Goal: Task Accomplishment & Management: Complete application form

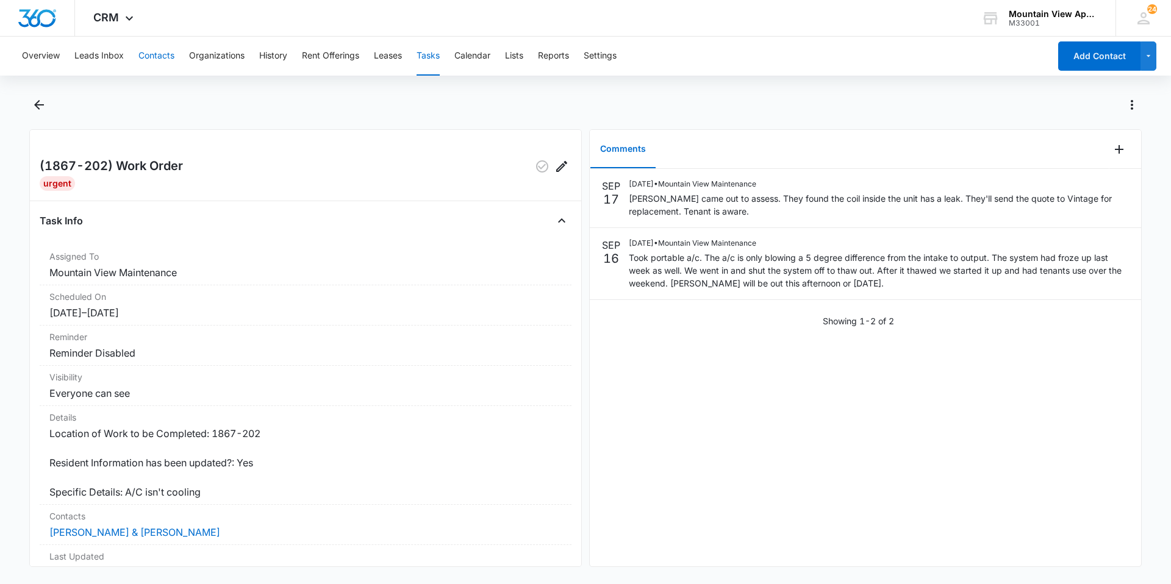
click at [171, 59] on button "Contacts" at bounding box center [156, 56] width 36 height 39
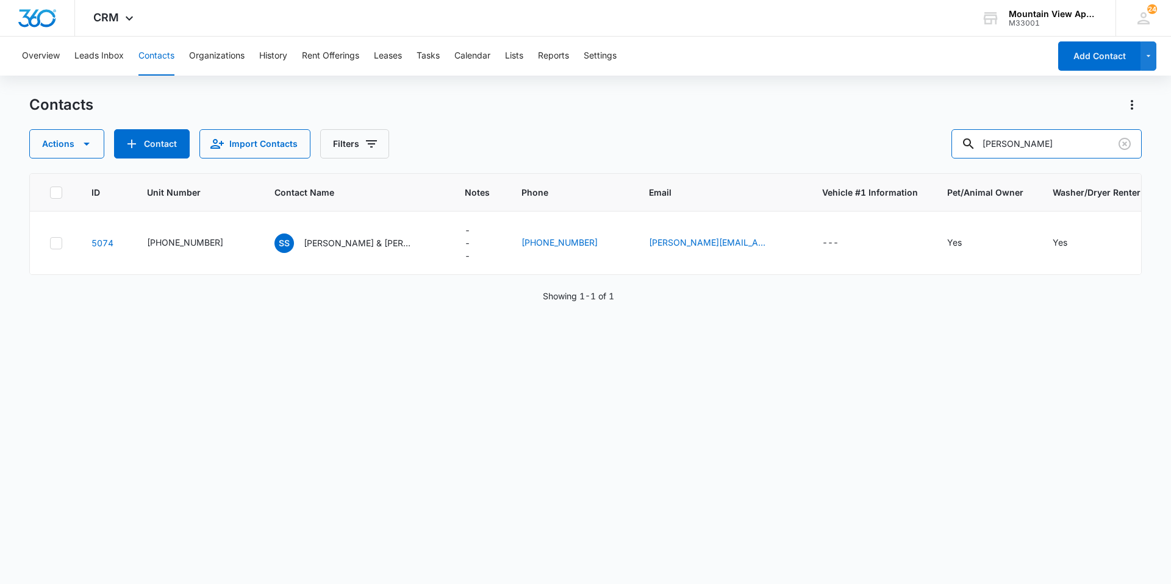
drag, startPoint x: 1026, startPoint y: 143, endPoint x: 871, endPoint y: 146, distance: 154.3
click at [888, 148] on div "Actions Contact Import Contacts Filters Polselli" at bounding box center [585, 143] width 1112 height 29
type input "keith"
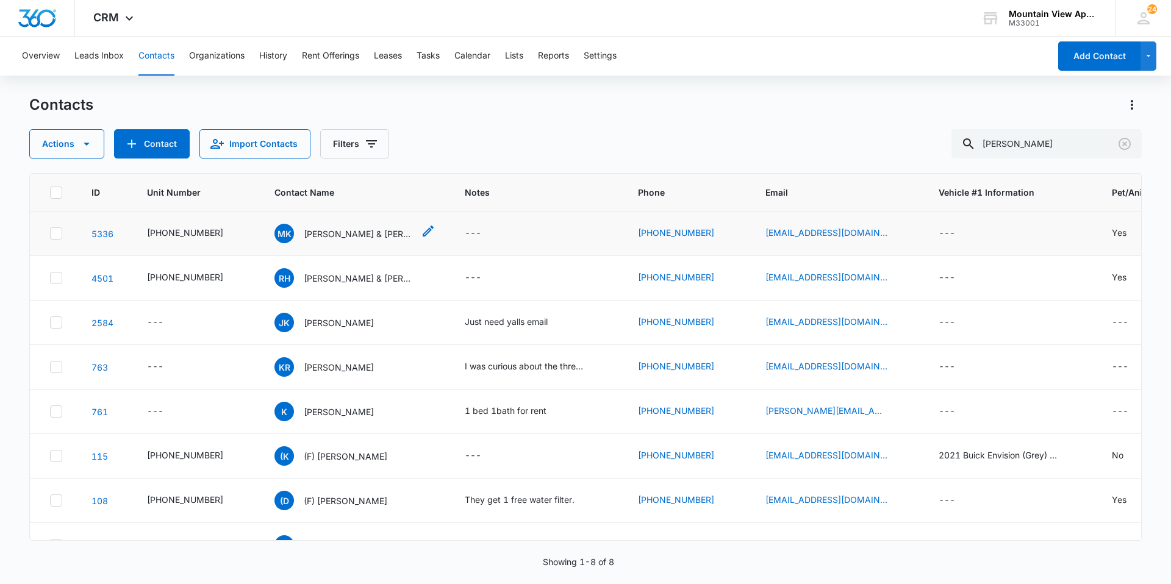
click at [363, 229] on p "[PERSON_NAME] & [PERSON_NAME]" at bounding box center [359, 233] width 110 height 13
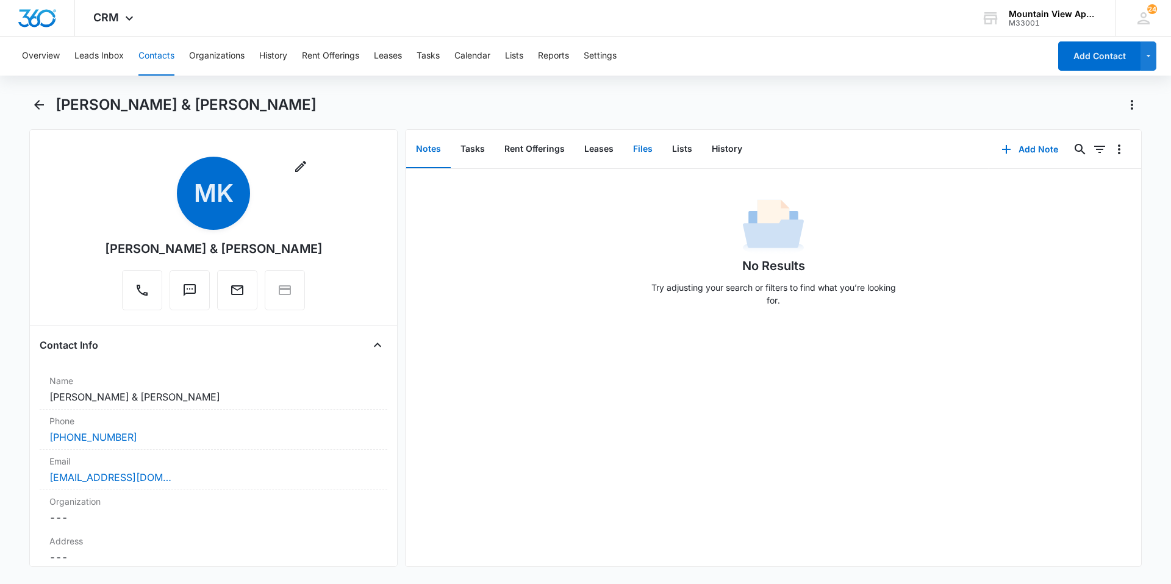
click at [632, 144] on button "Files" at bounding box center [642, 149] width 39 height 38
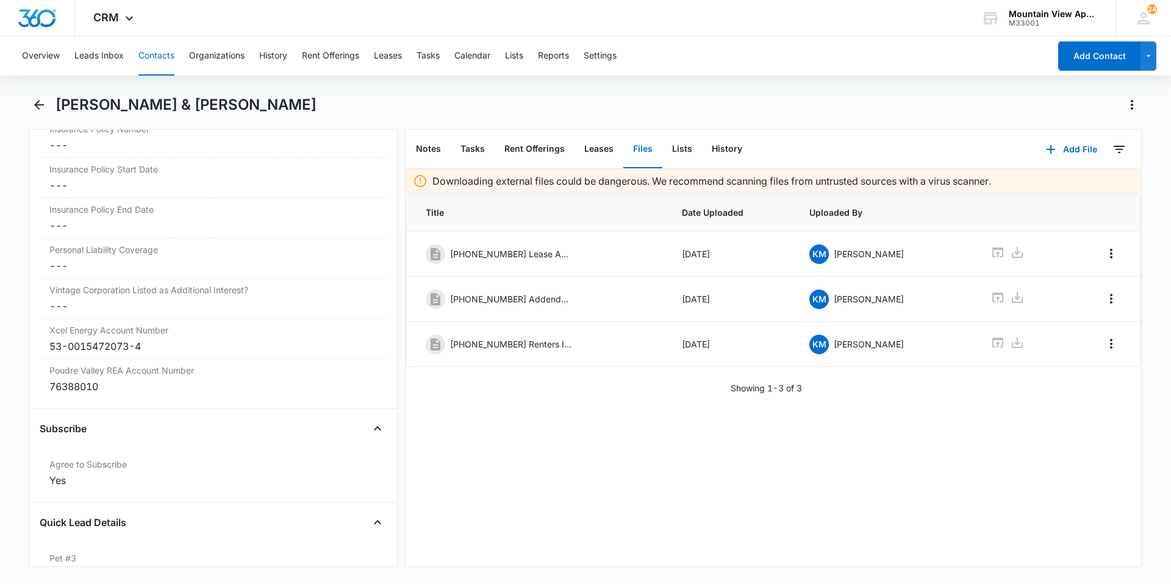
scroll to position [2561, 0]
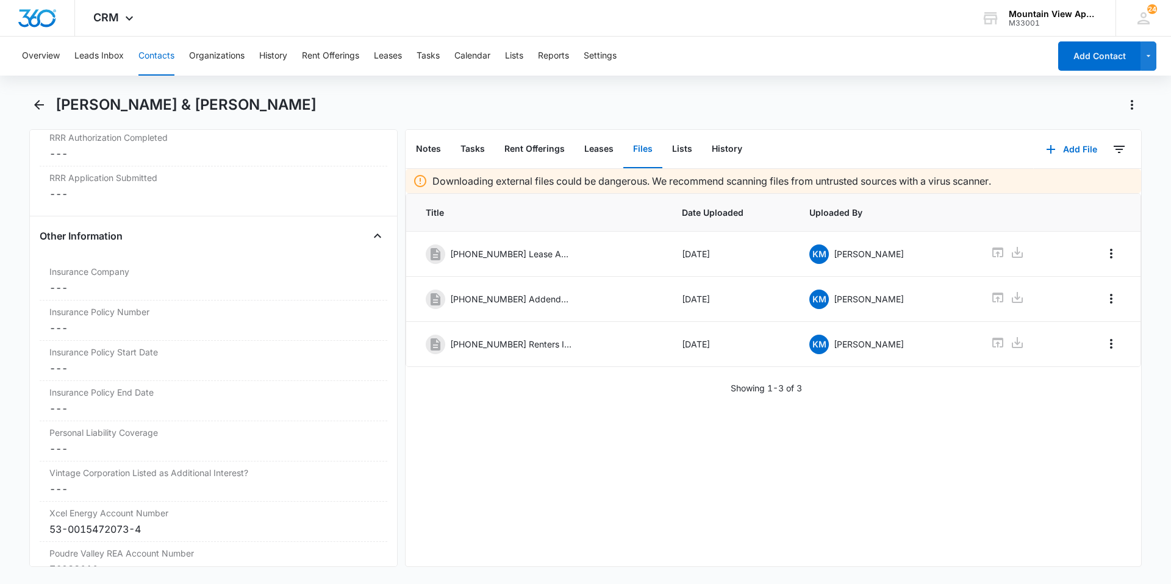
click at [174, 55] on button "Contacts" at bounding box center [156, 56] width 36 height 39
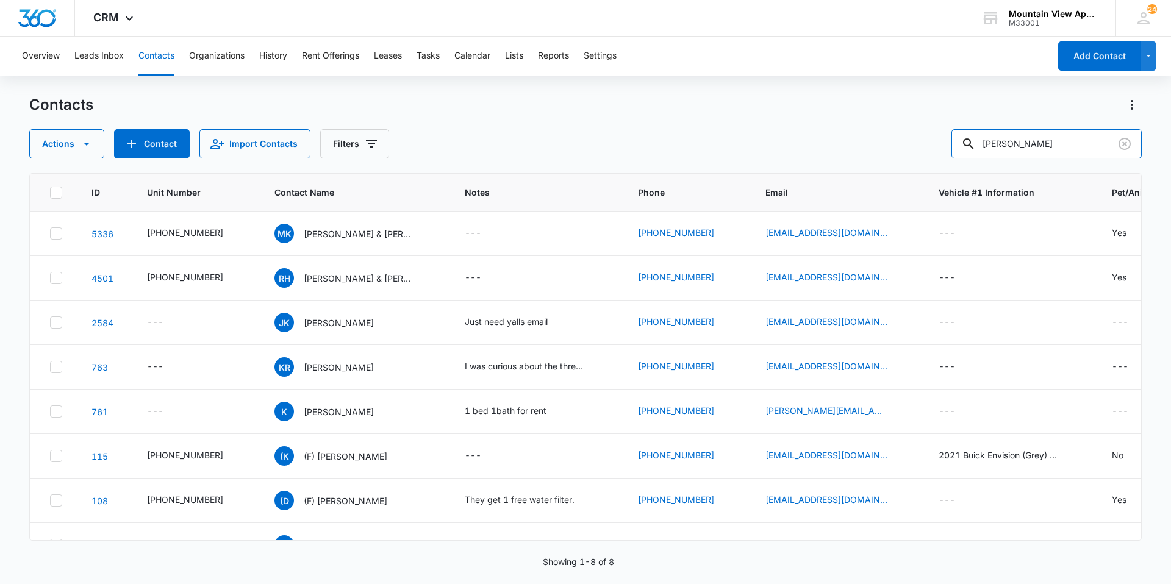
drag, startPoint x: 1044, startPoint y: 149, endPoint x: 887, endPoint y: 141, distance: 156.9
click at [915, 152] on div "Actions Contact Import Contacts Filters keith" at bounding box center [585, 143] width 1112 height 29
type input "Shuri"
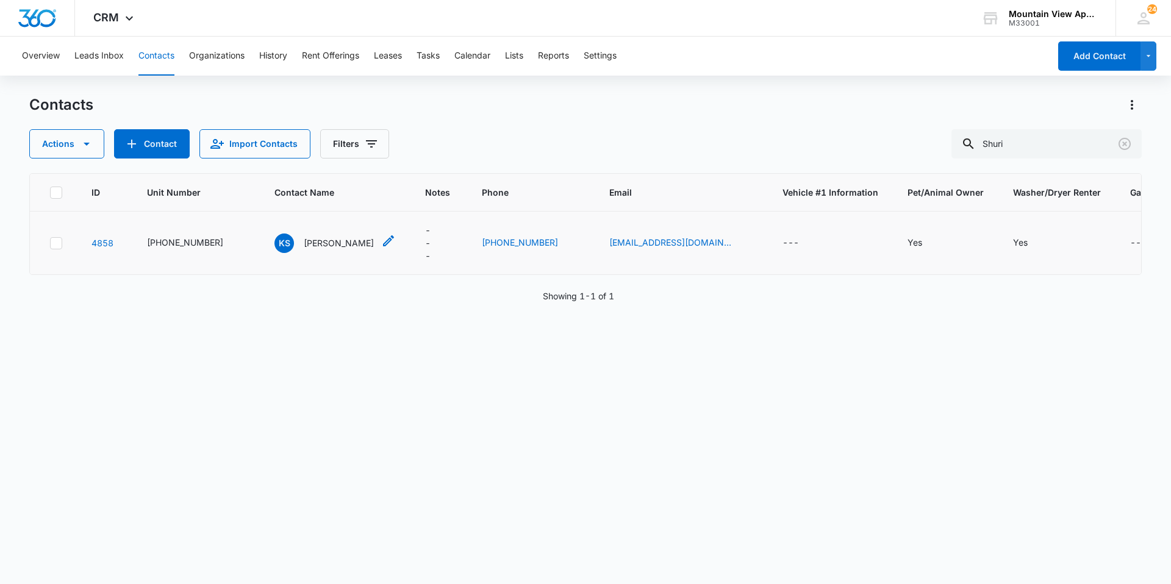
click at [330, 238] on p "[PERSON_NAME]" at bounding box center [339, 243] width 70 height 13
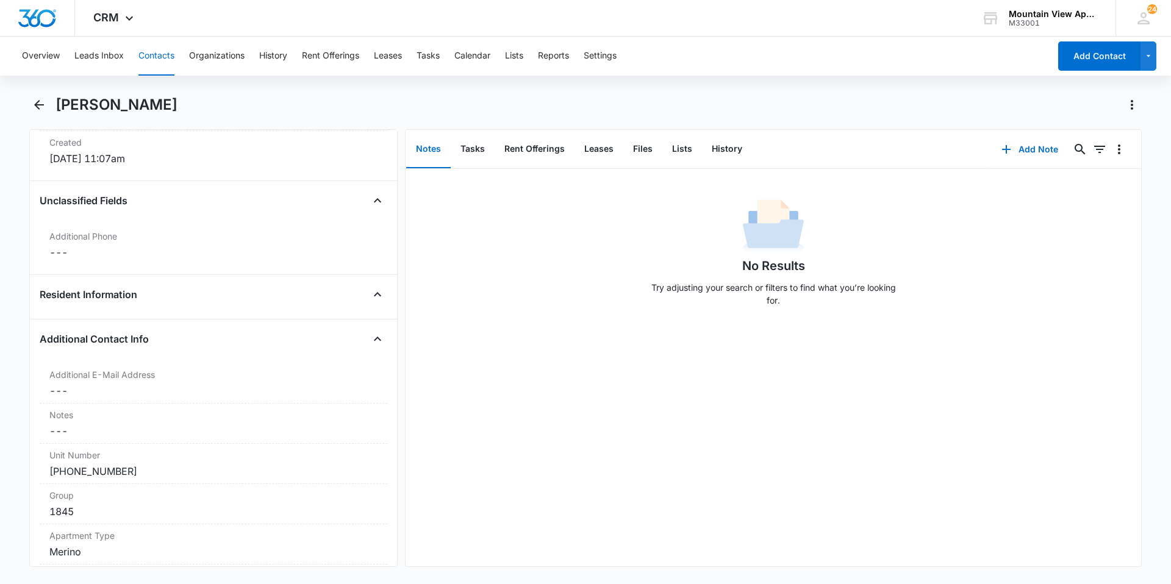
scroll to position [915, 0]
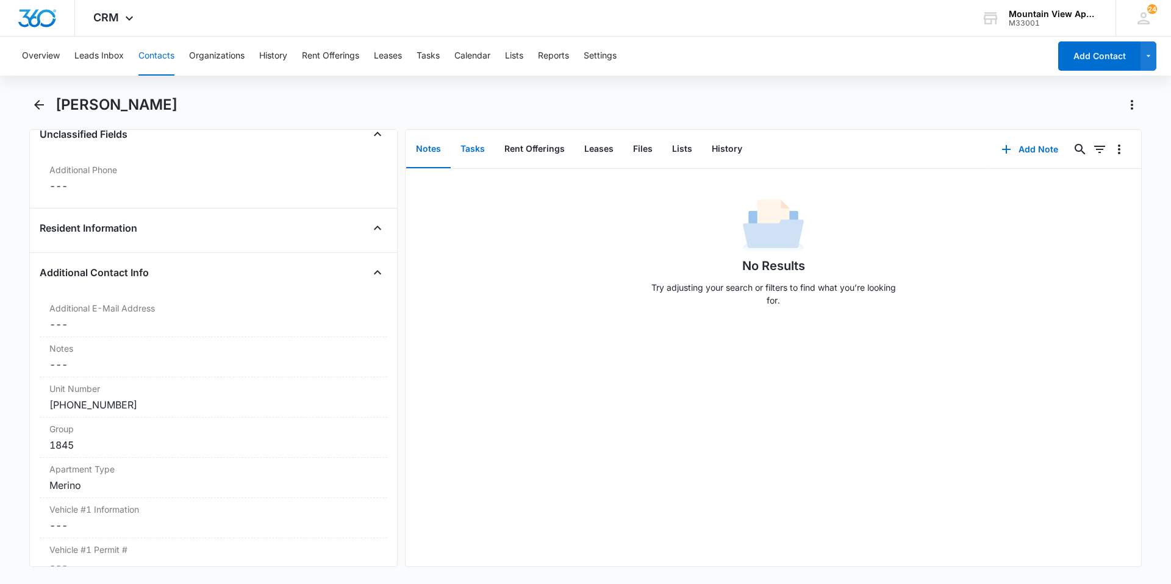
click at [474, 149] on button "Tasks" at bounding box center [473, 149] width 44 height 38
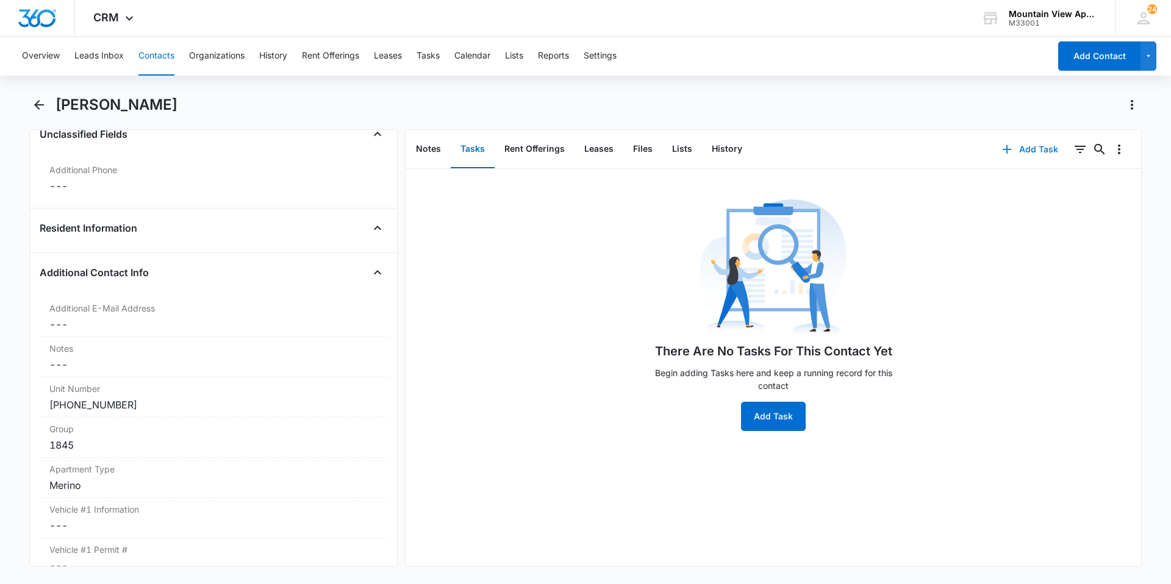
click at [1034, 156] on button "Add Task" at bounding box center [1030, 149] width 80 height 29
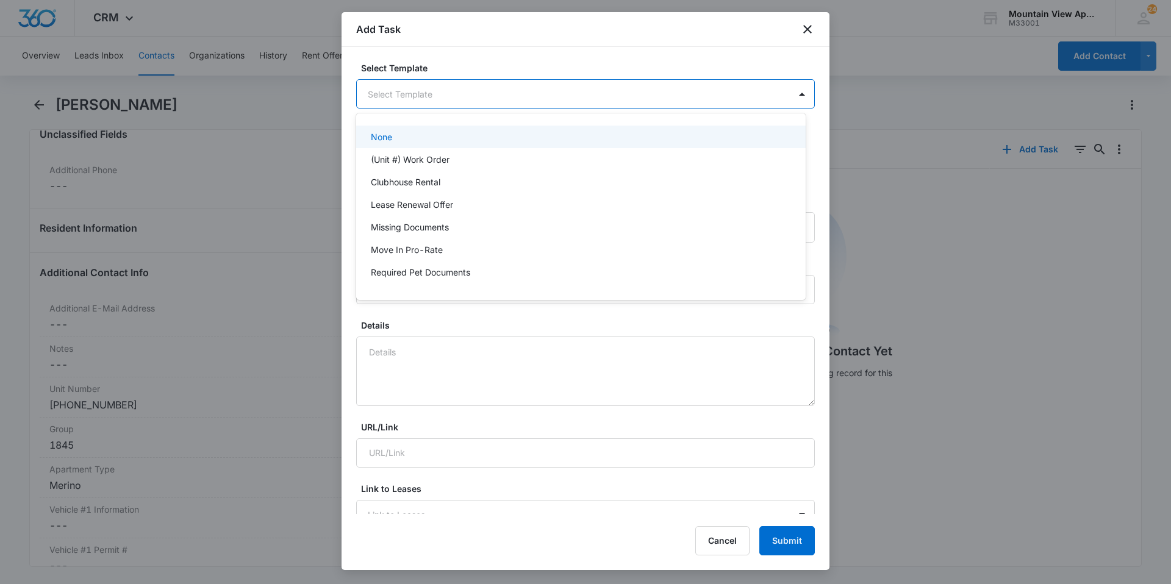
click at [624, 93] on body "CRM Apps Reputation Websites Forms CRM Email Social Content Ads Intelligence Fi…" at bounding box center [585, 292] width 1171 height 584
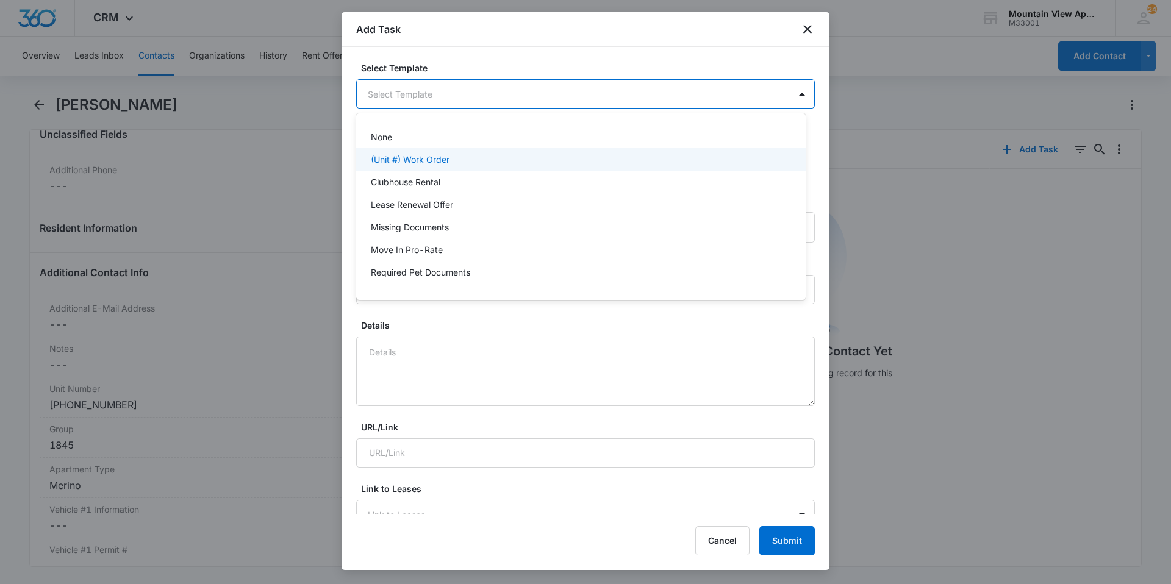
click at [569, 154] on div "(Unit #) Work Order" at bounding box center [580, 159] width 418 height 13
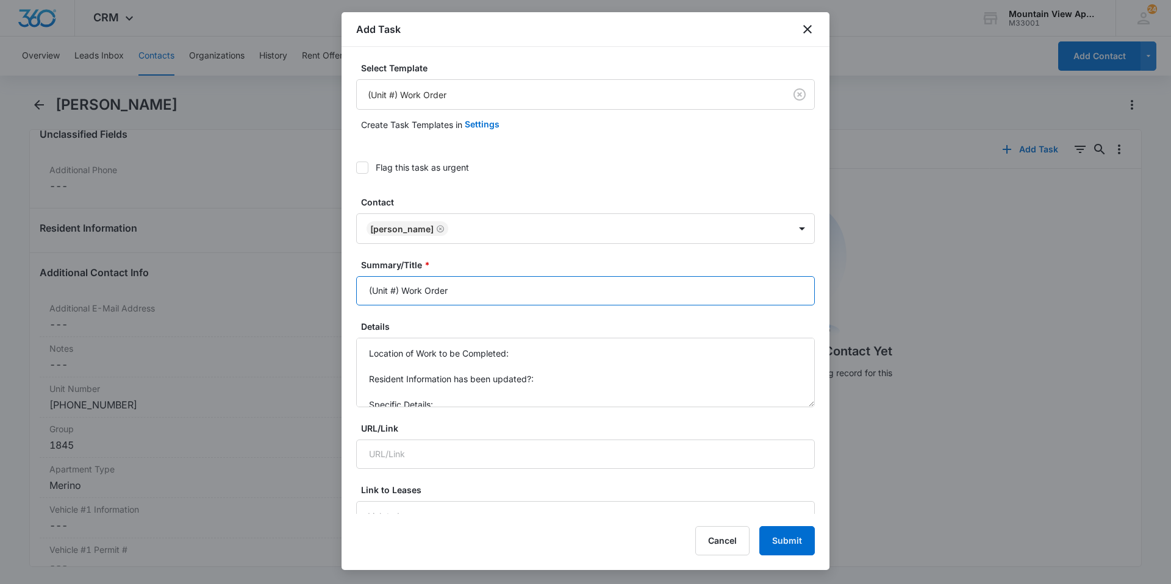
drag, startPoint x: 398, startPoint y: 289, endPoint x: 315, endPoint y: 288, distance: 83.5
click at [315, 288] on body "CRM Apps Reputation Websites Forms CRM Email Social Content Ads Intelligence Fi…" at bounding box center [585, 292] width 1171 height 584
type input "1845-206 - Work Order"
click at [556, 348] on textarea "Location of Work to be Completed: Resident Information has been updated?: Speci…" at bounding box center [585, 373] width 459 height 70
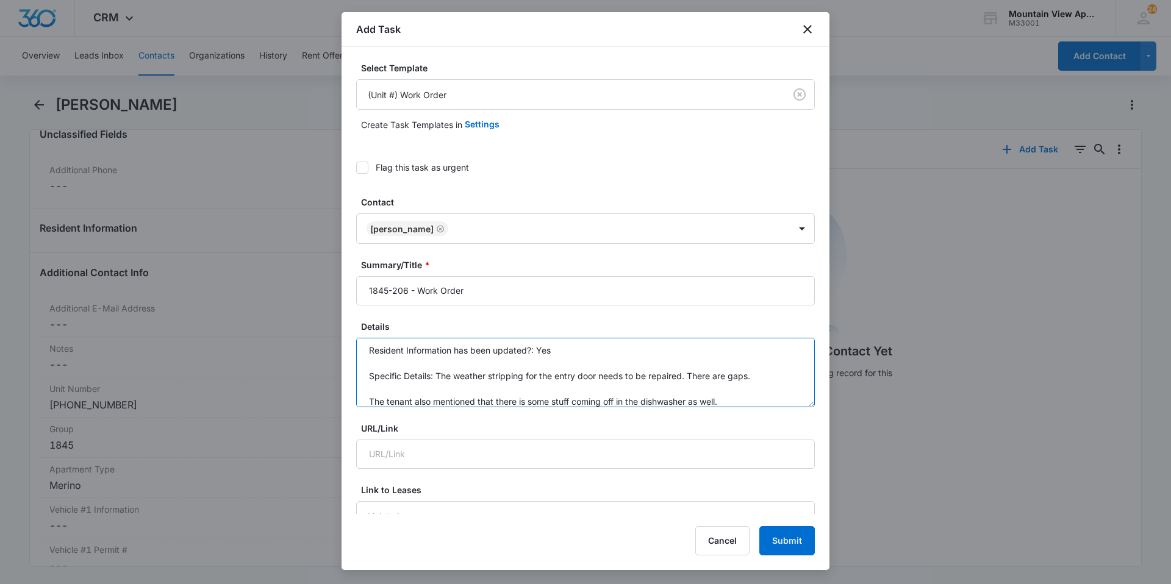
scroll to position [54, 0]
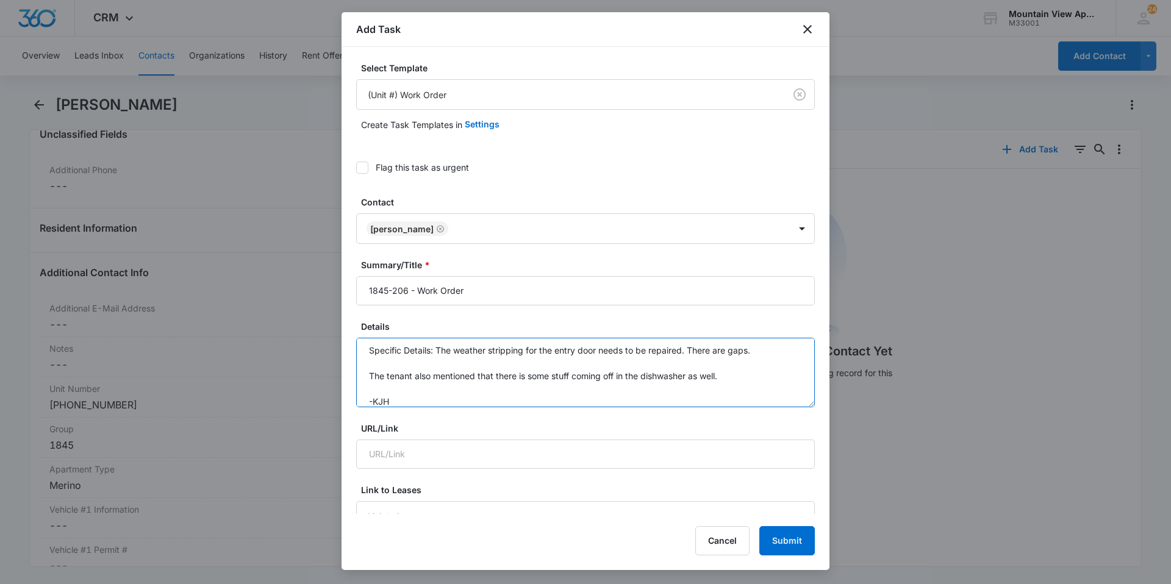
click at [746, 373] on textarea "Location of Work to be Completed: Entry Door Resident Information has been upda…" at bounding box center [585, 373] width 459 height 70
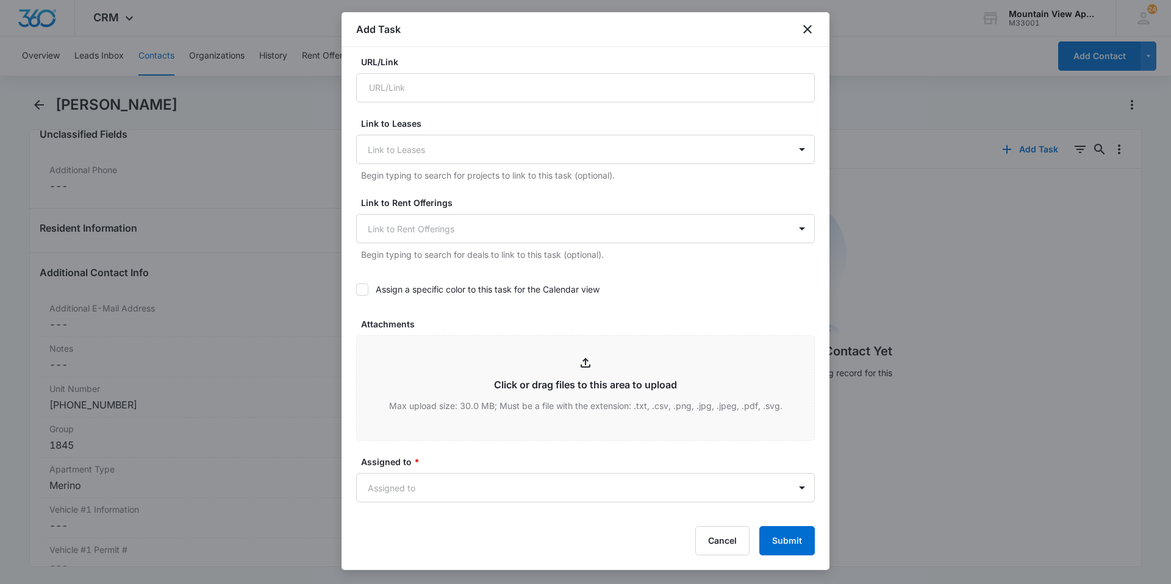
scroll to position [549, 0]
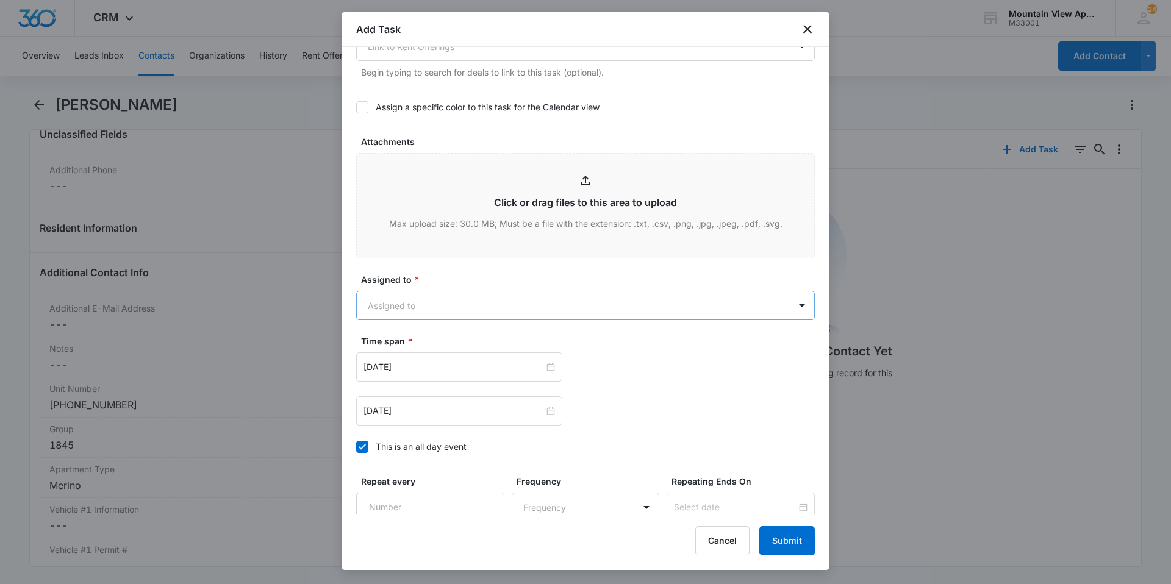
type textarea "Location of Work to be Completed: Entry Door Resident Information has been upda…"
click at [492, 296] on body "CRM Apps Reputation Websites Forms CRM Email Social Content Ads Intelligence Fi…" at bounding box center [585, 292] width 1171 height 584
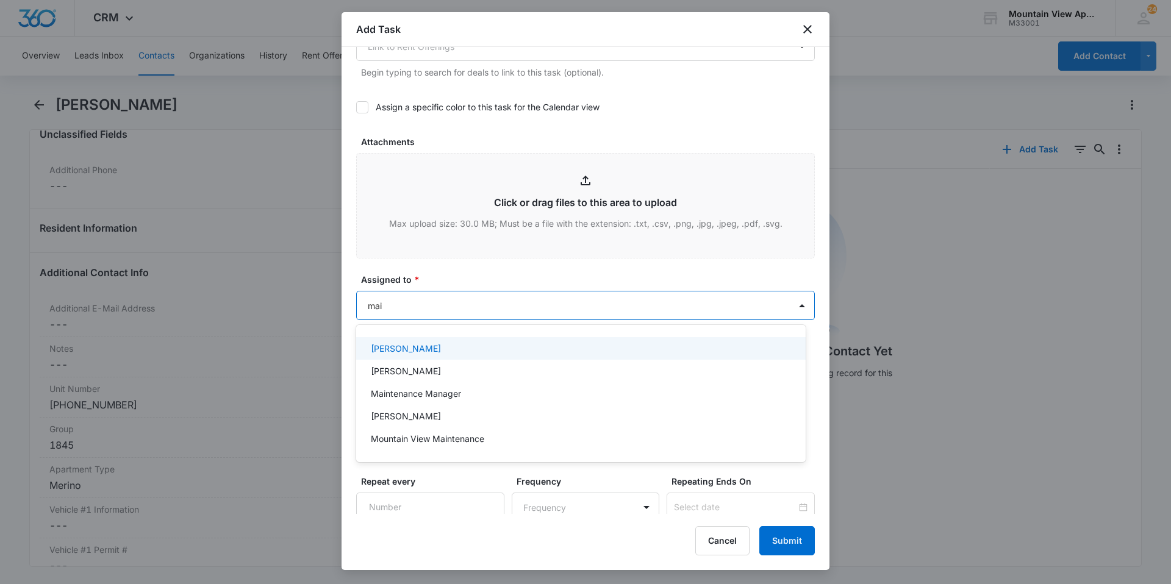
type input "main"
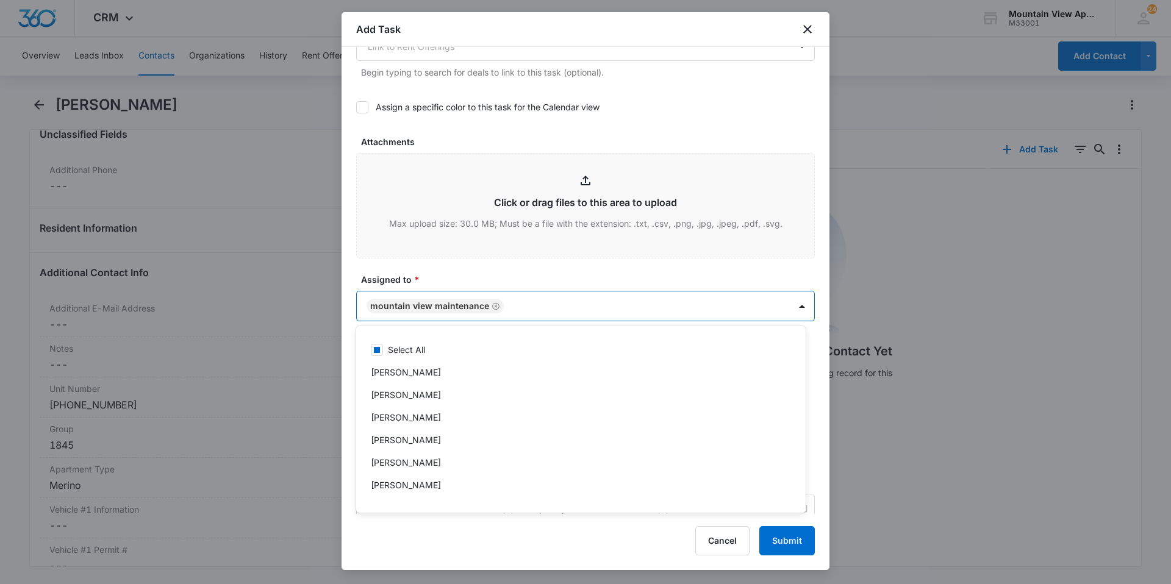
click at [521, 279] on div at bounding box center [585, 292] width 1171 height 584
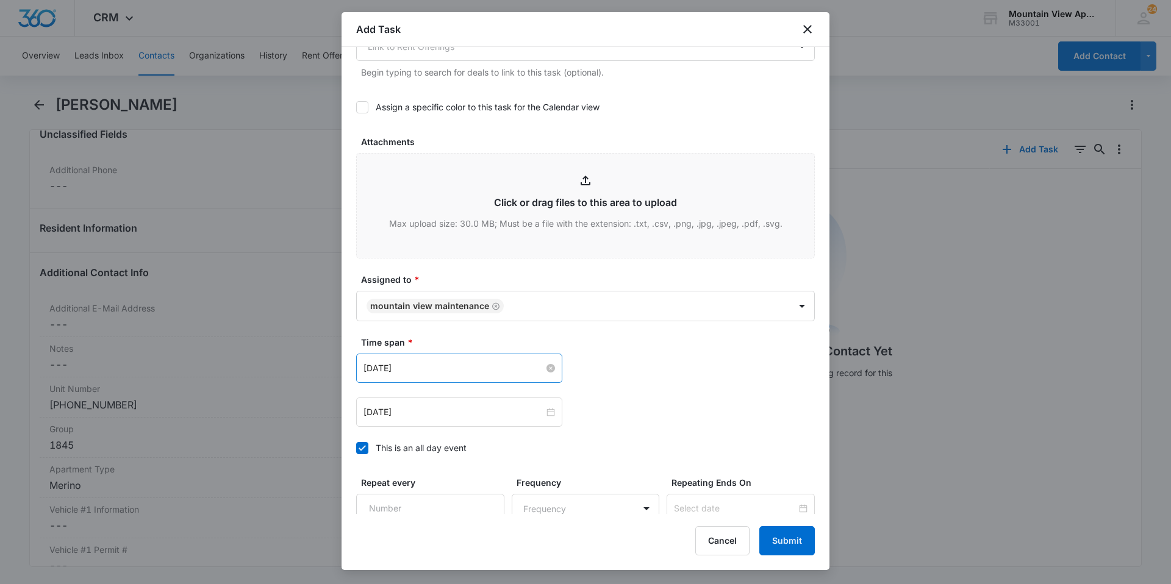
click at [448, 367] on input "May 16, 2023" at bounding box center [453, 368] width 180 height 13
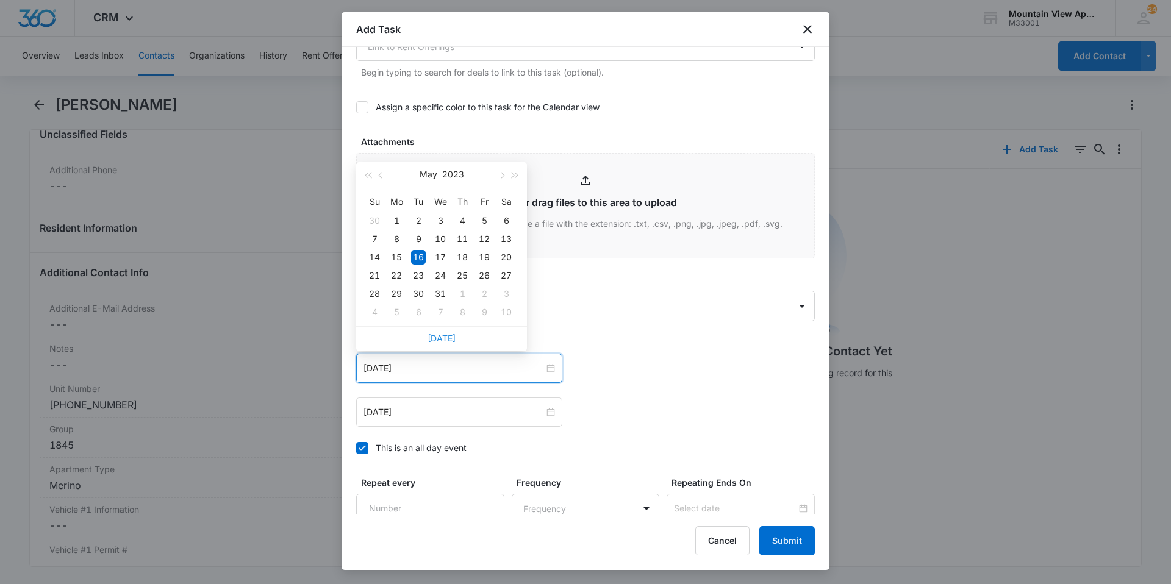
click at [433, 338] on link "Today" at bounding box center [441, 338] width 28 height 10
type input "[DATE]"
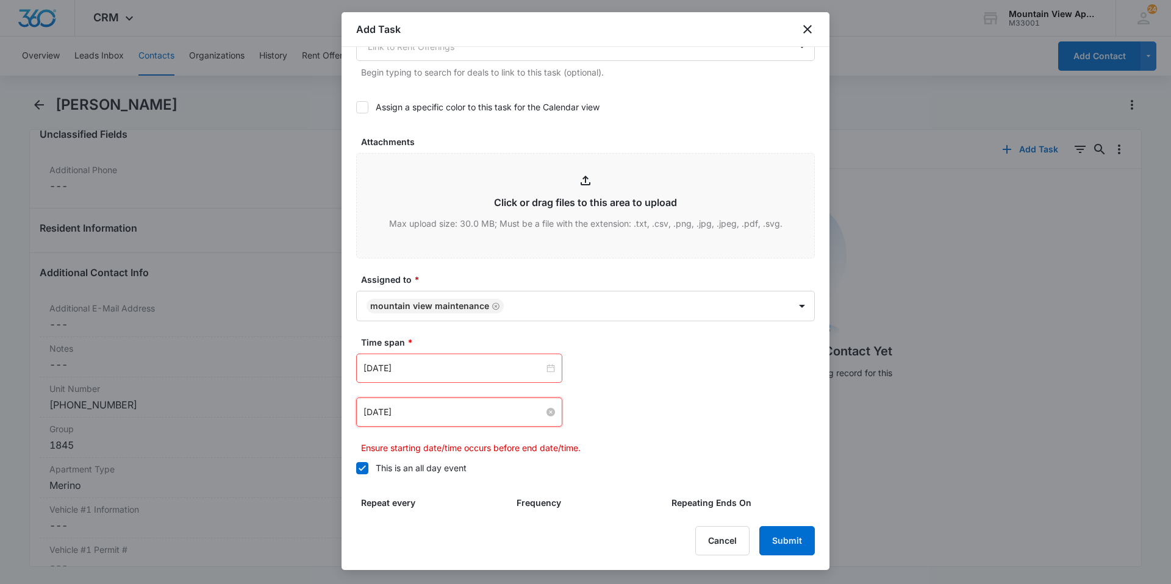
click at [434, 412] on input "May 16, 2023" at bounding box center [453, 411] width 180 height 13
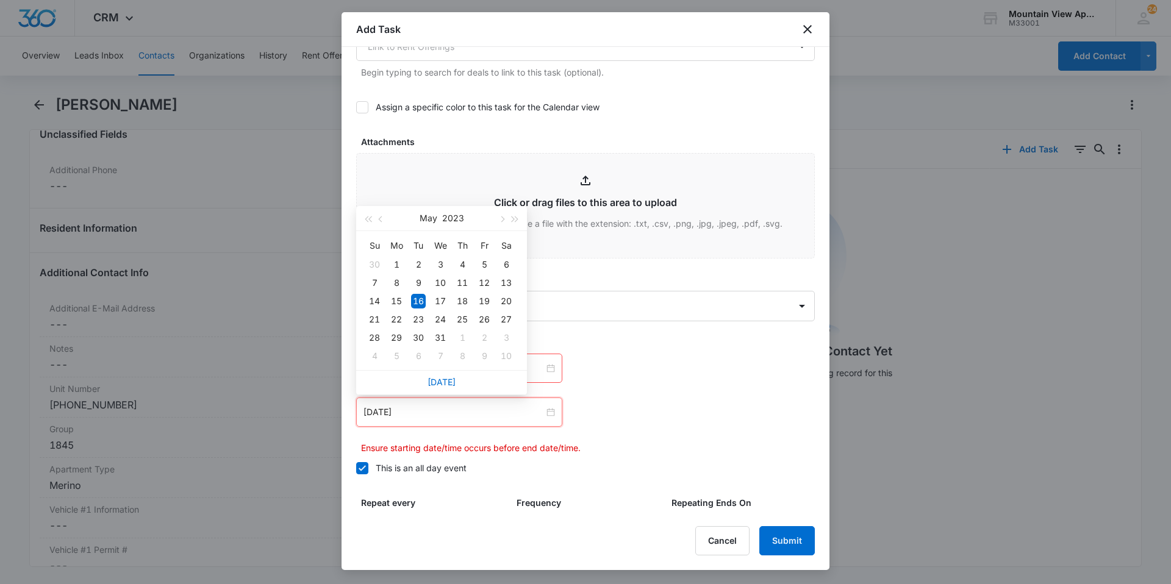
click at [442, 376] on div "Today" at bounding box center [441, 382] width 171 height 24
click at [437, 411] on input "May 16, 2023" at bounding box center [453, 411] width 180 height 13
click at [447, 383] on link "Today" at bounding box center [441, 382] width 28 height 10
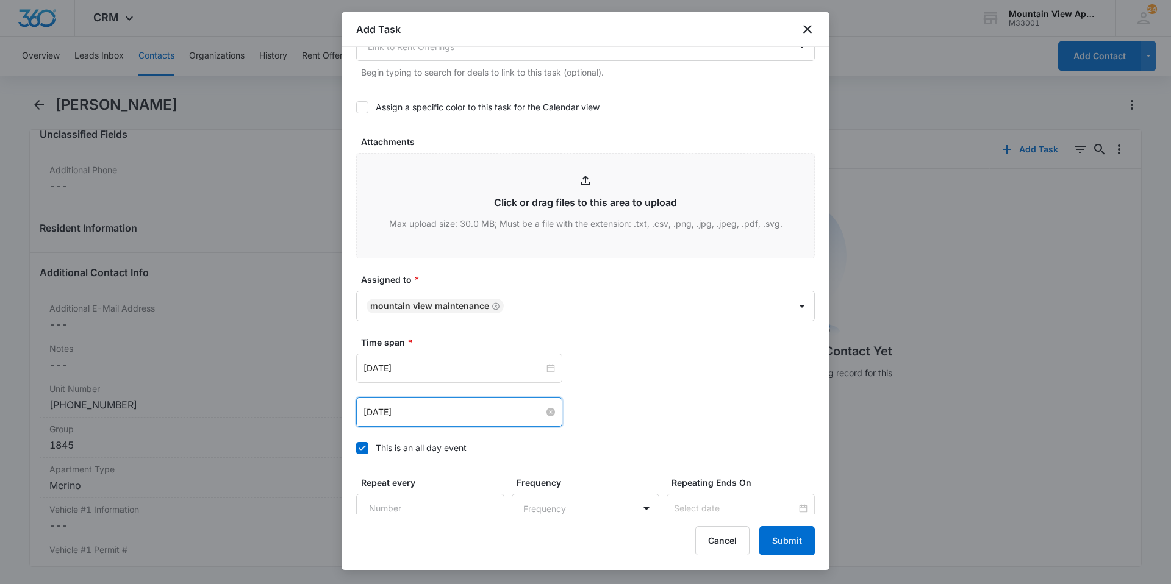
click at [438, 409] on input "[DATE]" at bounding box center [453, 411] width 180 height 13
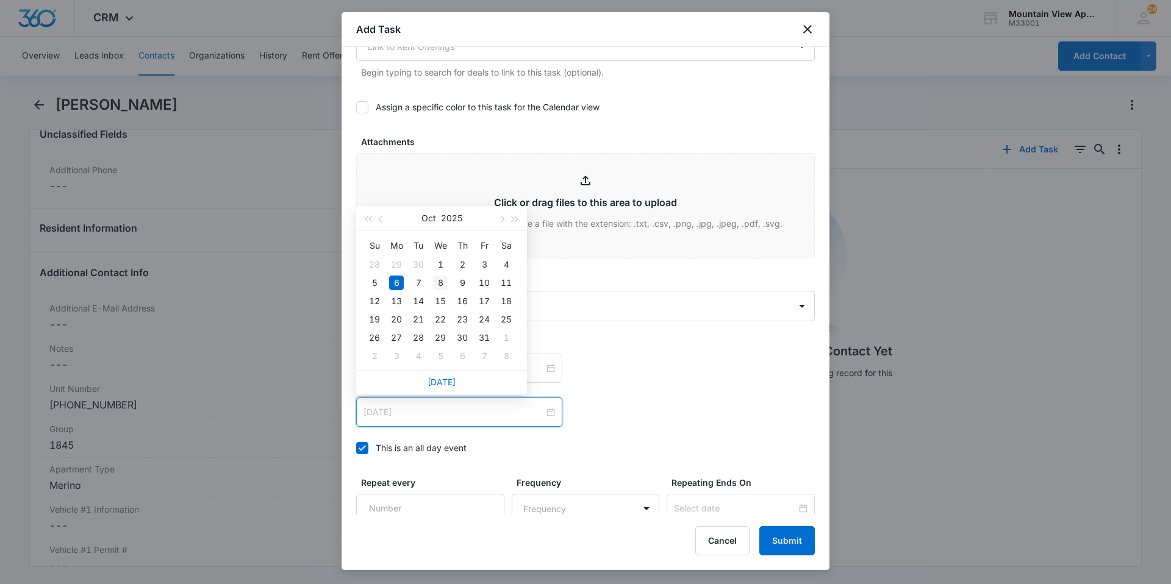
type input "Oct 8, 2025"
click at [438, 282] on div "8" at bounding box center [440, 283] width 15 height 15
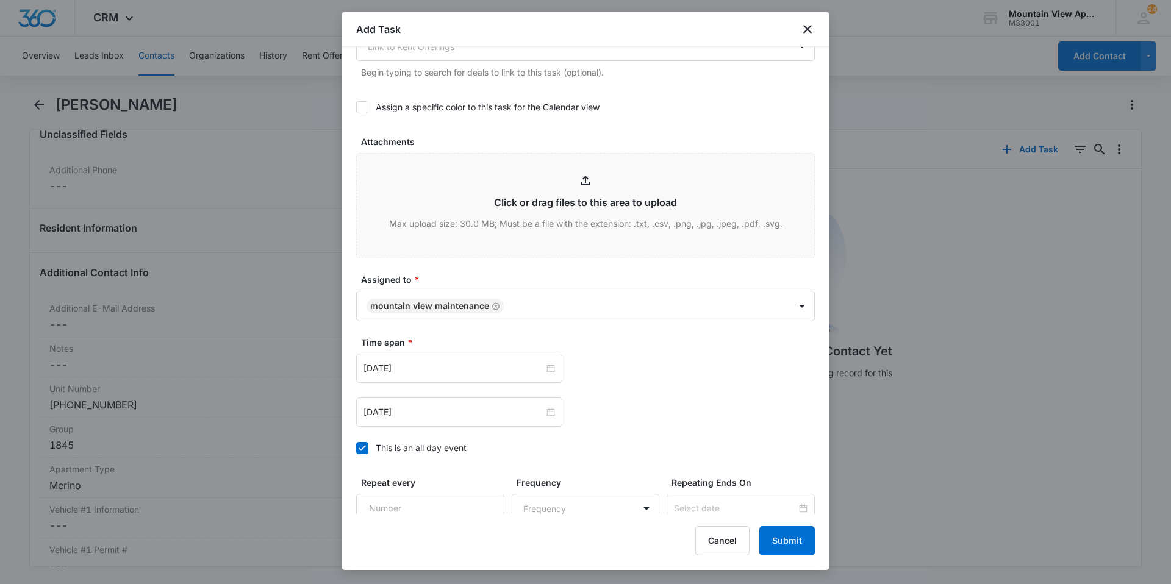
drag, startPoint x: 643, startPoint y: 383, endPoint x: 651, endPoint y: 389, distance: 10.5
click at [643, 384] on div "Oct 6, 2025 Oct 2025 Su Mo Tu We Th Fr Sa 28 29 30 1 2 3 4 5 6 7 8 9 10 11 12 1…" at bounding box center [585, 390] width 459 height 73
click at [805, 554] on button "Submit" at bounding box center [786, 540] width 55 height 29
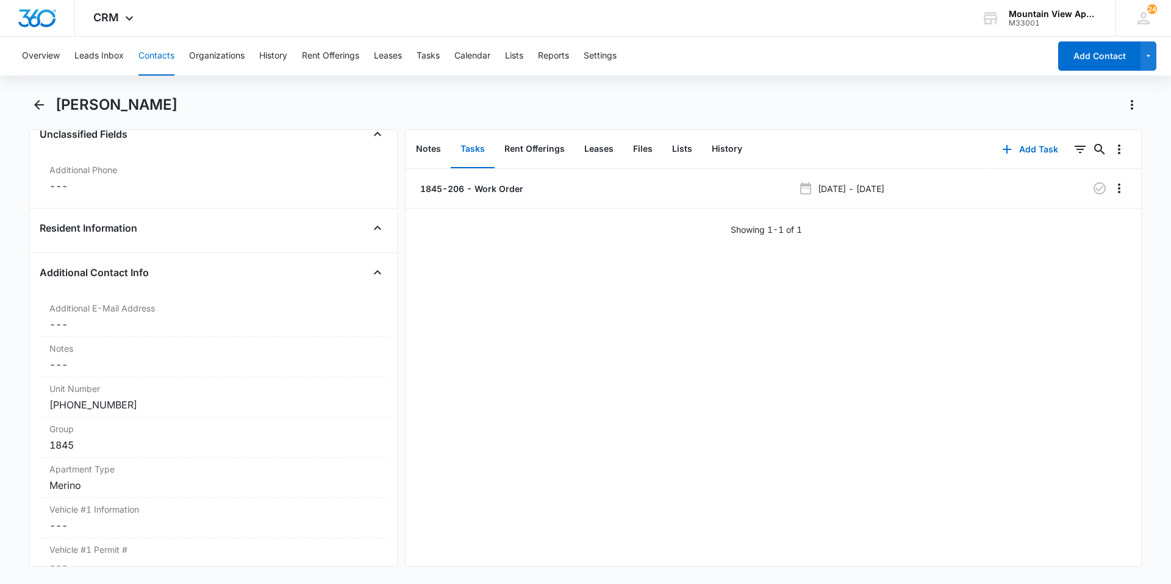
click at [168, 58] on button "Contacts" at bounding box center [156, 56] width 36 height 39
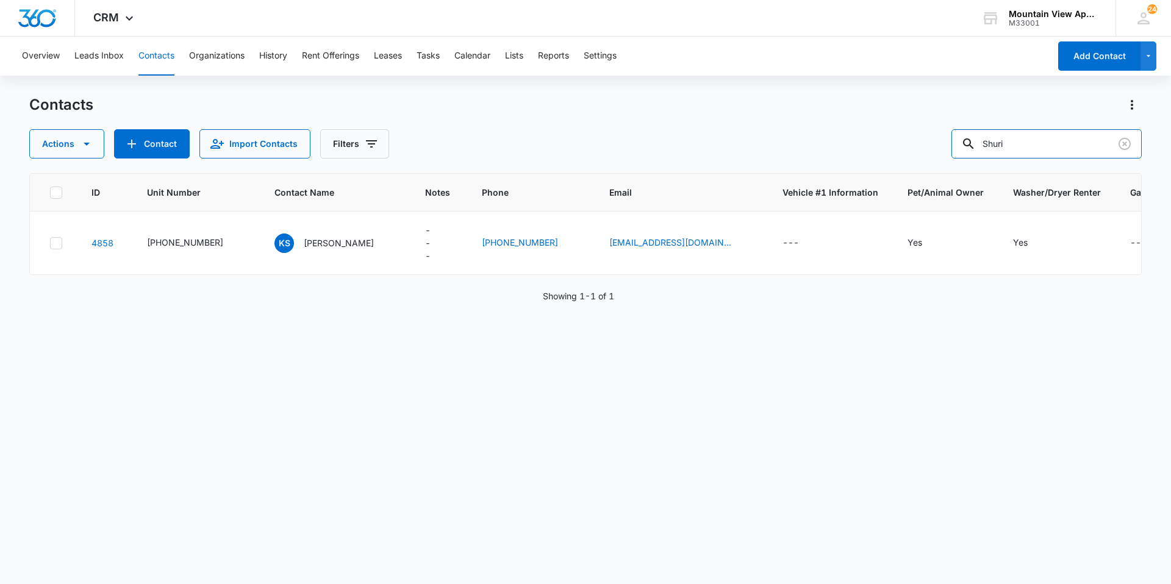
drag, startPoint x: 1044, startPoint y: 141, endPoint x: 837, endPoint y: 134, distance: 207.5
click at [885, 134] on div "Actions Contact Import Contacts Filters Shuri" at bounding box center [585, 143] width 1112 height 29
type input "johnson"
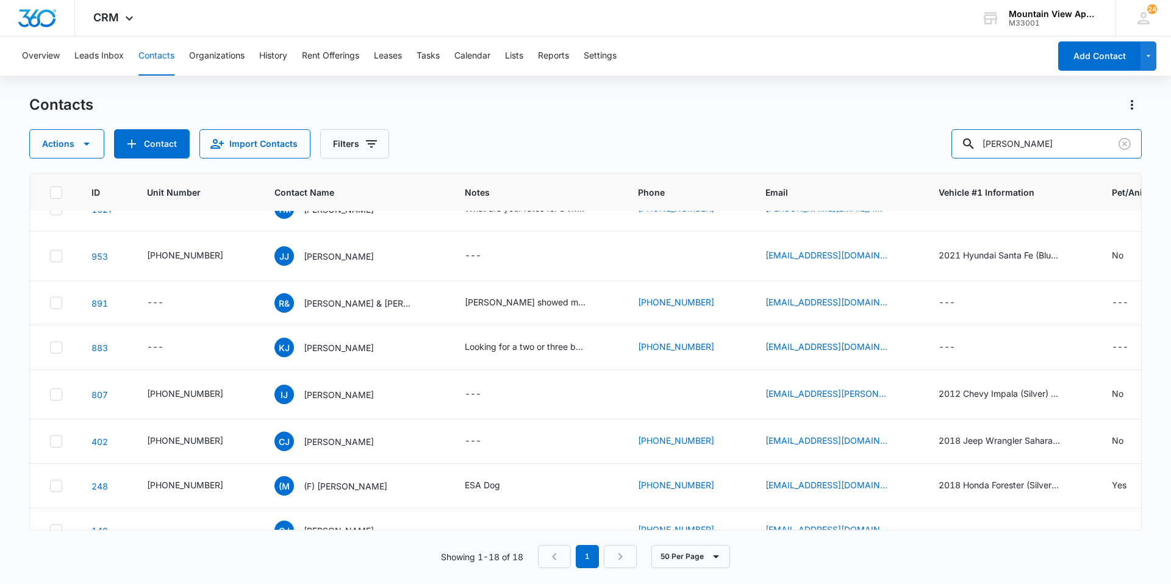
scroll to position [488, 0]
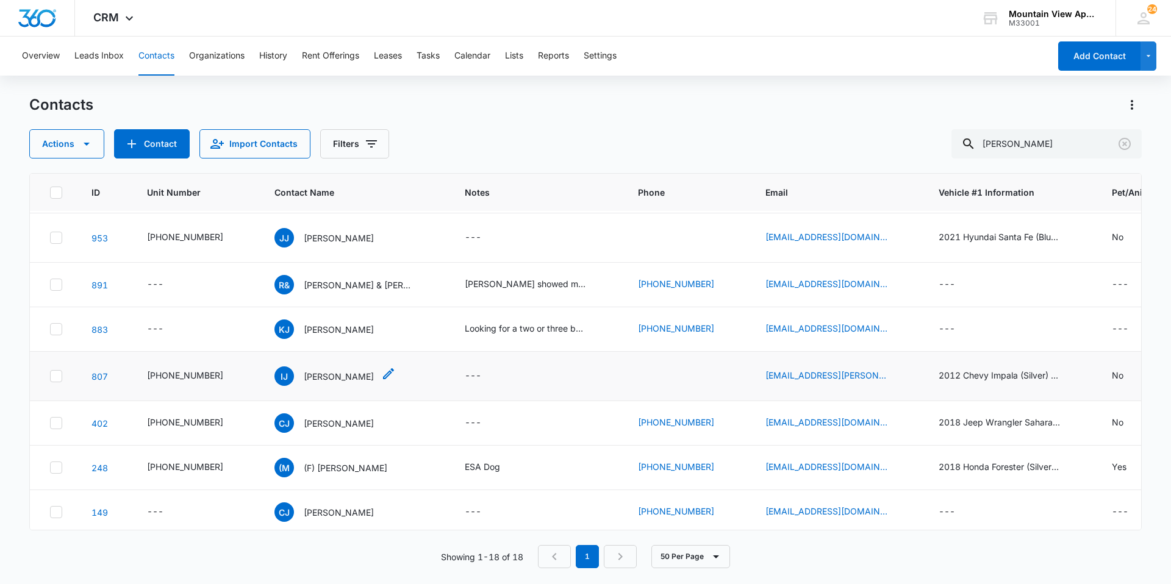
click at [335, 382] on p "[PERSON_NAME]" at bounding box center [339, 376] width 70 height 13
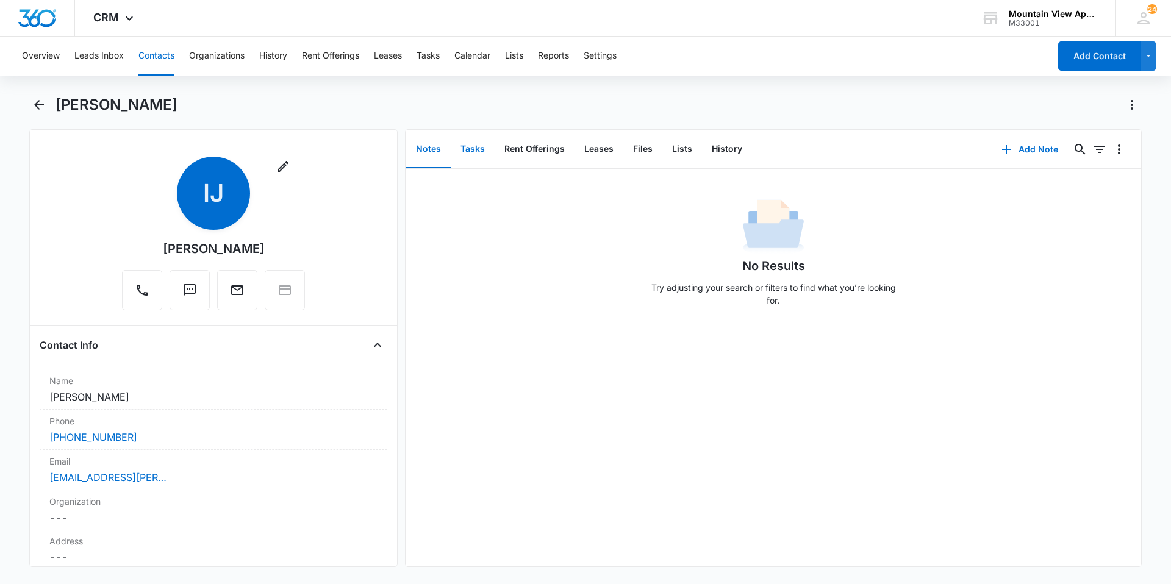
click at [471, 152] on button "Tasks" at bounding box center [473, 149] width 44 height 38
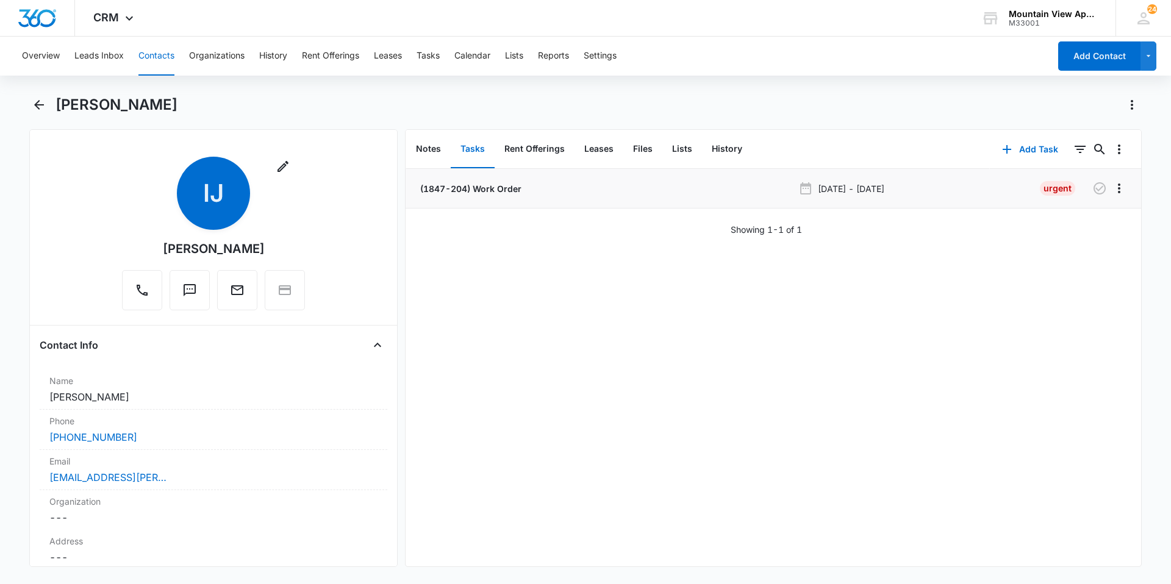
click at [502, 196] on li "(1847-204) Work Order Oct 3, 2025 - Oct 6, 2025 Urgent" at bounding box center [772, 189] width 735 height 40
click at [511, 188] on p "(1847-204) Work Order" at bounding box center [470, 188] width 104 height 13
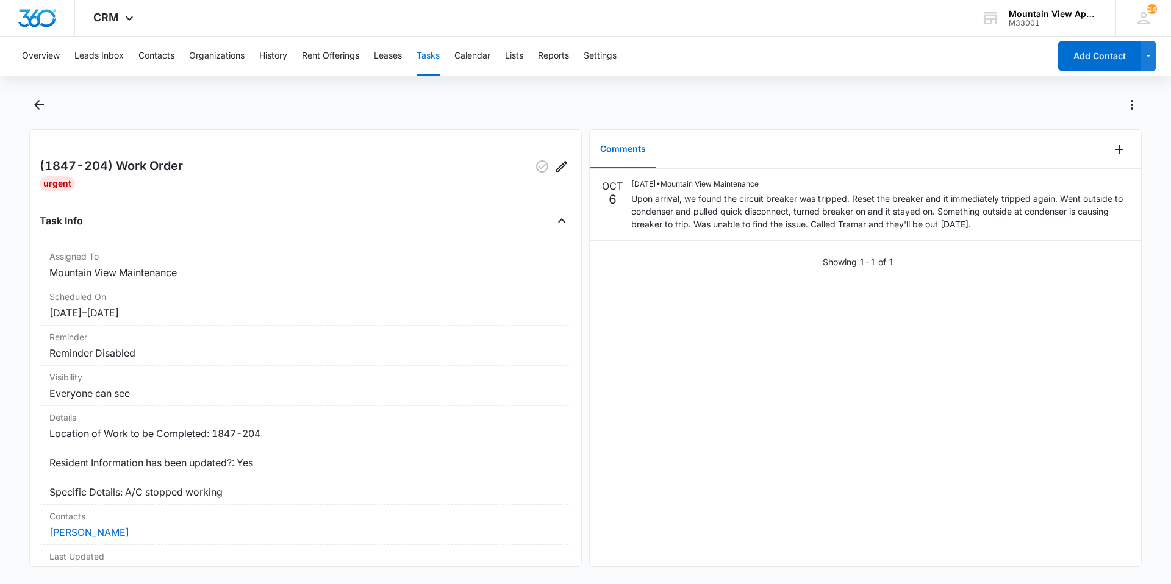
click at [175, 57] on div "Overview Leads Inbox Contacts Organizations History Rent Offerings Leases Tasks…" at bounding box center [532, 56] width 1035 height 39
click at [168, 57] on button "Contacts" at bounding box center [156, 56] width 36 height 39
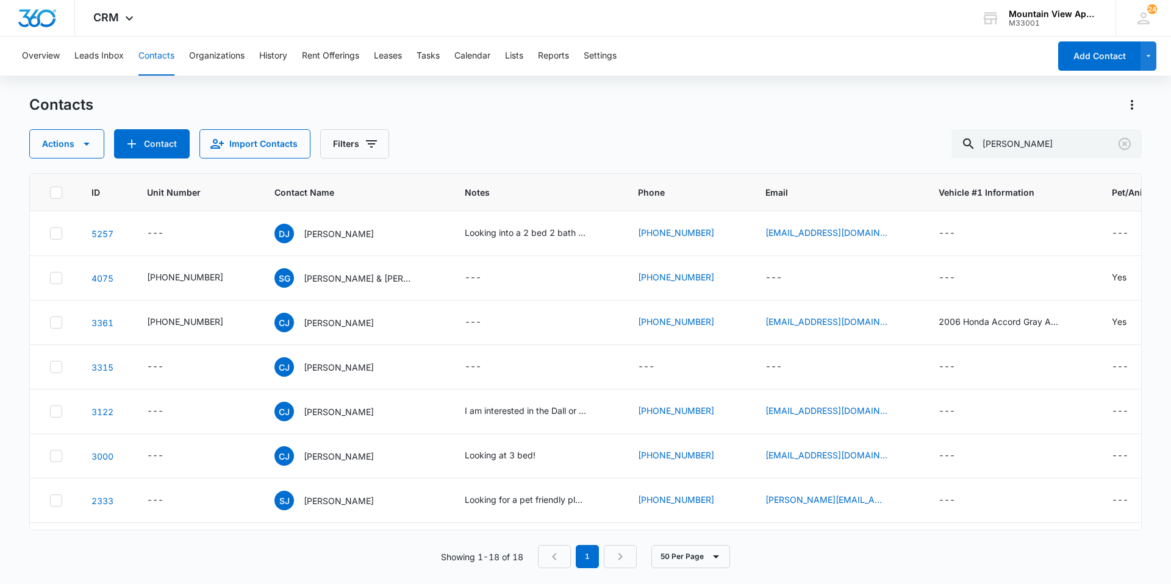
scroll to position [488, 0]
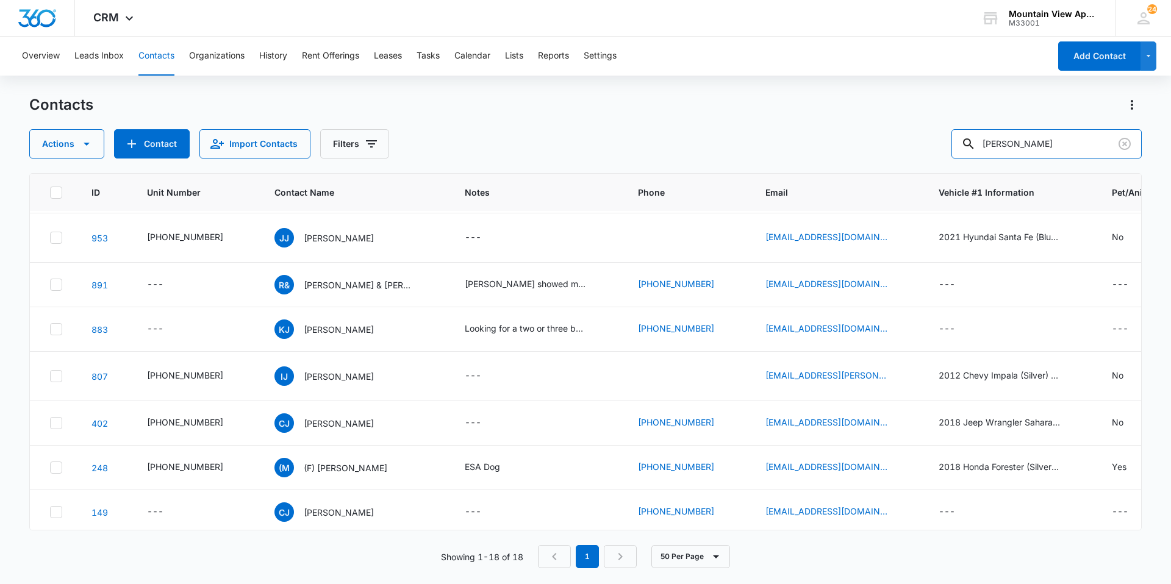
drag, startPoint x: 969, startPoint y: 148, endPoint x: 943, endPoint y: 146, distance: 26.3
click at [945, 146] on div "Actions Contact Import Contacts Filters johnson" at bounding box center [585, 143] width 1112 height 29
type input "[PERSON_NAME]"
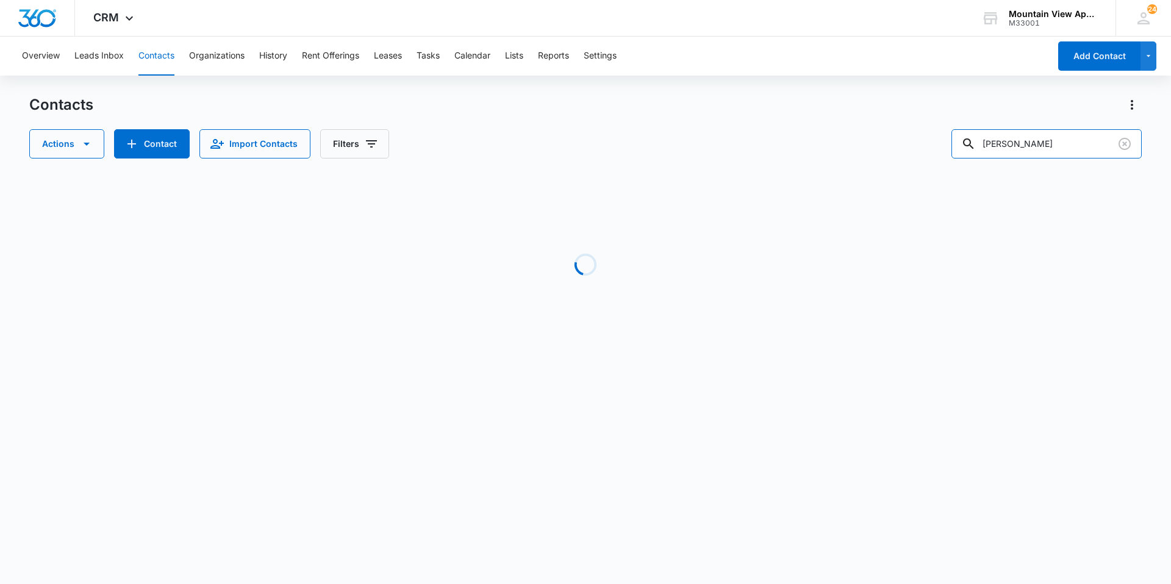
scroll to position [0, 0]
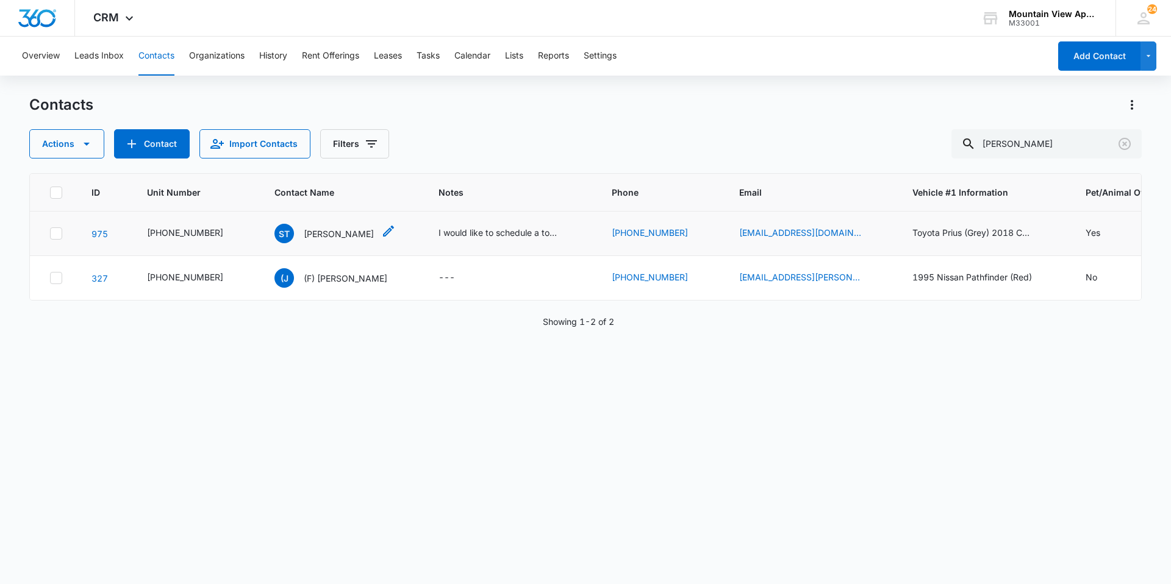
click at [333, 232] on p "[PERSON_NAME]" at bounding box center [339, 233] width 70 height 13
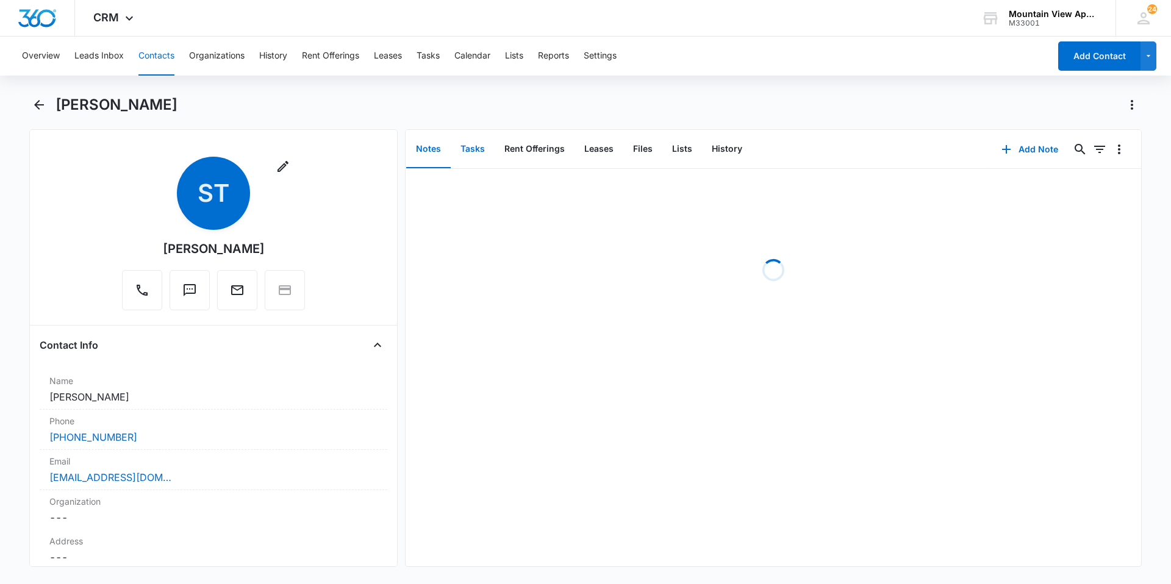
click at [471, 155] on button "Tasks" at bounding box center [473, 149] width 44 height 38
click at [1037, 148] on button "Add Task" at bounding box center [1030, 149] width 80 height 29
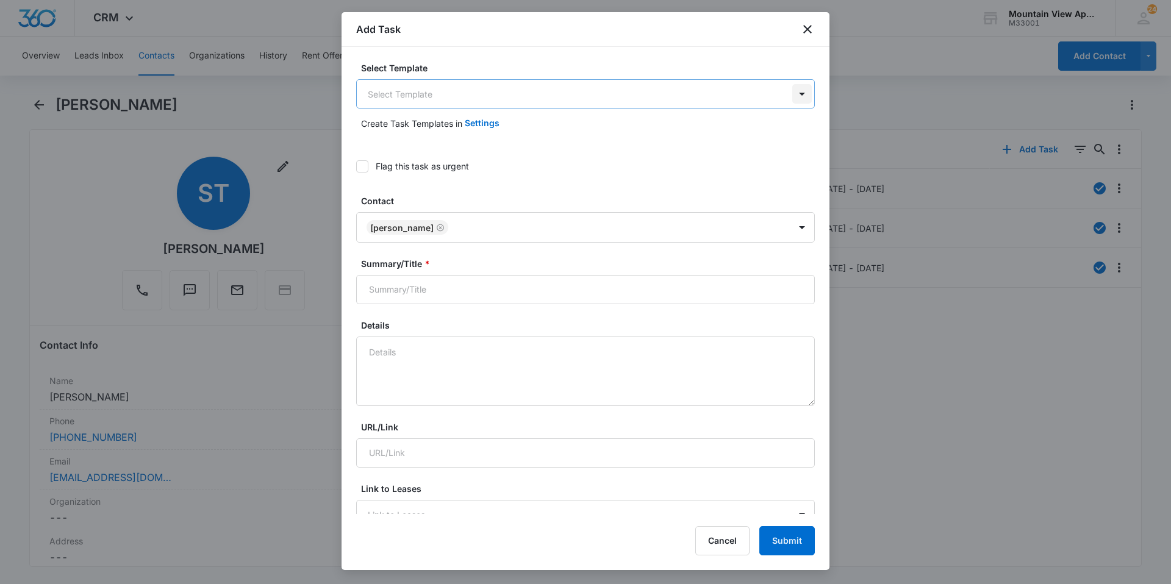
click at [789, 93] on body "CRM Apps Reputation Websites Forms CRM Email Social Content Ads Intelligence Fi…" at bounding box center [585, 292] width 1171 height 584
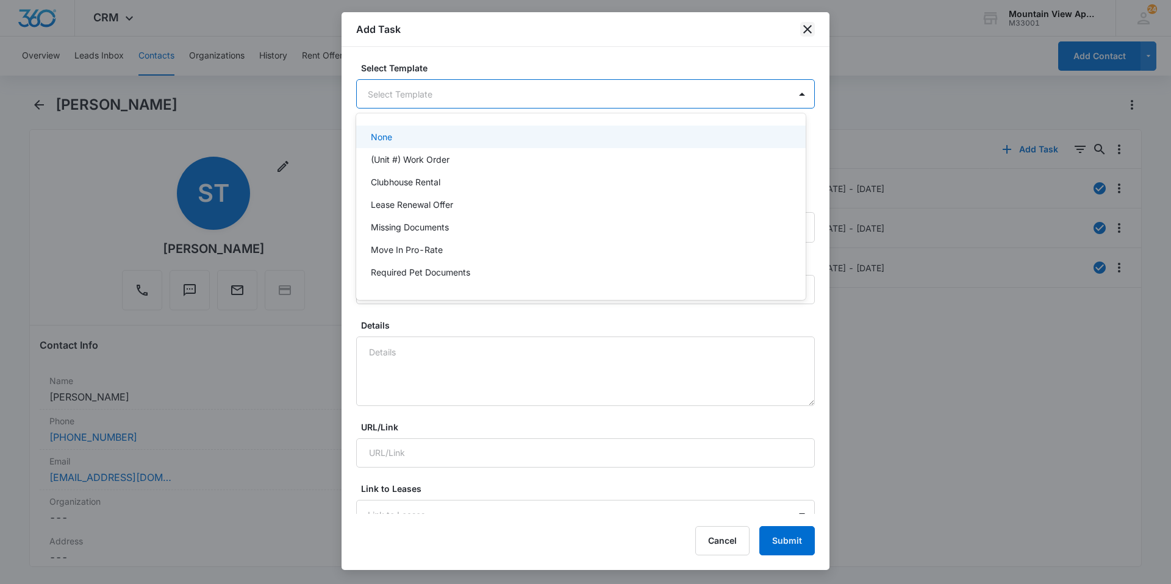
click at [806, 27] on div at bounding box center [585, 292] width 1171 height 584
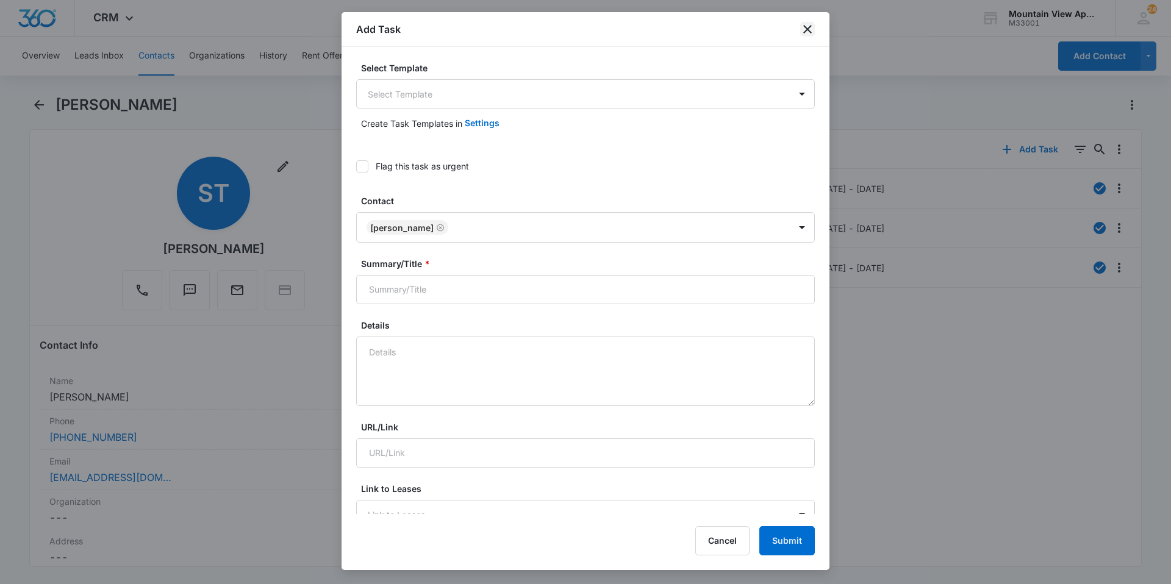
click at [805, 27] on icon "close" at bounding box center [807, 29] width 9 height 9
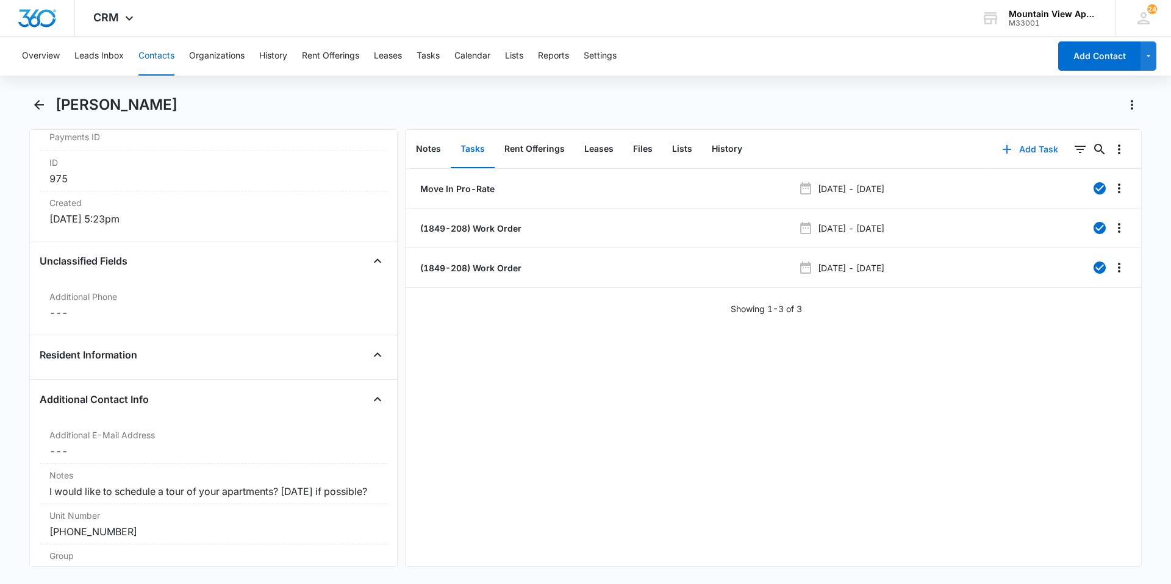
scroll to position [976, 0]
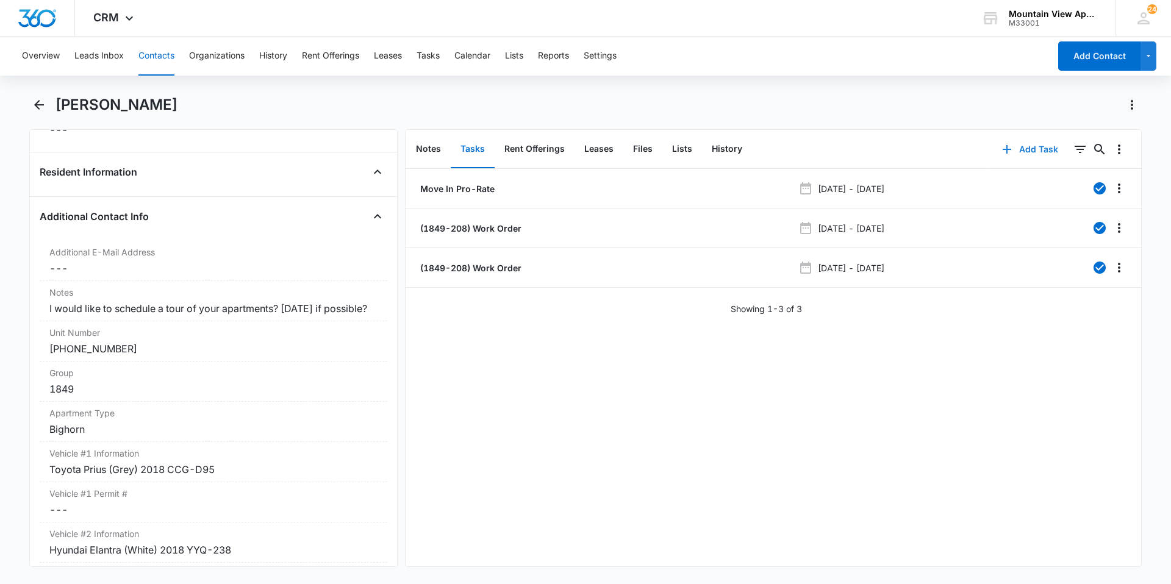
click at [1033, 147] on button "Add Task" at bounding box center [1030, 149] width 80 height 29
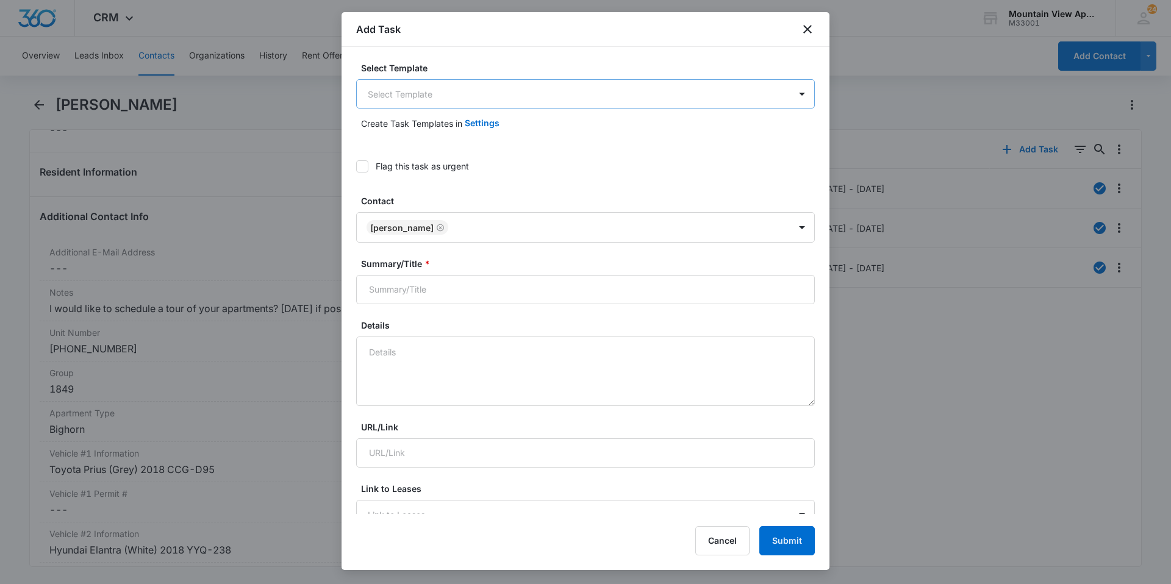
click at [596, 83] on body "CRM Apps Reputation Websites Forms CRM Email Social Content Ads Intelligence Fi…" at bounding box center [585, 292] width 1171 height 584
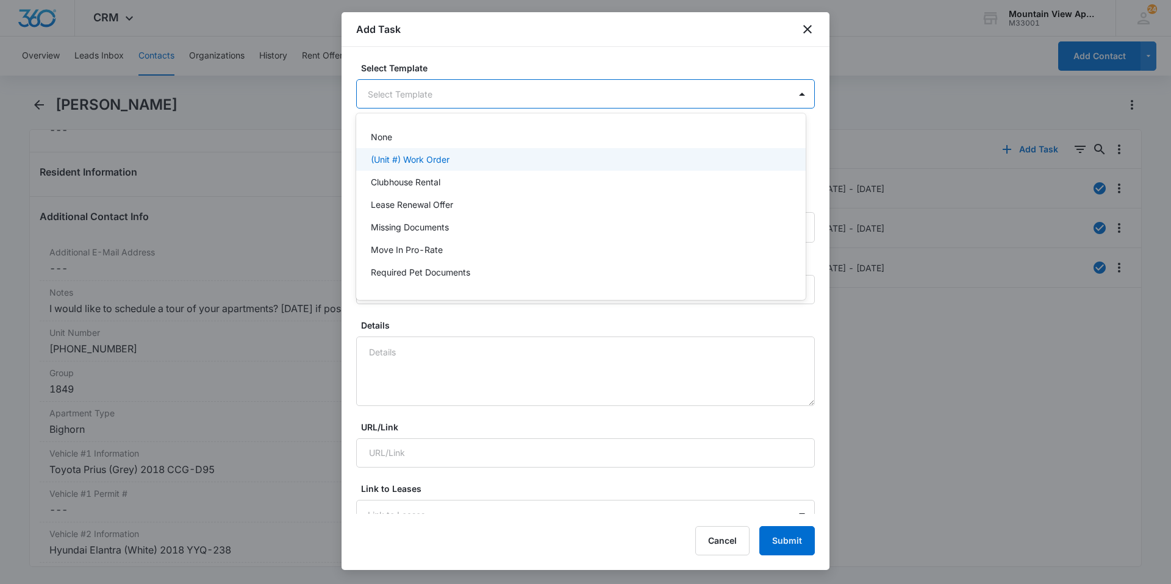
click at [525, 173] on div "Clubhouse Rental" at bounding box center [580, 182] width 449 height 23
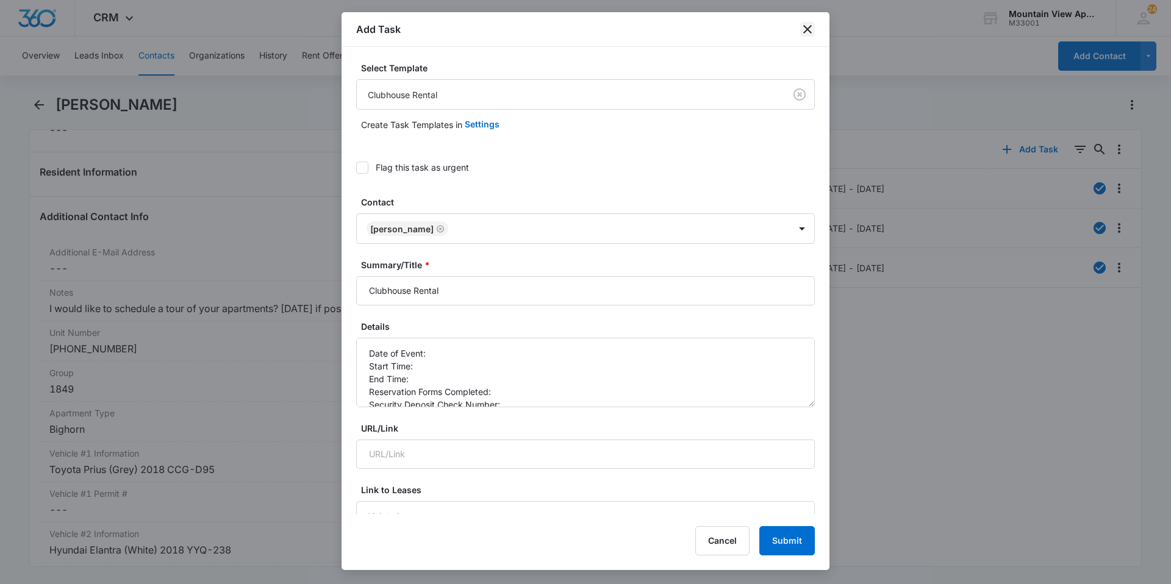
click at [810, 24] on icon "close" at bounding box center [807, 29] width 15 height 15
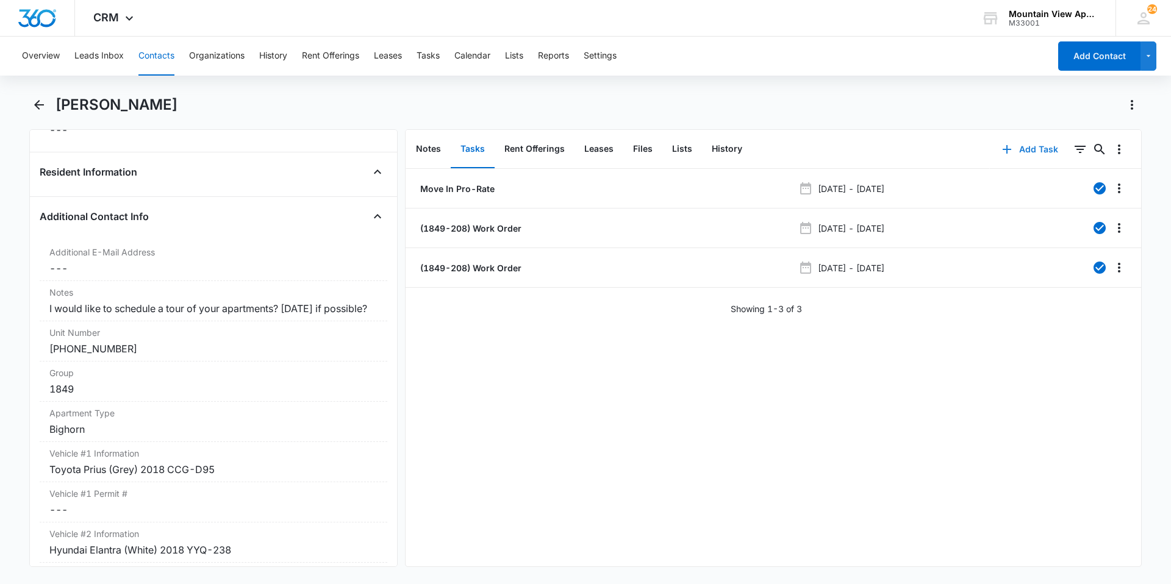
click at [1005, 142] on icon "button" at bounding box center [1006, 149] width 15 height 15
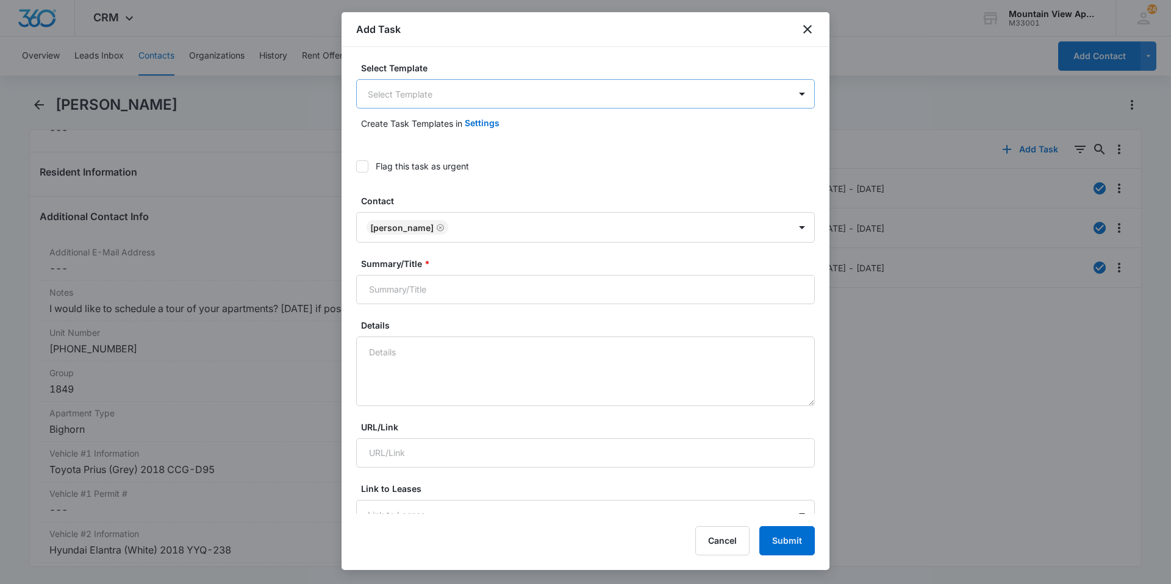
click at [682, 95] on body "CRM Apps Reputation Websites Forms CRM Email Social Content Ads Intelligence Fi…" at bounding box center [585, 292] width 1171 height 584
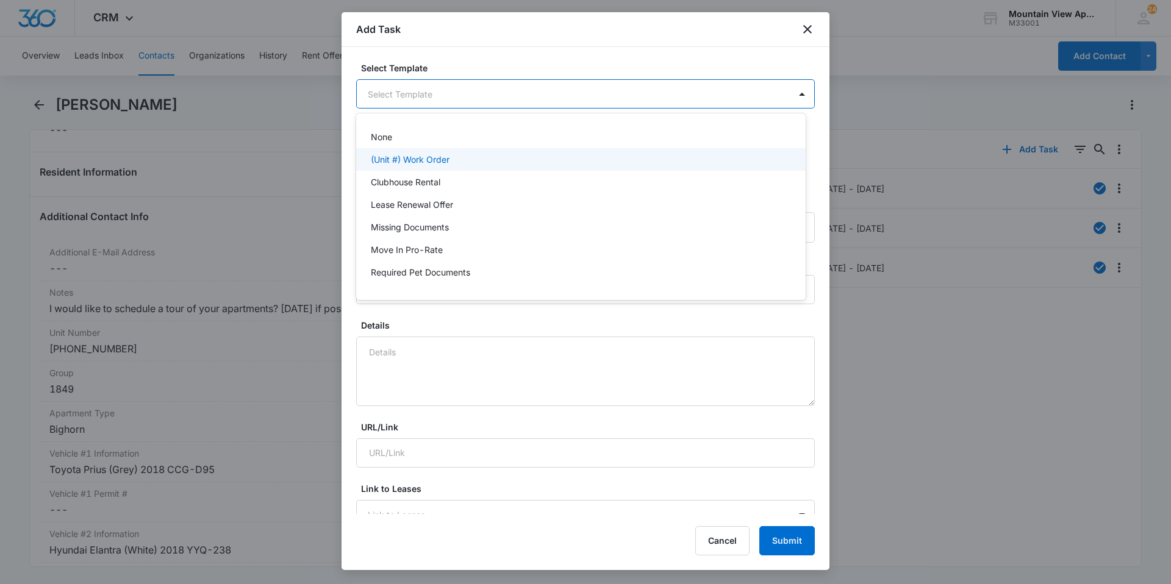
click at [622, 158] on div "(Unit #) Work Order" at bounding box center [580, 159] width 418 height 13
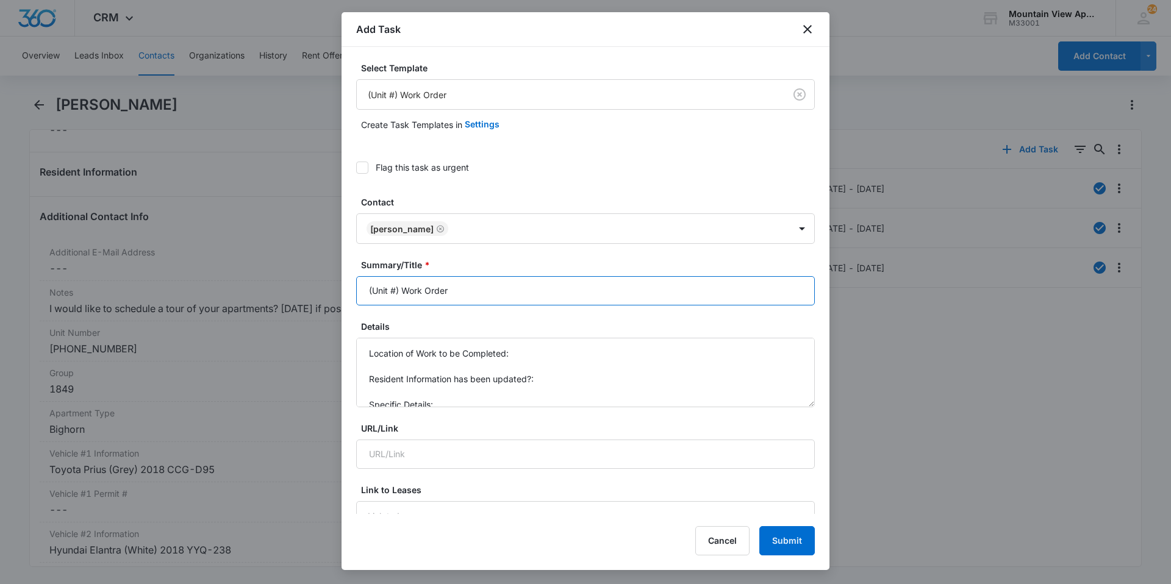
drag, startPoint x: 396, startPoint y: 289, endPoint x: 289, endPoint y: 289, distance: 107.3
click at [299, 293] on body "CRM Apps Reputation Websites Forms CRM Email Social Content Ads Intelligence Fi…" at bounding box center [585, 292] width 1171 height 584
type input "1849-208 - Work Order"
click at [575, 350] on textarea "Location of Work to be Completed: Resident Information has been updated?: Speci…" at bounding box center [585, 373] width 459 height 70
click at [504, 397] on textarea "Location of Work to be Completed: Resident Information has been updated?: Speci…" at bounding box center [585, 373] width 459 height 70
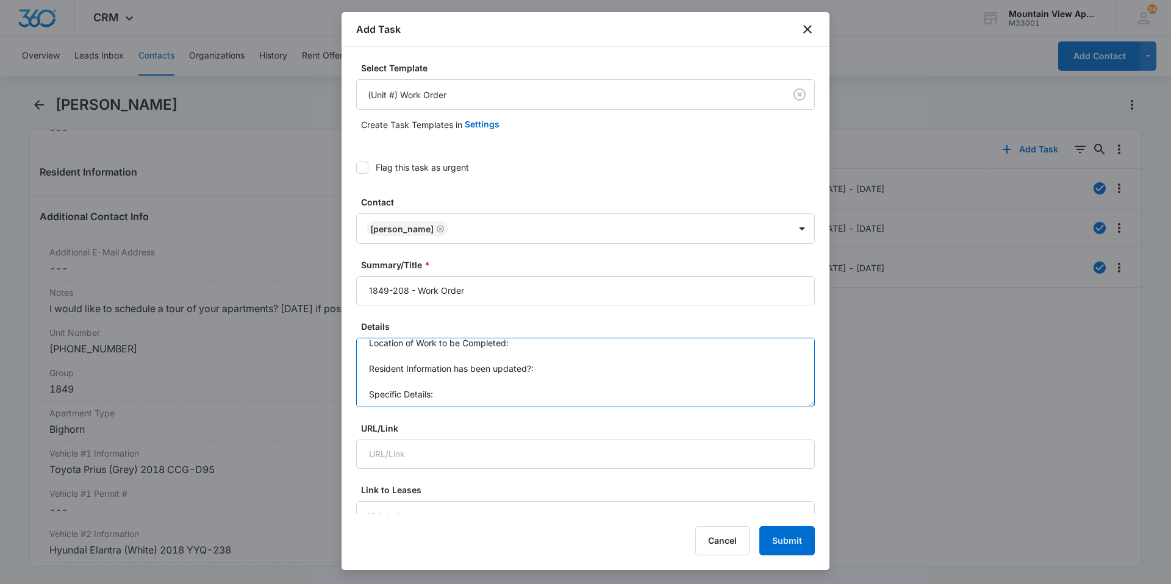
scroll to position [13, 0]
click at [498, 384] on textarea "Location of Work to be Completed: Resident Information has been updated?: Speci…" at bounding box center [585, 373] width 459 height 70
click at [491, 390] on textarea "Location of Work to be Completed: Resident Information has been updated?: Speci…" at bounding box center [585, 373] width 459 height 70
click at [657, 357] on textarea "Location of Work to be Completed: Resident Information has been updated?: Speci…" at bounding box center [585, 373] width 459 height 70
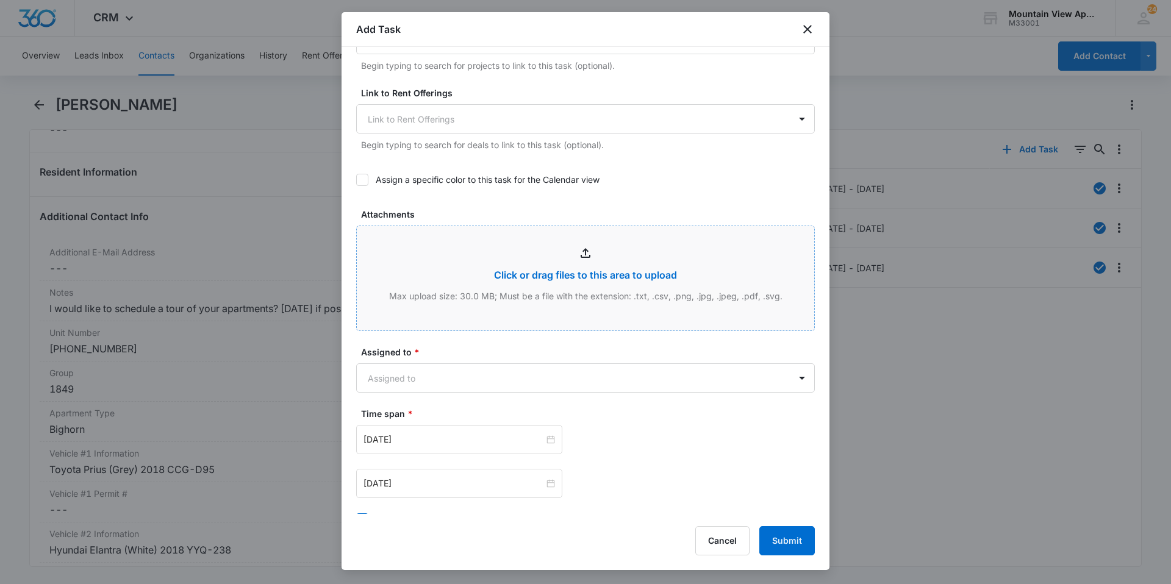
scroll to position [488, 0]
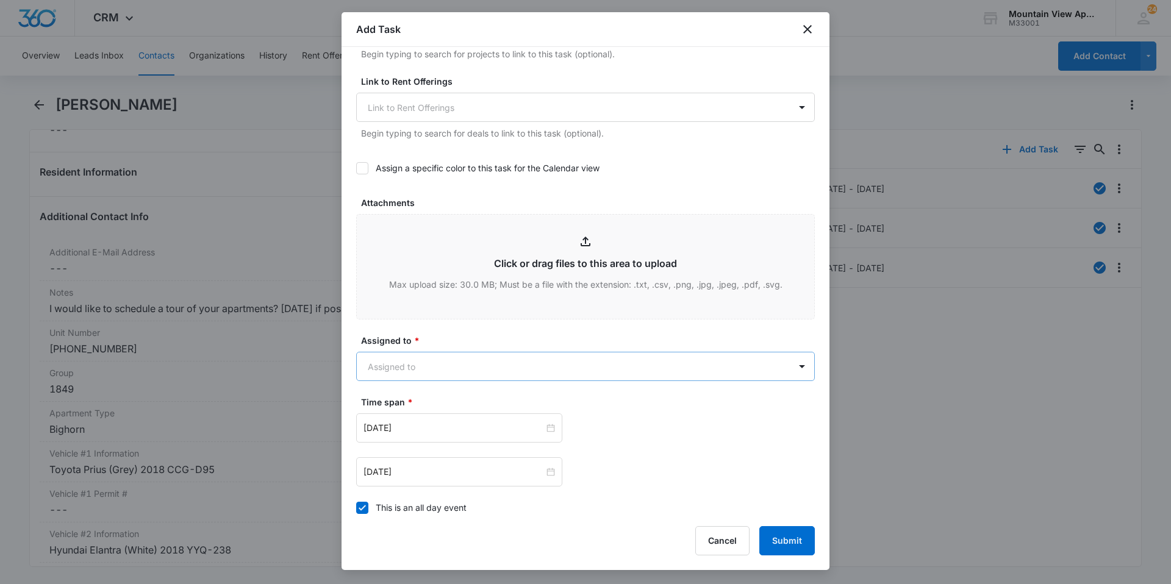
type textarea "Location of Work to be Completed: Master Bathroom Resident Information has been…"
click at [540, 360] on body "CRM Apps Reputation Websites Forms CRM Email Social Content Ads Intelligence Fi…" at bounding box center [585, 292] width 1171 height 584
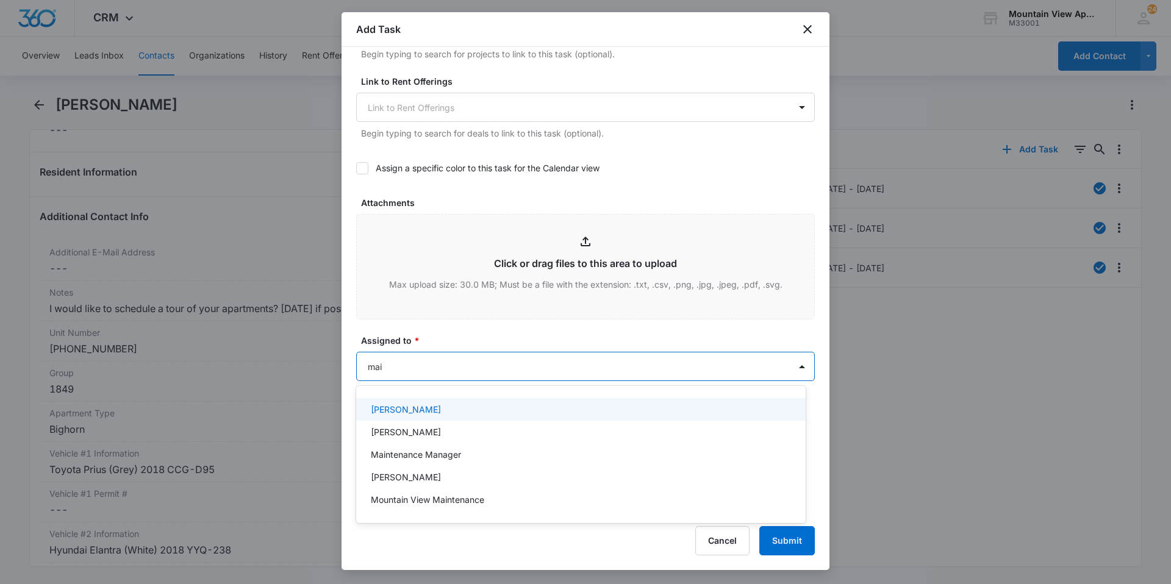
type input "main"
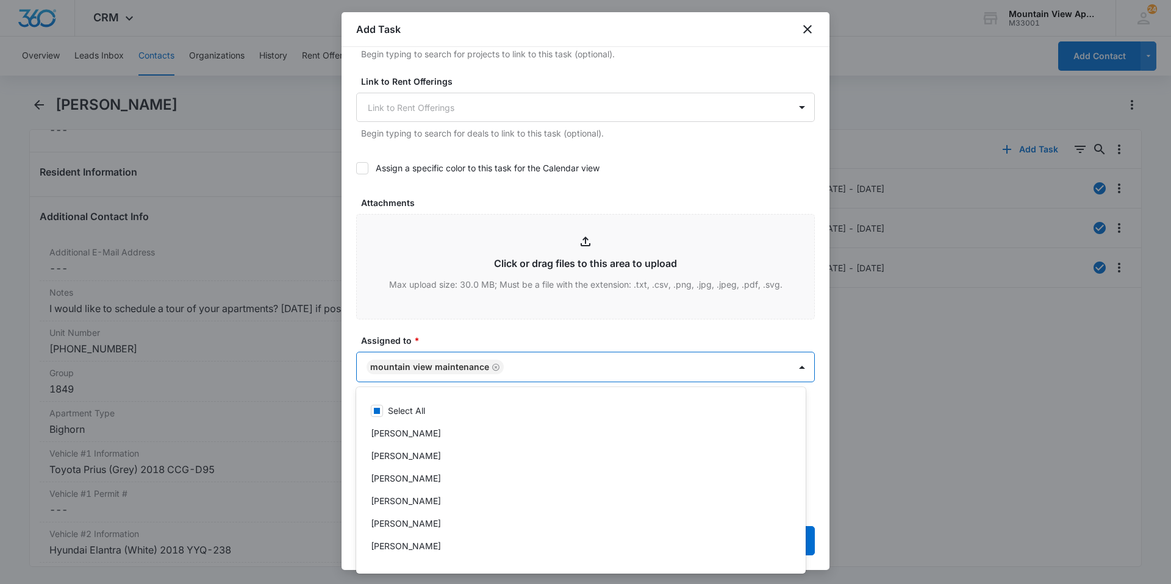
click at [576, 335] on div at bounding box center [585, 292] width 1171 height 584
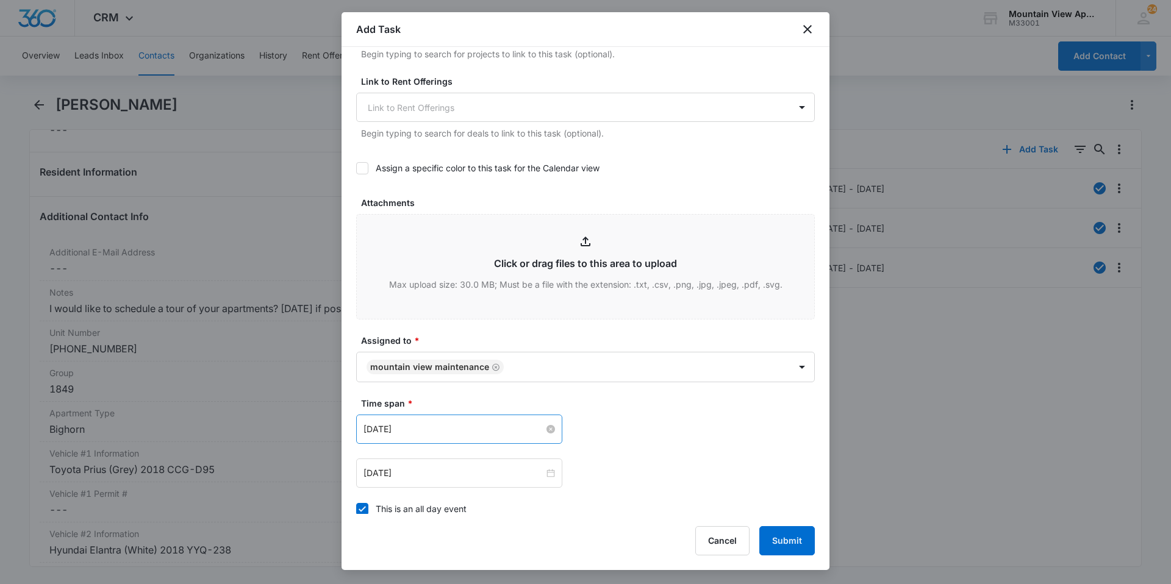
click at [490, 431] on input "May 16, 2023" at bounding box center [453, 429] width 180 height 13
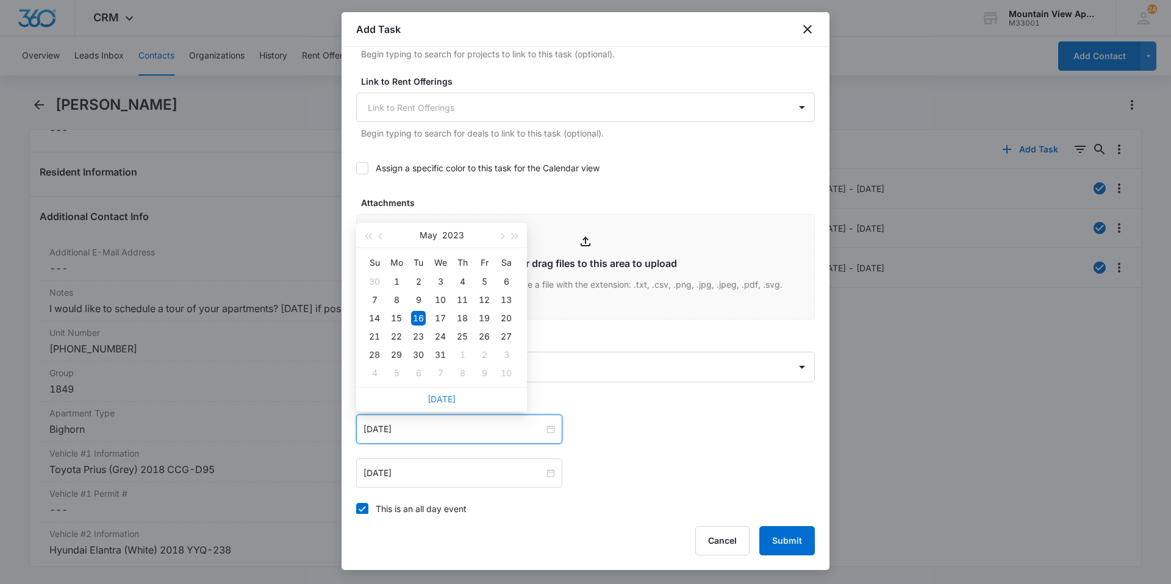
click at [448, 402] on link "Today" at bounding box center [441, 399] width 28 height 10
type input "[DATE]"
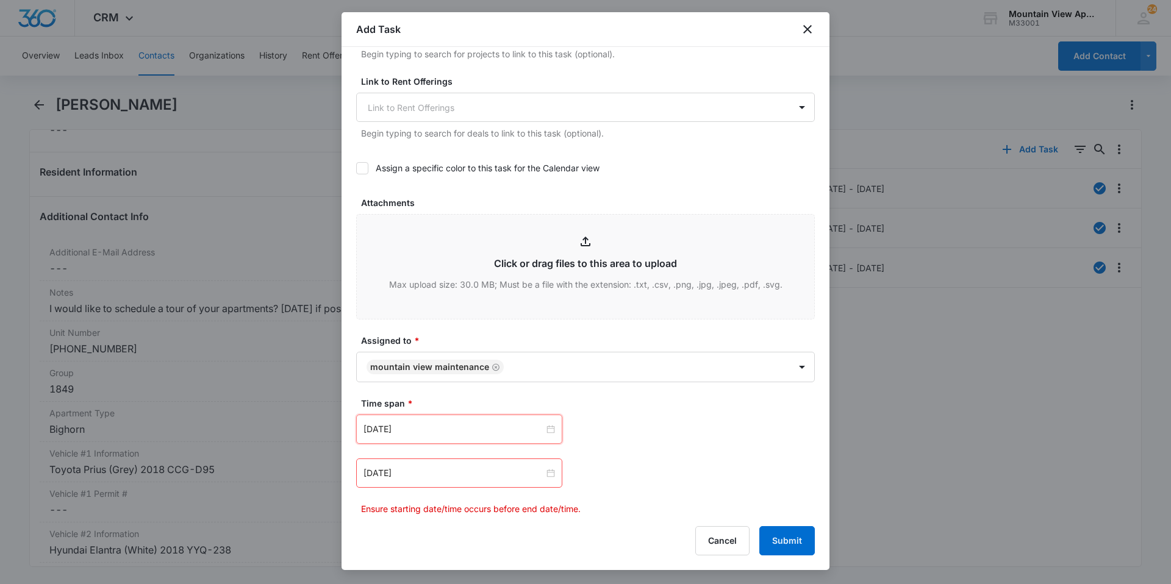
click at [449, 490] on div "Oct 6, 2025 Oct 2025 Su Mo Tu We Th Fr Sa 28 29 30 1 2 3 4 5 6 7 8 9 10 11 12 1…" at bounding box center [585, 465] width 459 height 101
click at [450, 478] on input "May 16, 2023" at bounding box center [453, 472] width 180 height 13
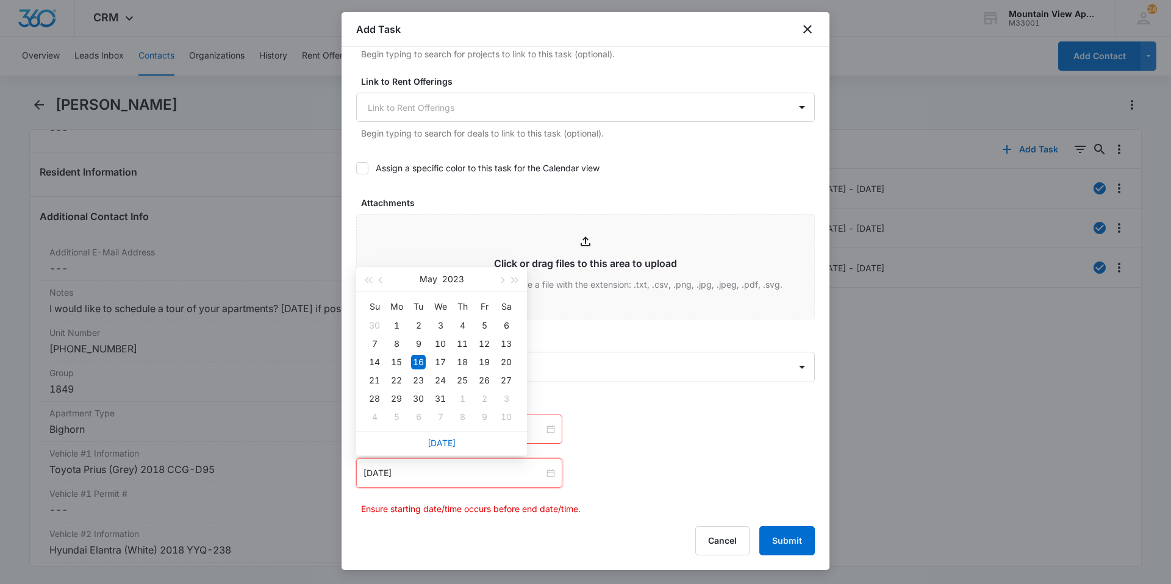
click at [448, 448] on div "Today" at bounding box center [441, 443] width 171 height 24
drag, startPoint x: 443, startPoint y: 448, endPoint x: 437, endPoint y: 452, distance: 8.3
click at [441, 448] on link "Today" at bounding box center [441, 443] width 28 height 10
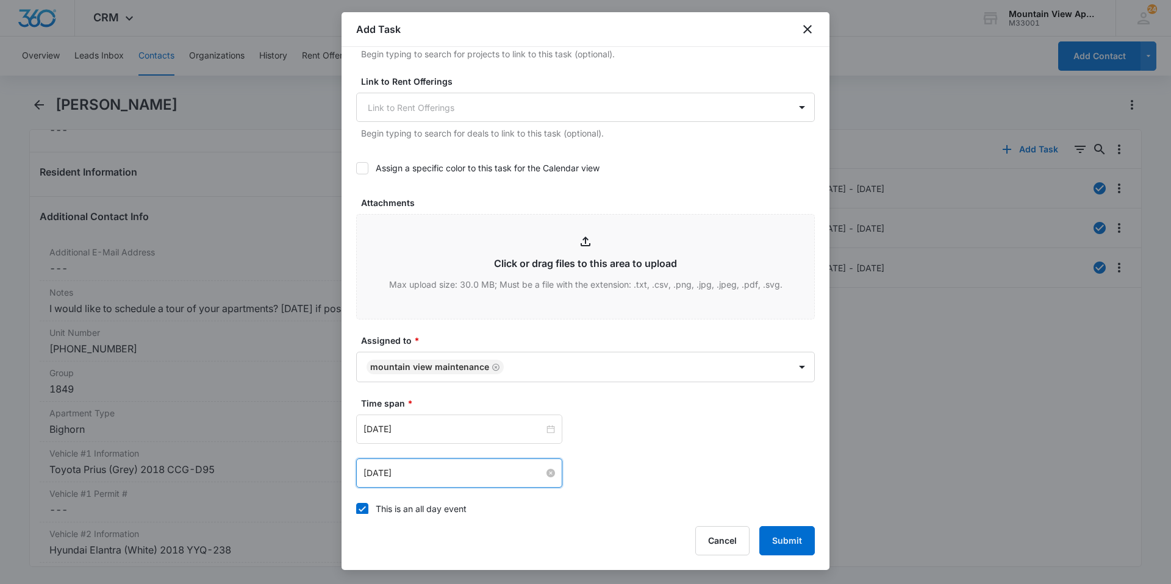
click at [436, 475] on input "[DATE]" at bounding box center [453, 472] width 180 height 13
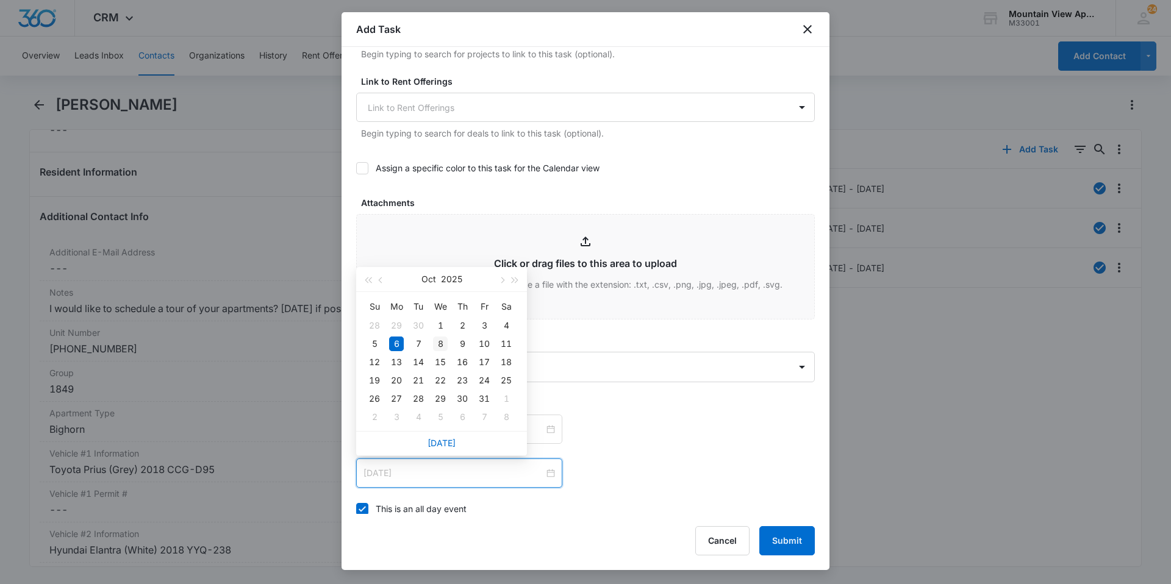
type input "Oct 8, 2025"
click at [437, 346] on div "8" at bounding box center [440, 344] width 15 height 15
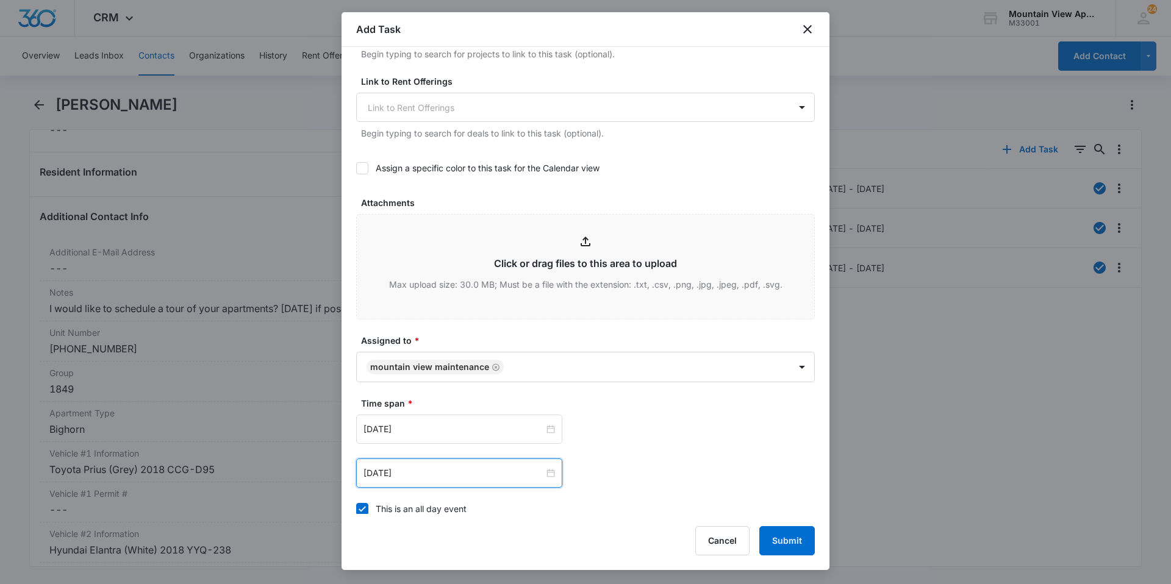
click at [657, 462] on div "Oct 8, 2025 Oct 2025 Su Mo Tu We Th Fr Sa 28 29 30 1 2 3 4 5 6 7 8 9 10 11 12 1…" at bounding box center [585, 473] width 459 height 29
click at [769, 548] on button "Submit" at bounding box center [786, 540] width 55 height 29
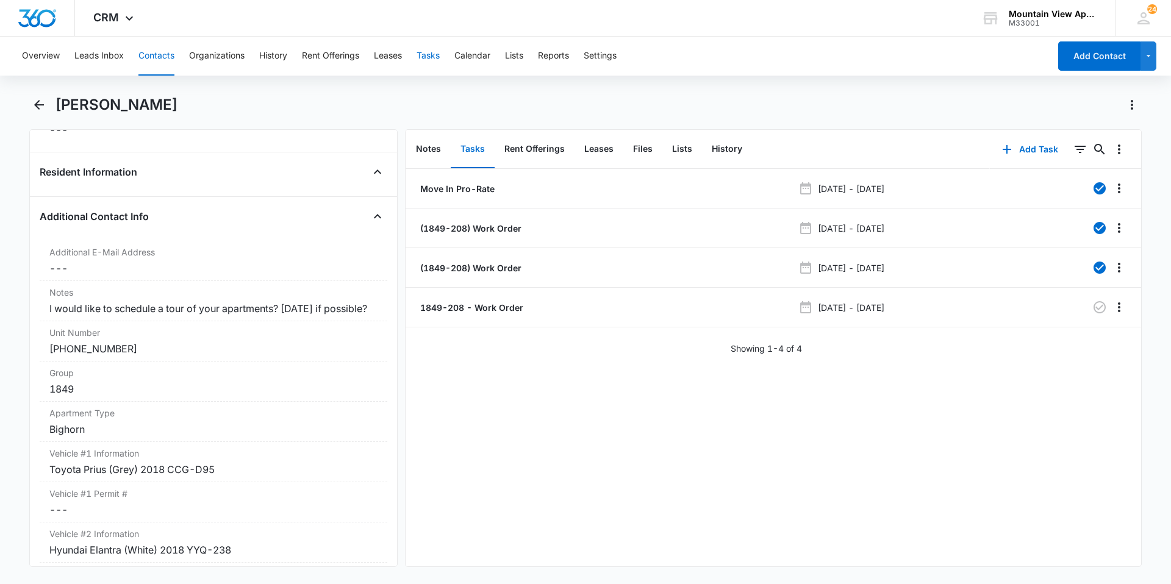
click at [426, 57] on button "Tasks" at bounding box center [427, 56] width 23 height 39
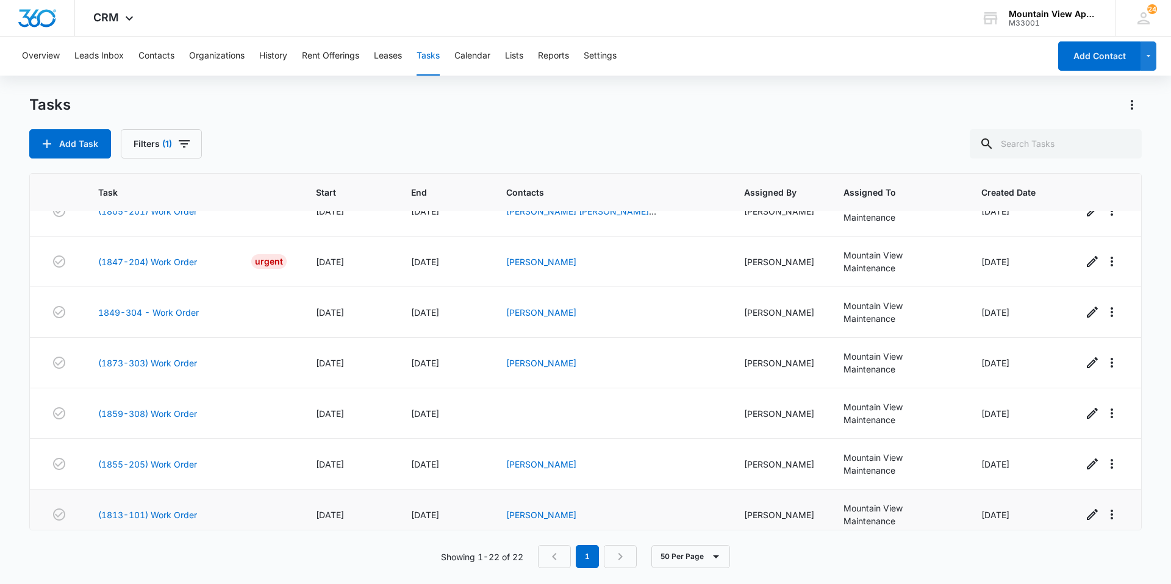
scroll to position [624, 0]
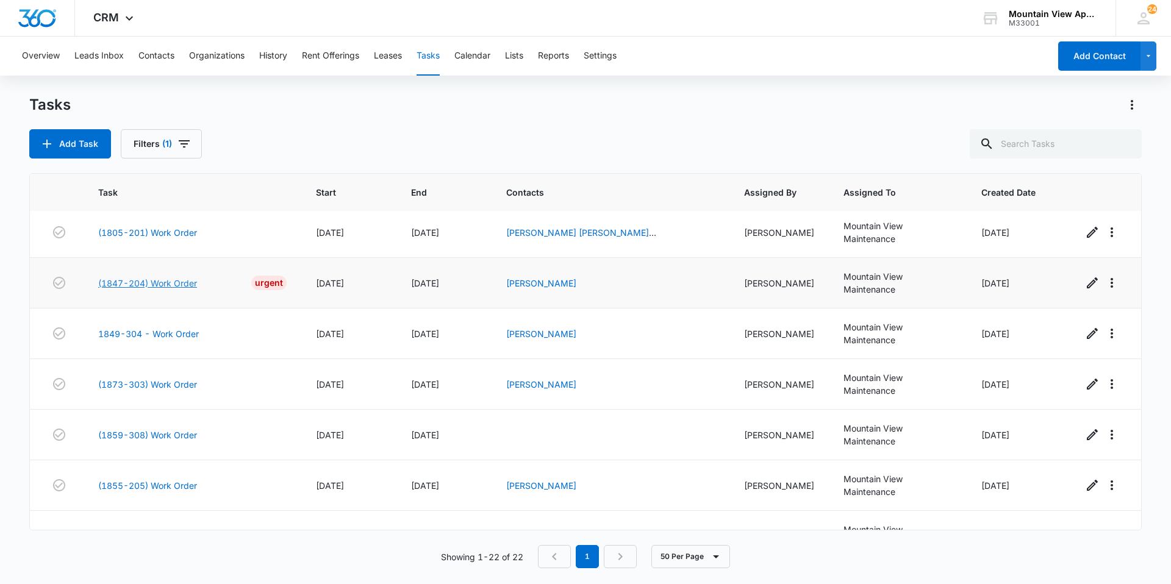
click at [193, 286] on link "(1847-204) Work Order" at bounding box center [147, 283] width 99 height 13
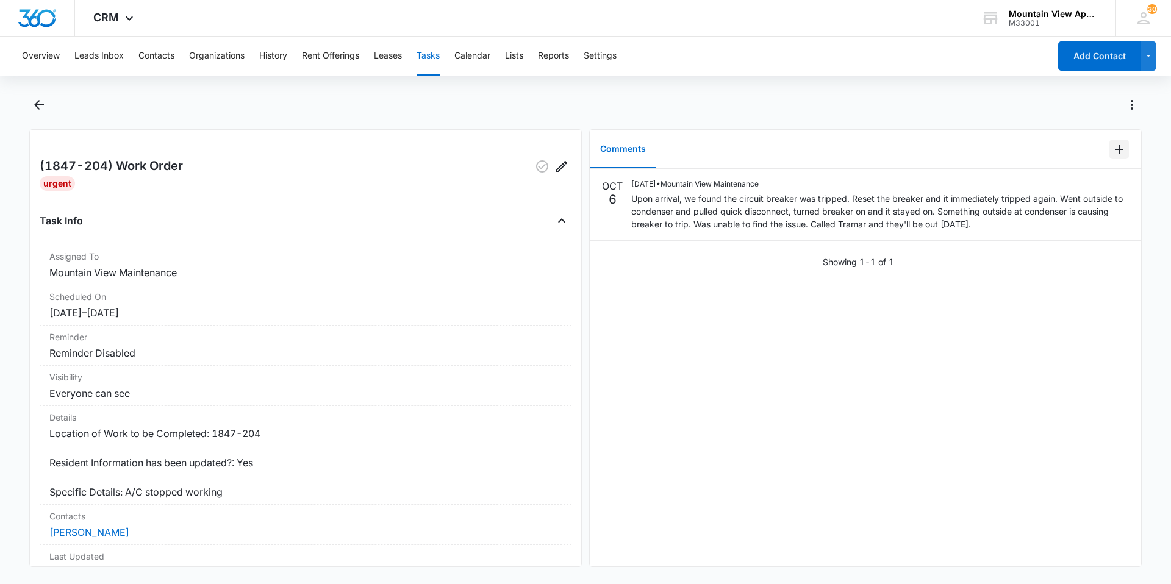
click at [1113, 143] on icon "Add Comment" at bounding box center [1119, 149] width 15 height 15
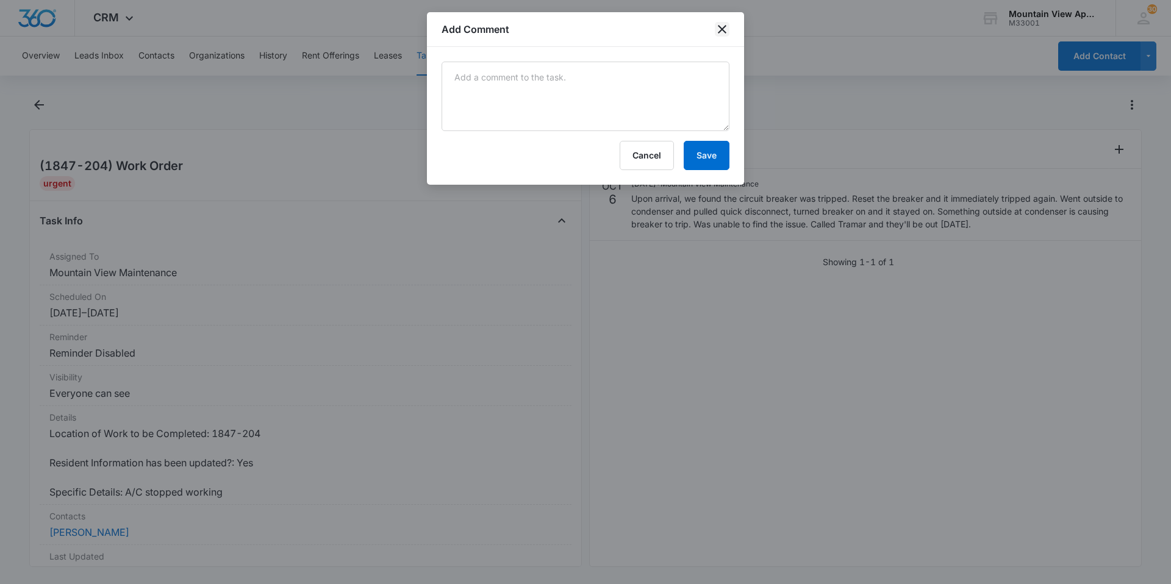
click at [727, 25] on icon "close" at bounding box center [722, 29] width 15 height 15
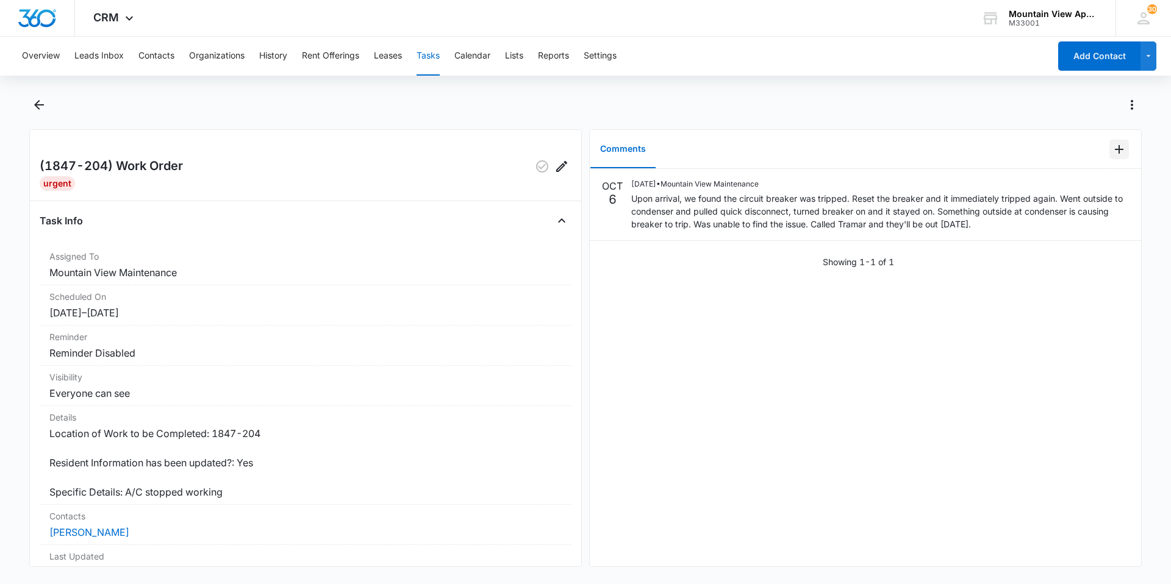
click at [1118, 152] on button "Add Comment" at bounding box center [1119, 150] width 20 height 20
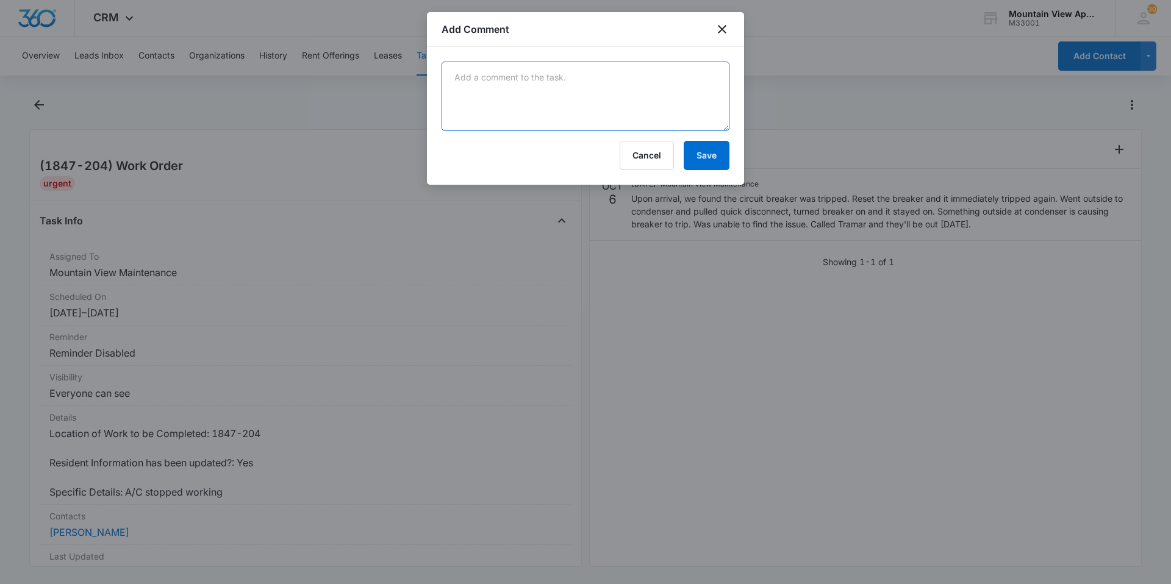
click at [624, 82] on textarea at bounding box center [585, 97] width 288 height 70
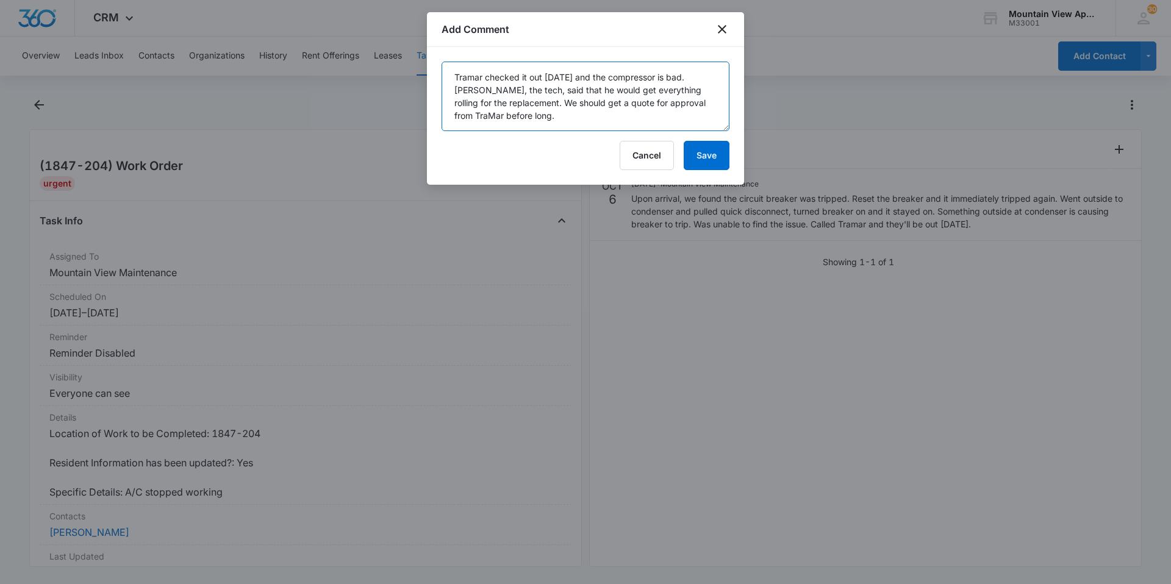
scroll to position [16, 0]
type textarea "Tramar checked it out [DATE] and the compressor is bad. [PERSON_NAME], the tech…"
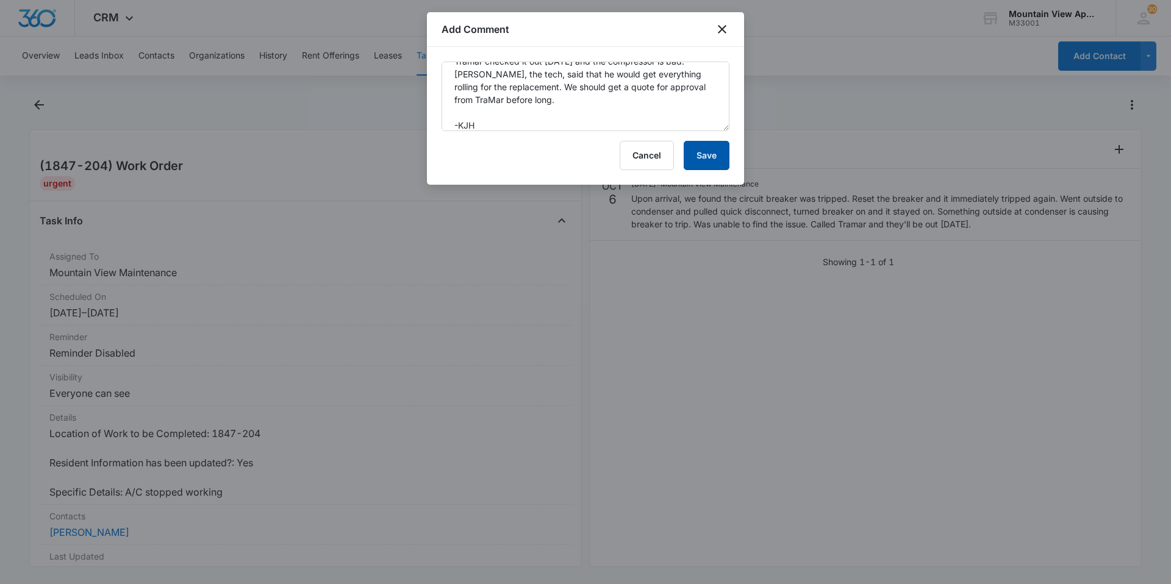
click at [705, 148] on button "Save" at bounding box center [707, 155] width 46 height 29
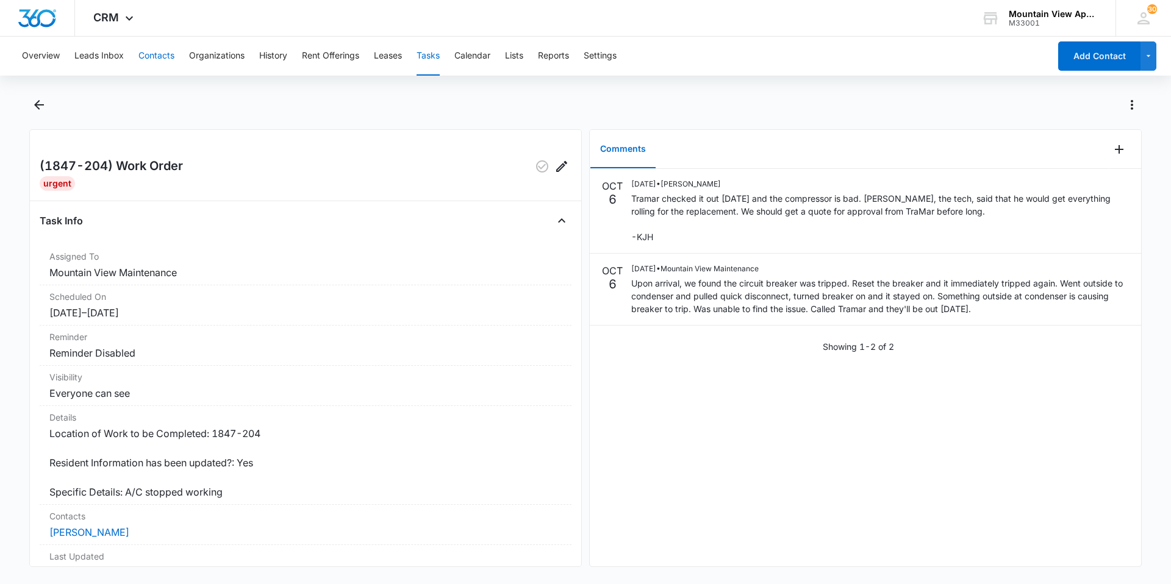
click at [165, 55] on button "Contacts" at bounding box center [156, 56] width 36 height 39
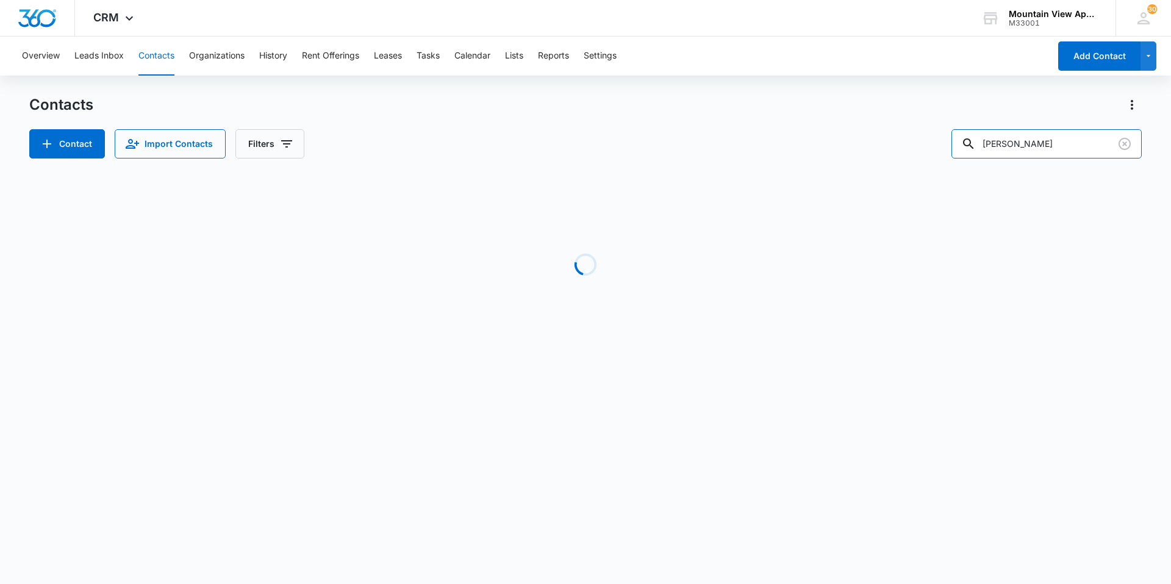
drag, startPoint x: 1028, startPoint y: 151, endPoint x: 899, endPoint y: 157, distance: 128.8
click at [912, 155] on div "Contact Import Contacts Filters [PERSON_NAME]" at bounding box center [585, 143] width 1112 height 29
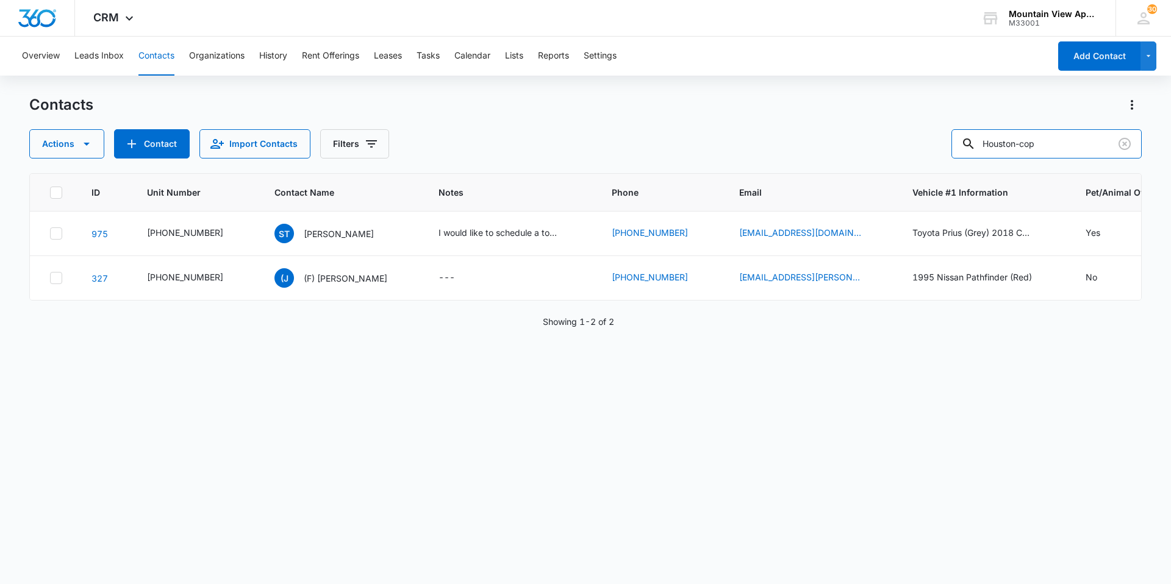
type input "Houston-cop"
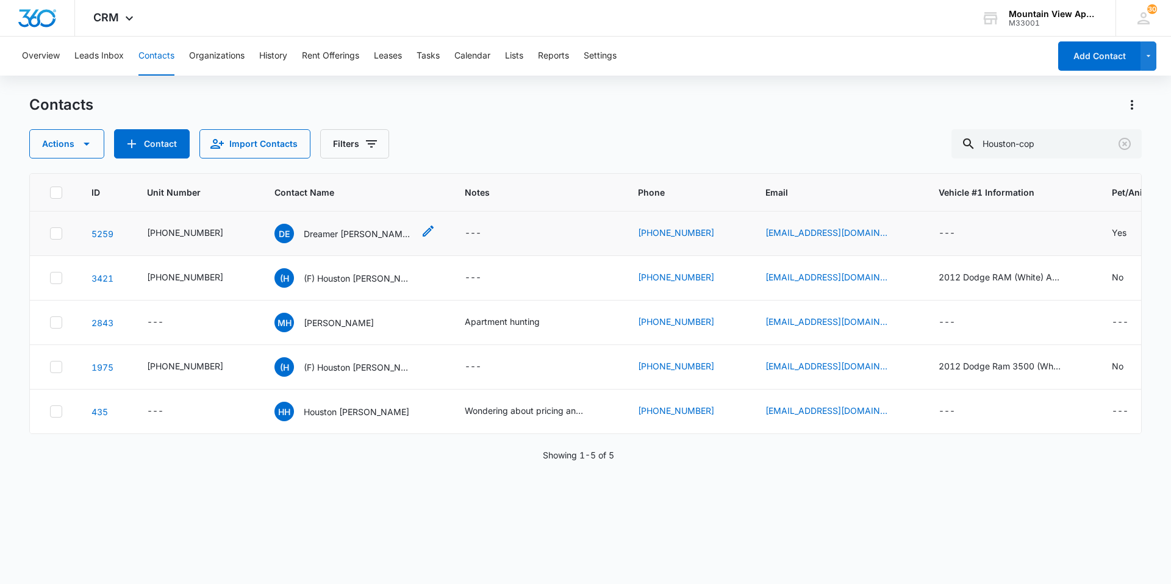
click at [363, 235] on p "Dreamer [PERSON_NAME] & [PERSON_NAME]" at bounding box center [359, 233] width 110 height 13
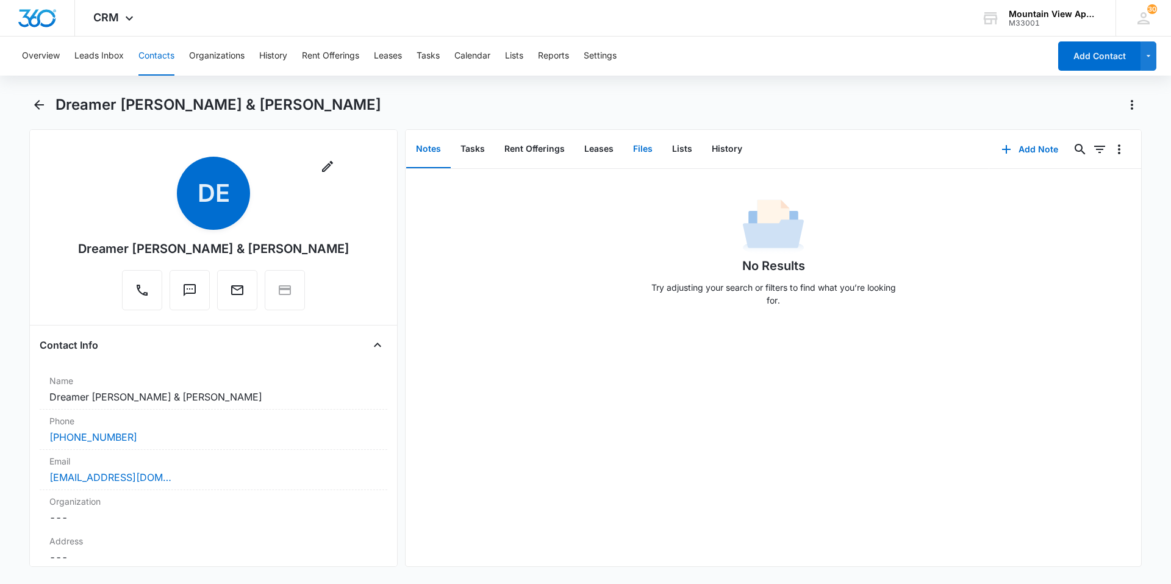
click at [623, 148] on button "Files" at bounding box center [642, 149] width 39 height 38
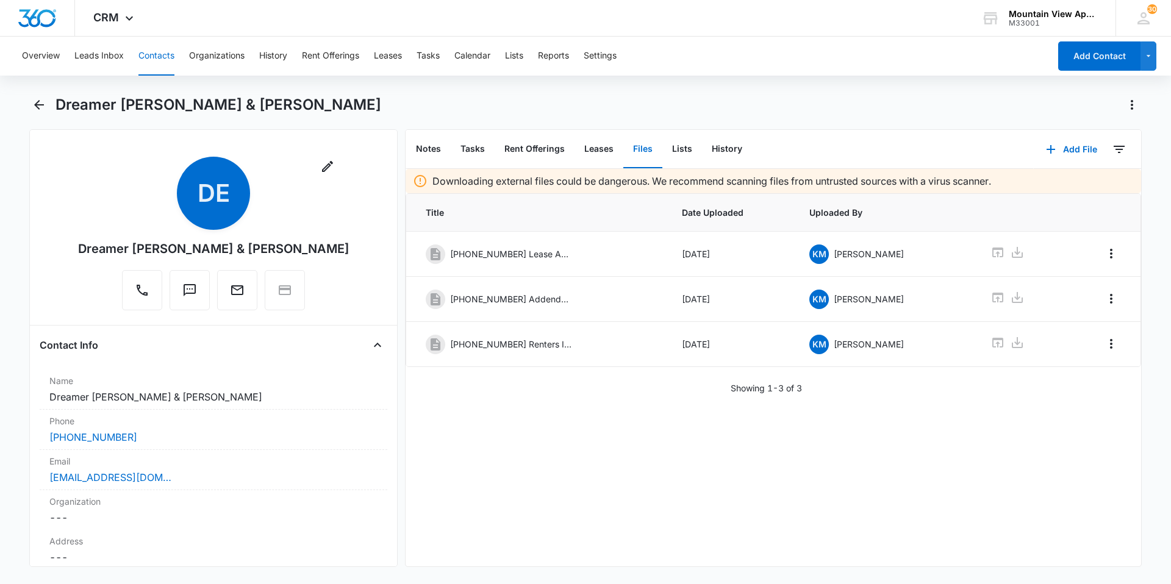
click at [162, 60] on button "Contacts" at bounding box center [156, 56] width 36 height 39
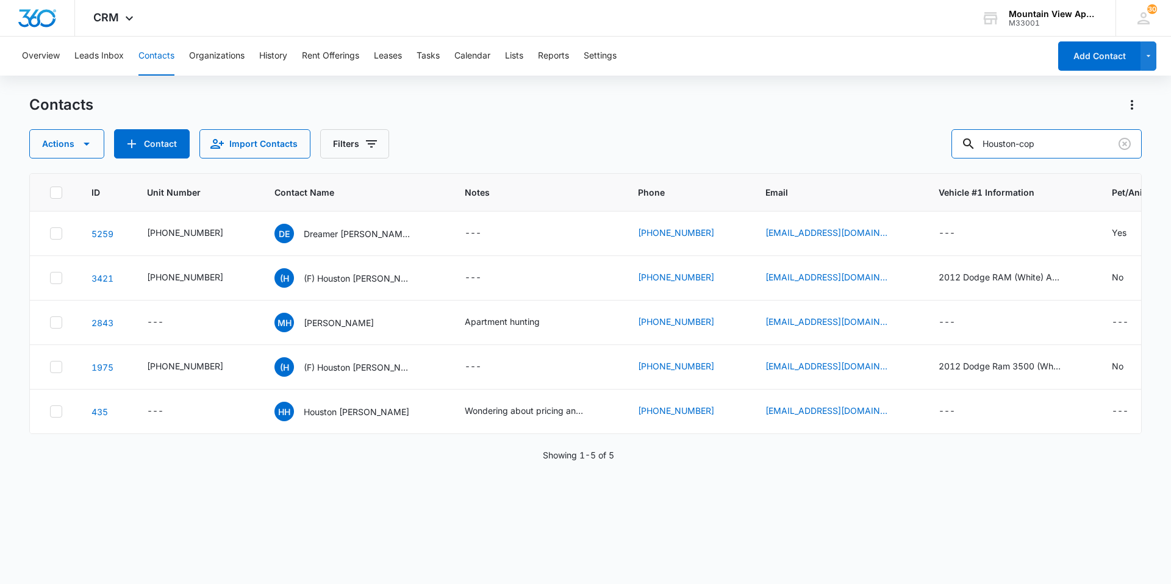
click at [857, 143] on div "Actions Contact Import Contacts Filters [GEOGRAPHIC_DATA]-cop" at bounding box center [585, 143] width 1112 height 29
type input "[PERSON_NAME]"
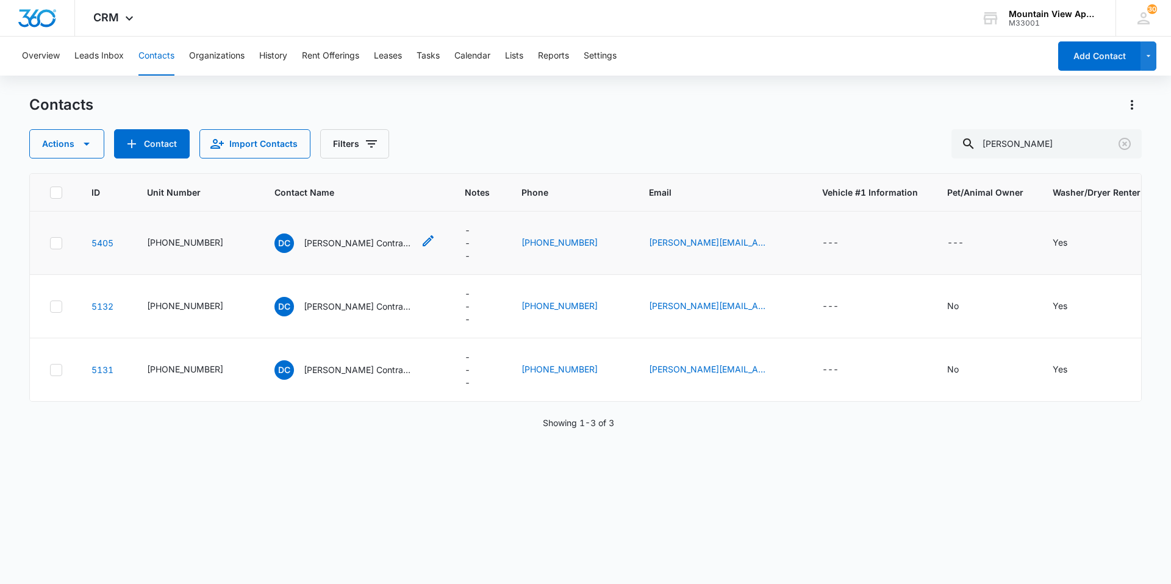
click at [340, 240] on p "[PERSON_NAME] Contracting Corporation" at bounding box center [359, 243] width 110 height 13
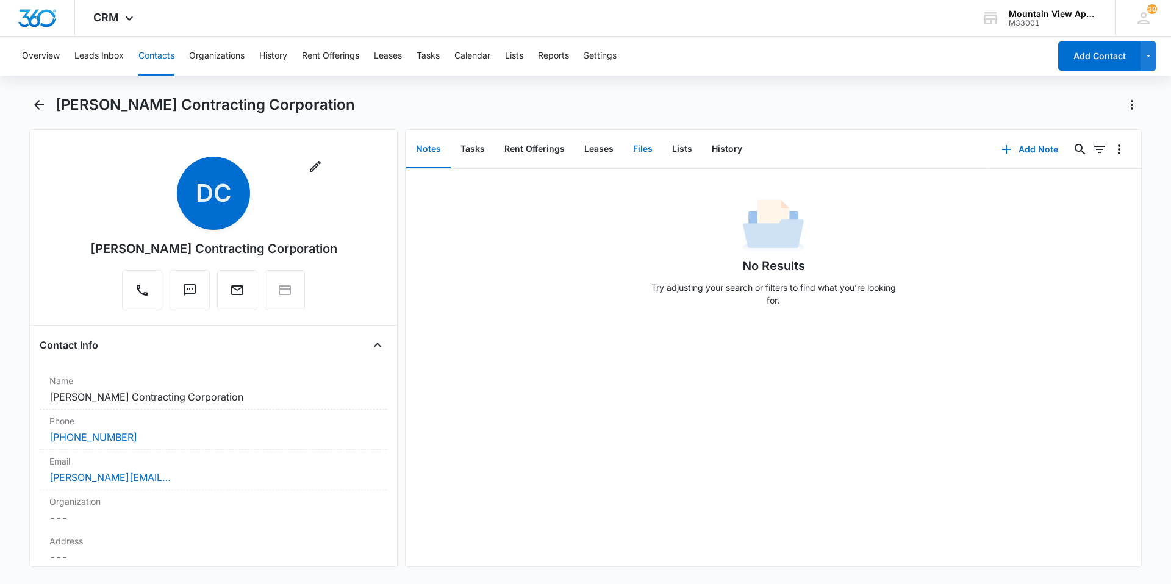
click at [631, 149] on button "Files" at bounding box center [642, 149] width 39 height 38
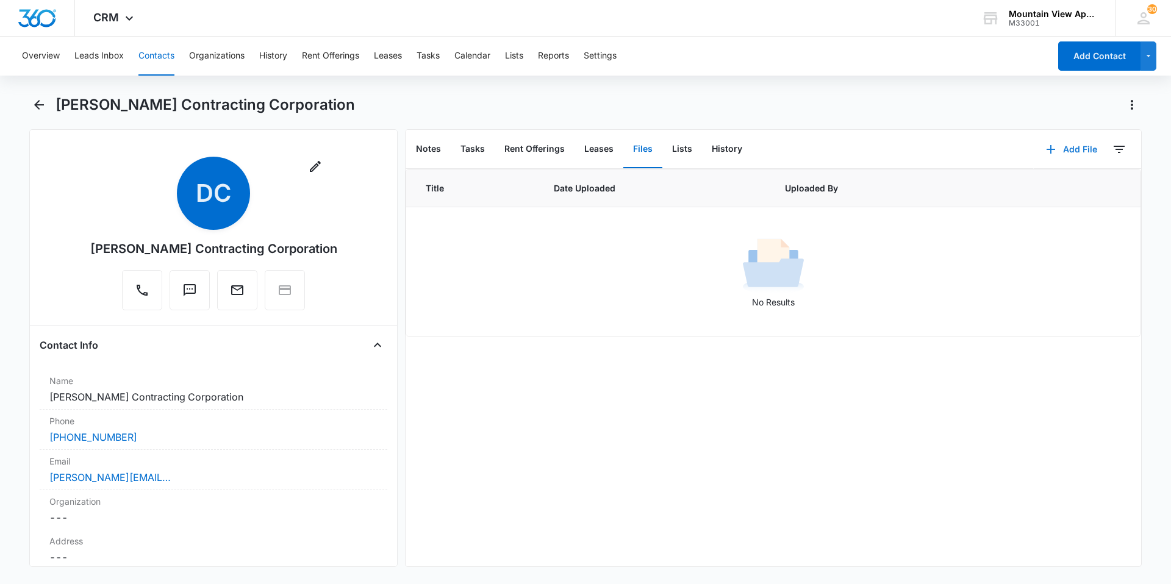
click at [1059, 150] on button "Add File" at bounding box center [1072, 149] width 76 height 29
click at [1026, 194] on button "Upload Files" at bounding box center [1062, 188] width 93 height 18
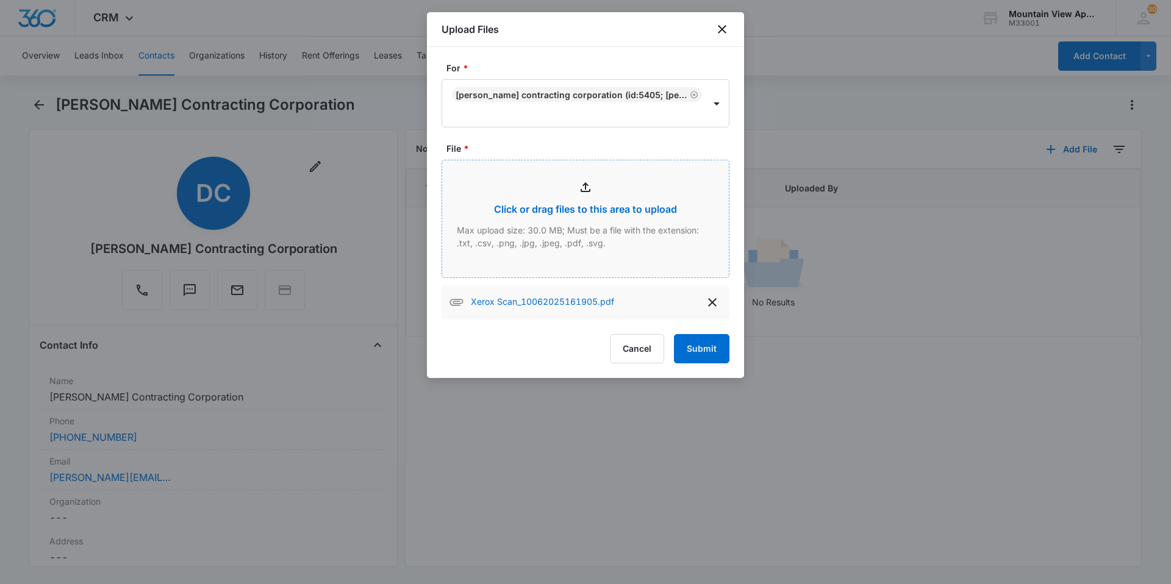
type input "C:\fakepath\Xerox Scan_10062025161905 (1).pdf"
click at [684, 338] on button "Submit" at bounding box center [701, 348] width 55 height 29
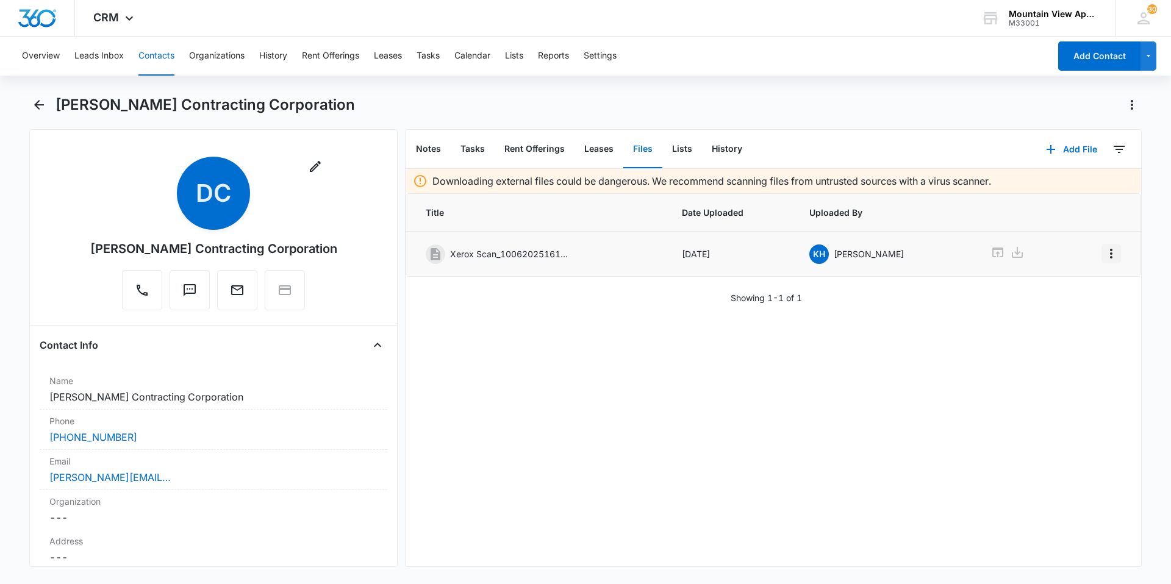
click at [1107, 252] on icon "Overflow Menu" at bounding box center [1111, 253] width 15 height 15
click at [1073, 290] on div "Edit" at bounding box center [1069, 288] width 26 height 9
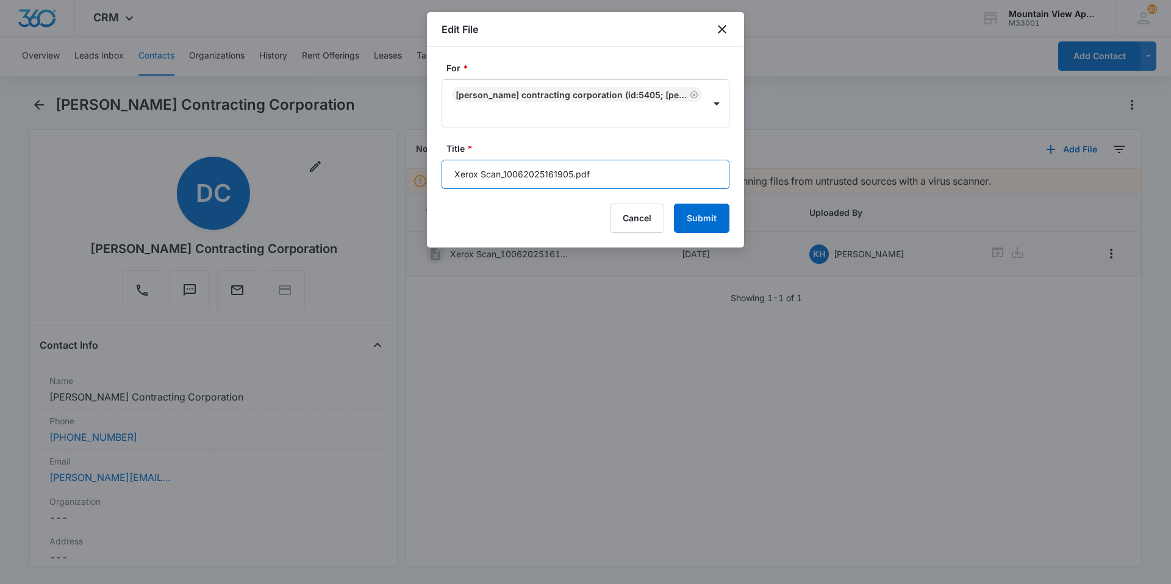
drag, startPoint x: 590, startPoint y: 169, endPoint x: 373, endPoint y: 168, distance: 217.1
click at [373, 168] on body "CRM Apps Reputation Websites Forms CRM Email Social Content Ads Intelligence Fi…" at bounding box center [585, 292] width 1171 height 584
type input "545-13308 - Application Information"
click at [705, 218] on button "Submit" at bounding box center [701, 218] width 55 height 29
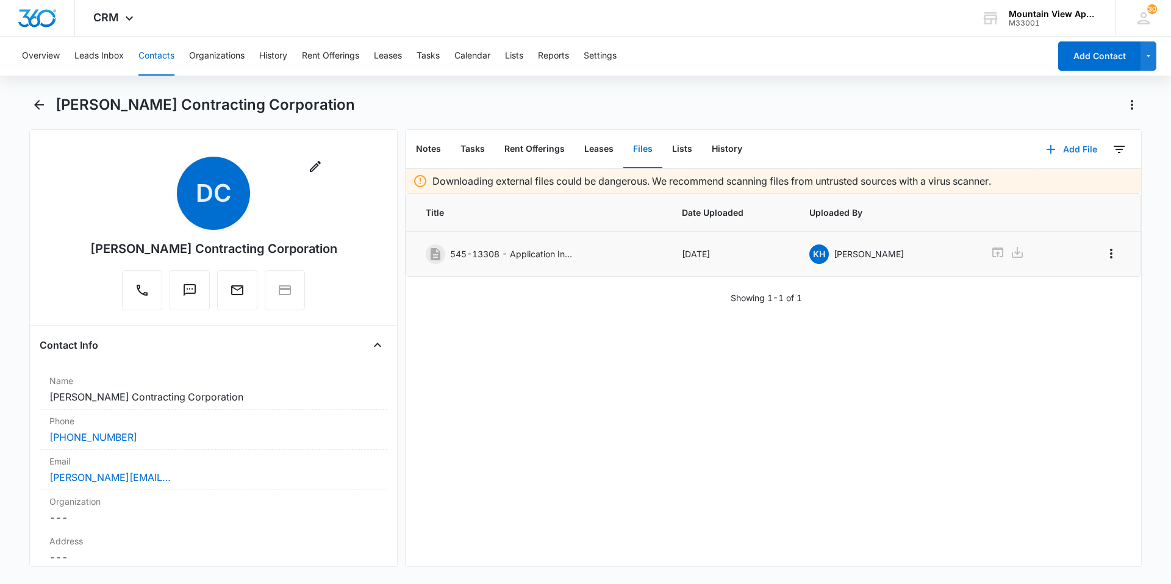
click at [1044, 145] on icon "button" at bounding box center [1050, 149] width 15 height 15
click at [1030, 188] on div "Upload Files" at bounding box center [1054, 188] width 49 height 9
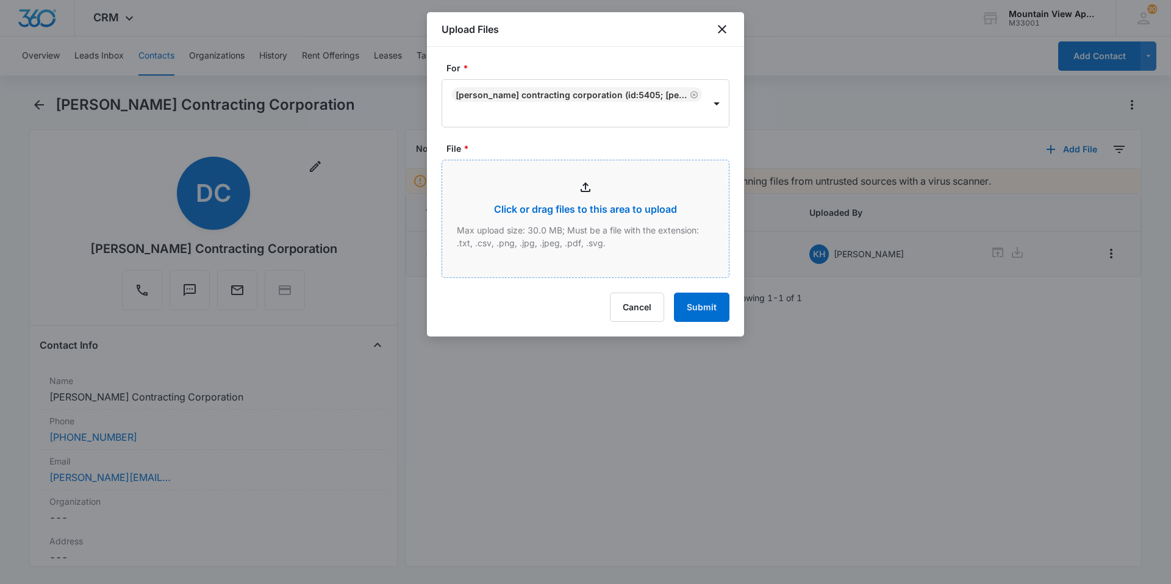
type input "C:\fakepath\Xerox Scan_10062025161954.pdf"
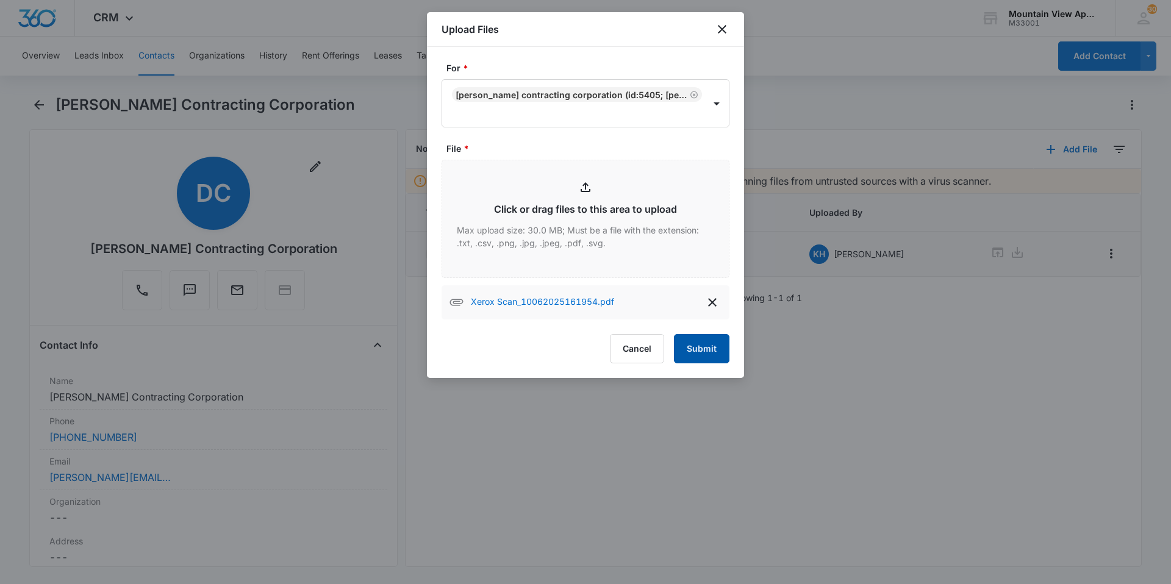
click at [718, 352] on button "Submit" at bounding box center [701, 348] width 55 height 29
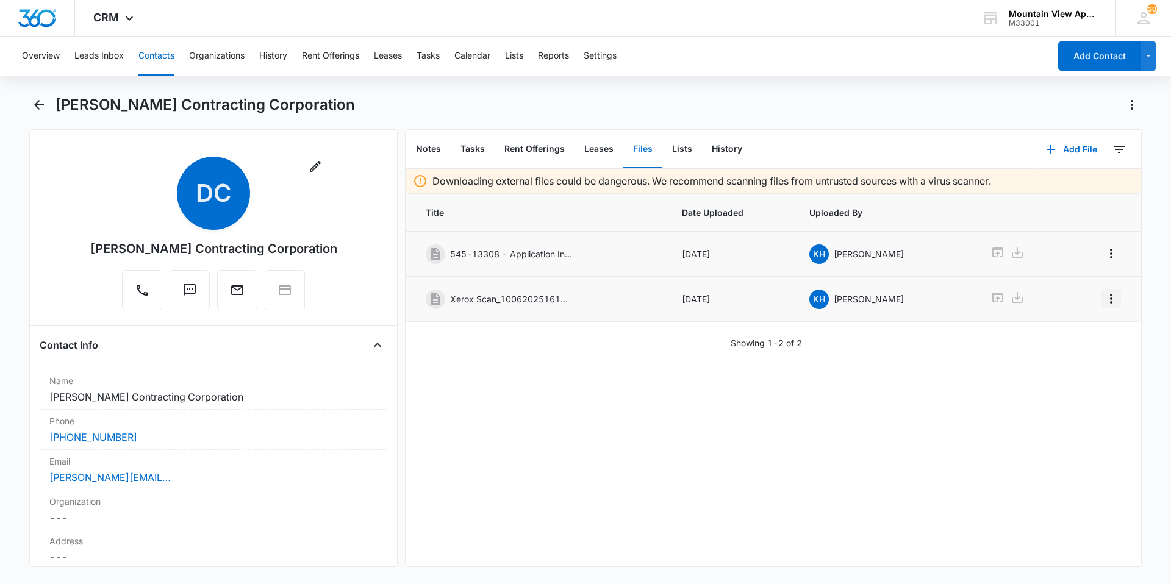
click at [1107, 295] on icon "Overflow Menu" at bounding box center [1111, 298] width 15 height 15
click at [1069, 330] on div "Edit" at bounding box center [1069, 333] width 26 height 9
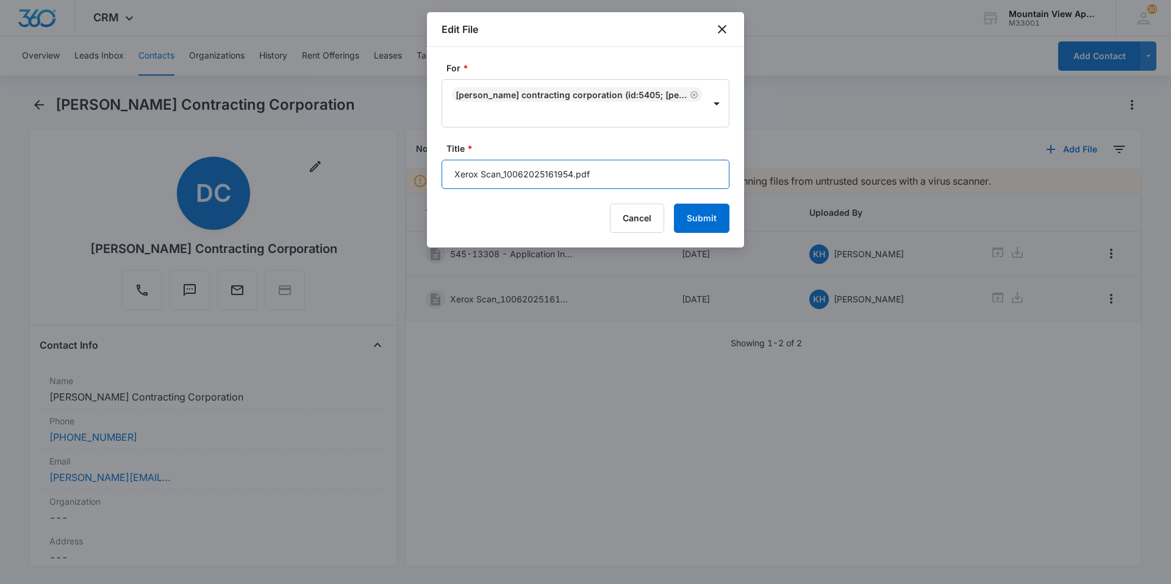
click at [601, 182] on input "Xerox Scan_10062025161954.pdf" at bounding box center [585, 174] width 288 height 29
type input "545-13308 - Rental Agreement"
drag, startPoint x: 732, startPoint y: 226, endPoint x: 722, endPoint y: 225, distance: 9.8
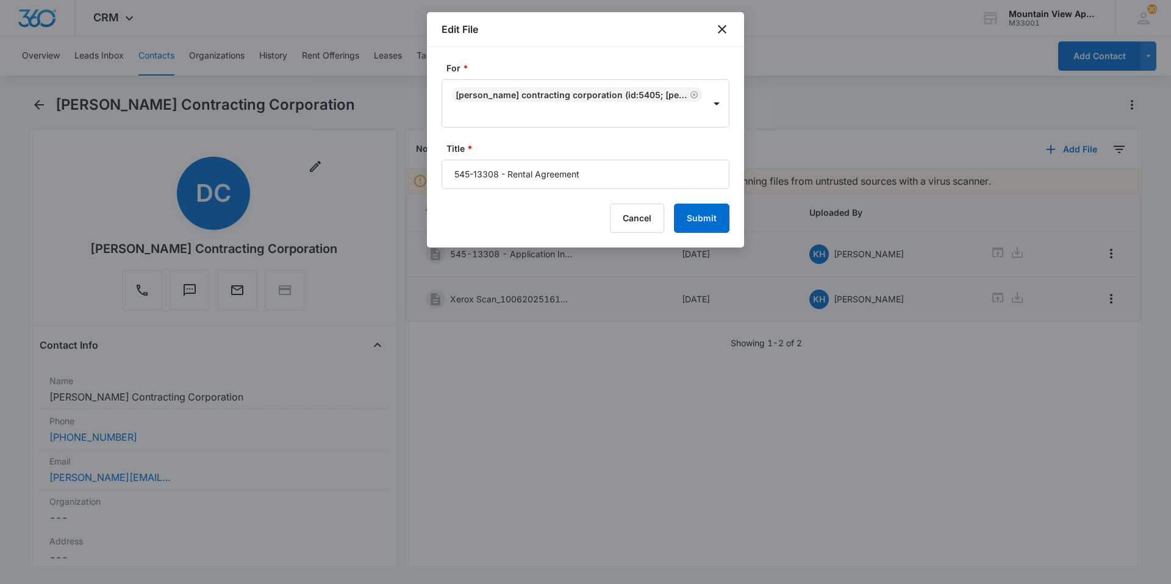
click at [730, 226] on div "For * [PERSON_NAME] Contracting Corporation (ID:5405; [PERSON_NAME][EMAIL_ADDRE…" at bounding box center [585, 147] width 317 height 201
click at [718, 223] on button "Submit" at bounding box center [701, 218] width 55 height 29
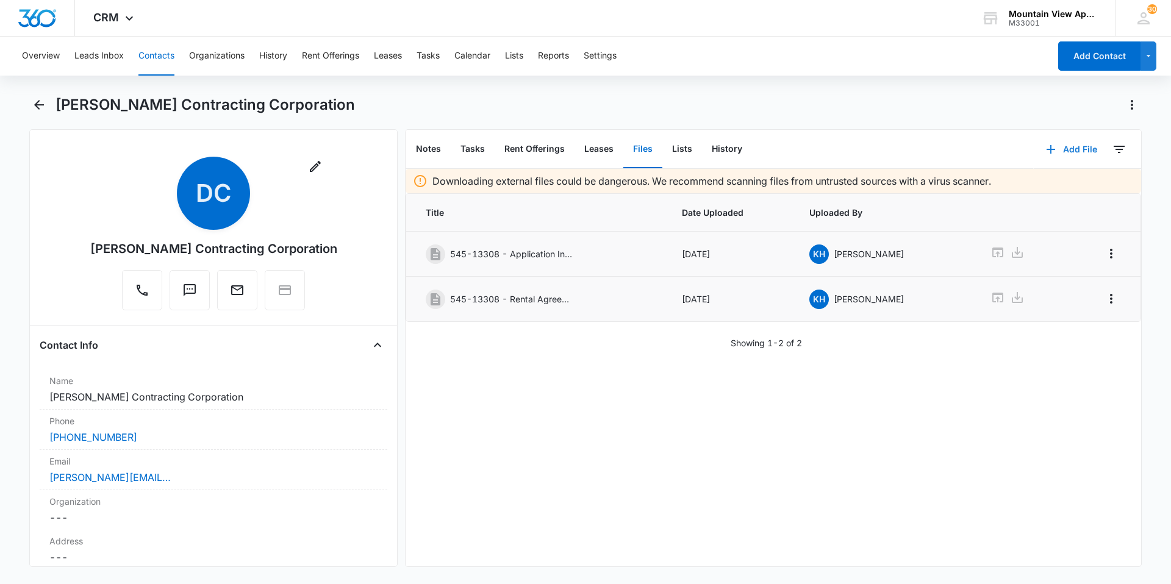
click at [1059, 148] on button "Add File" at bounding box center [1072, 149] width 76 height 29
click at [1076, 189] on button "Upload Files" at bounding box center [1062, 188] width 93 height 18
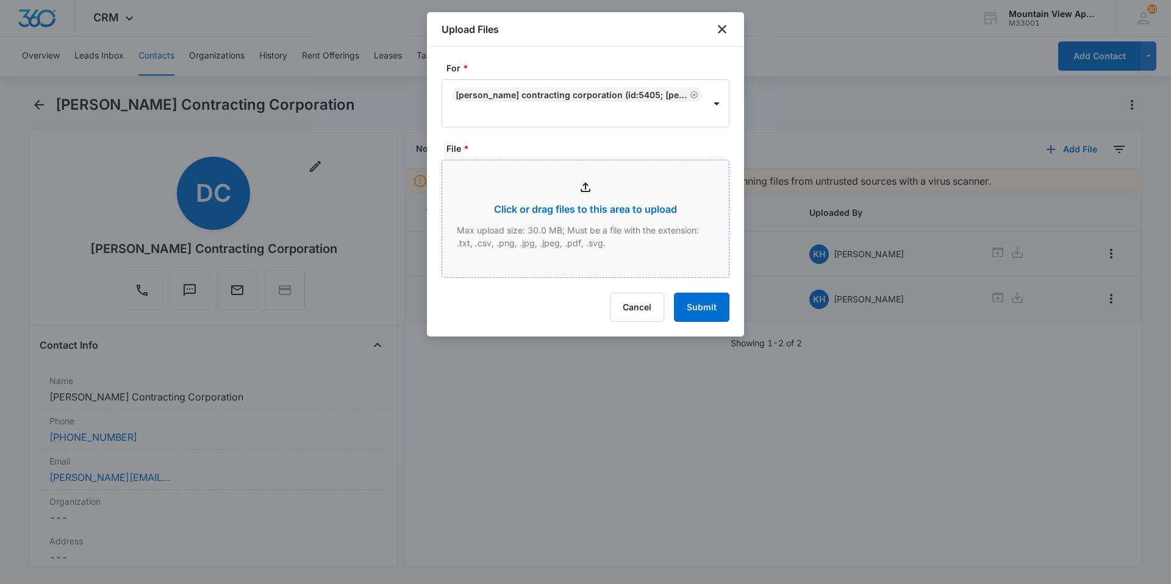
type input "C:\fakepath\Xerox Scan_10062025162041.pdf"
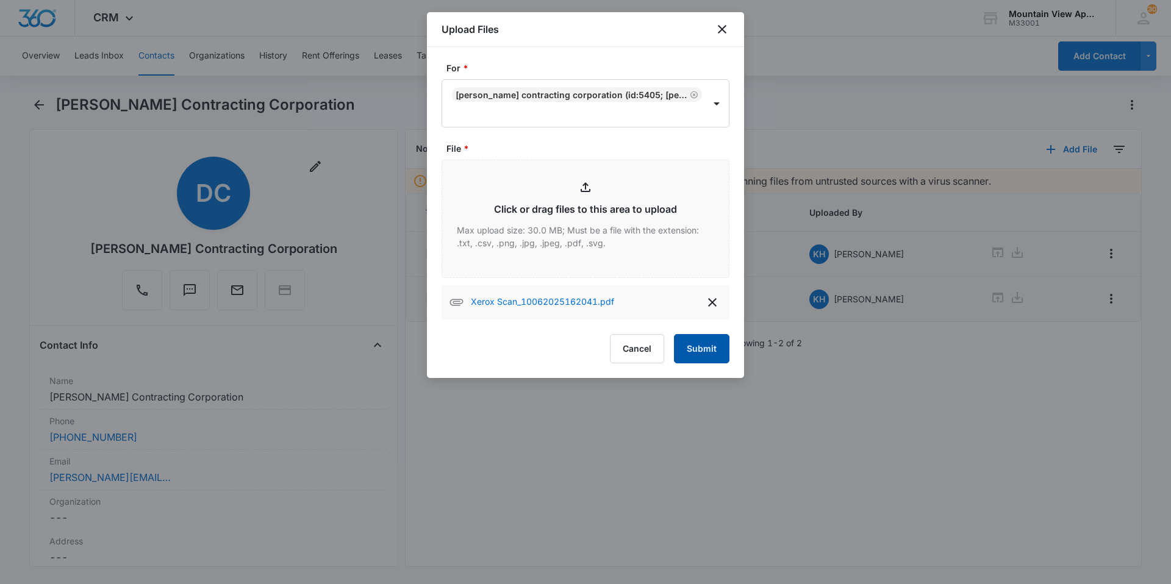
click at [720, 336] on button "Submit" at bounding box center [701, 348] width 55 height 29
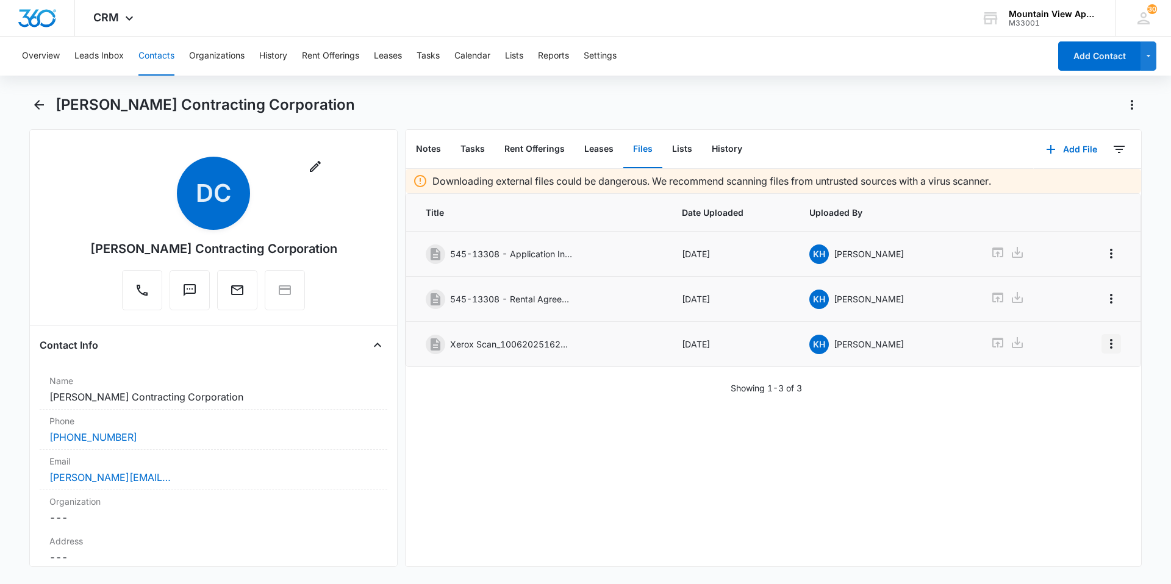
click at [1105, 345] on icon "Overflow Menu" at bounding box center [1111, 344] width 15 height 15
click at [1071, 374] on div "Edit" at bounding box center [1069, 378] width 26 height 9
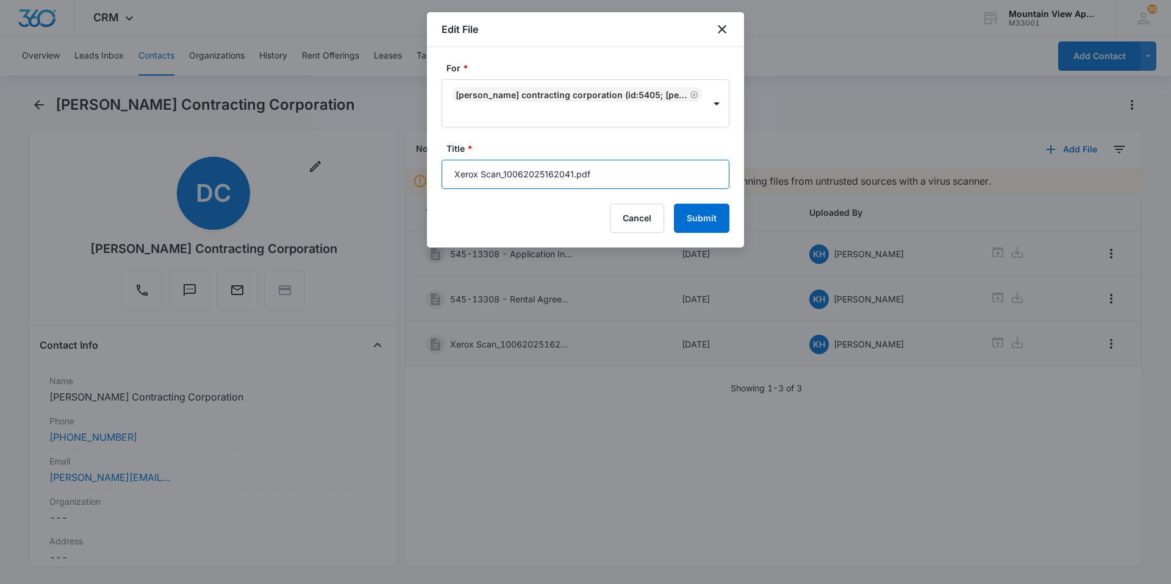
drag, startPoint x: 615, startPoint y: 173, endPoint x: 270, endPoint y: 161, distance: 344.7
click at [270, 161] on body "CRM Apps Reputation Websites Forms CRM Email Social Content Ads Intelligence Fi…" at bounding box center [585, 292] width 1171 height 584
click at [615, 179] on input "Xerox Scan_10062025162041.pdf" at bounding box center [585, 174] width 288 height 29
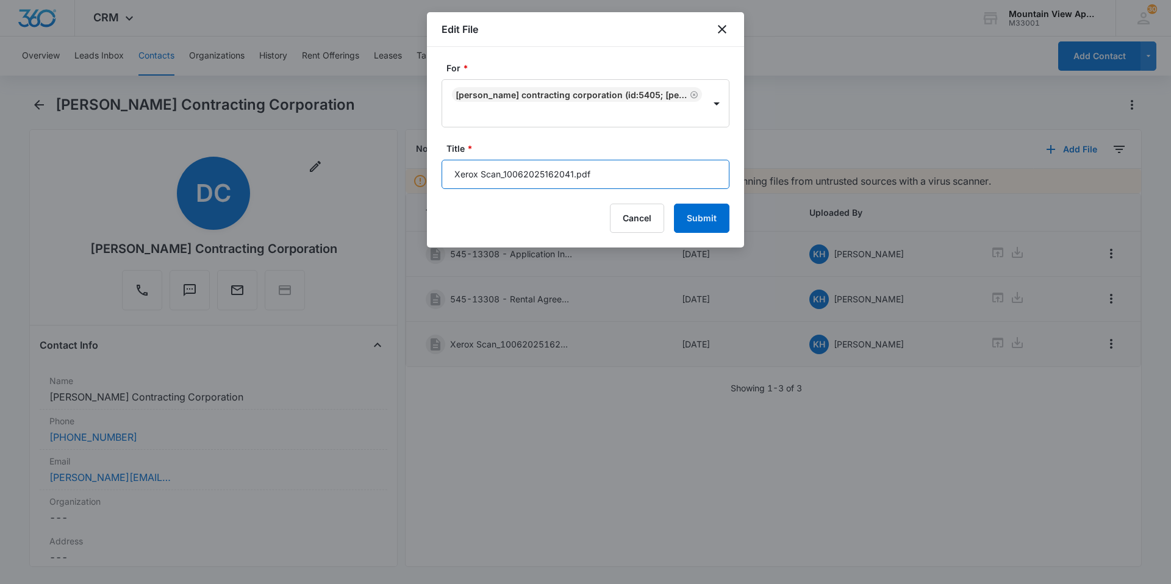
click at [615, 179] on input "Xerox Scan_10062025162041.pdf" at bounding box center [585, 174] width 288 height 29
type input "545-13308 - Additional Addendums"
click at [674, 204] on button "Submit" at bounding box center [701, 218] width 55 height 29
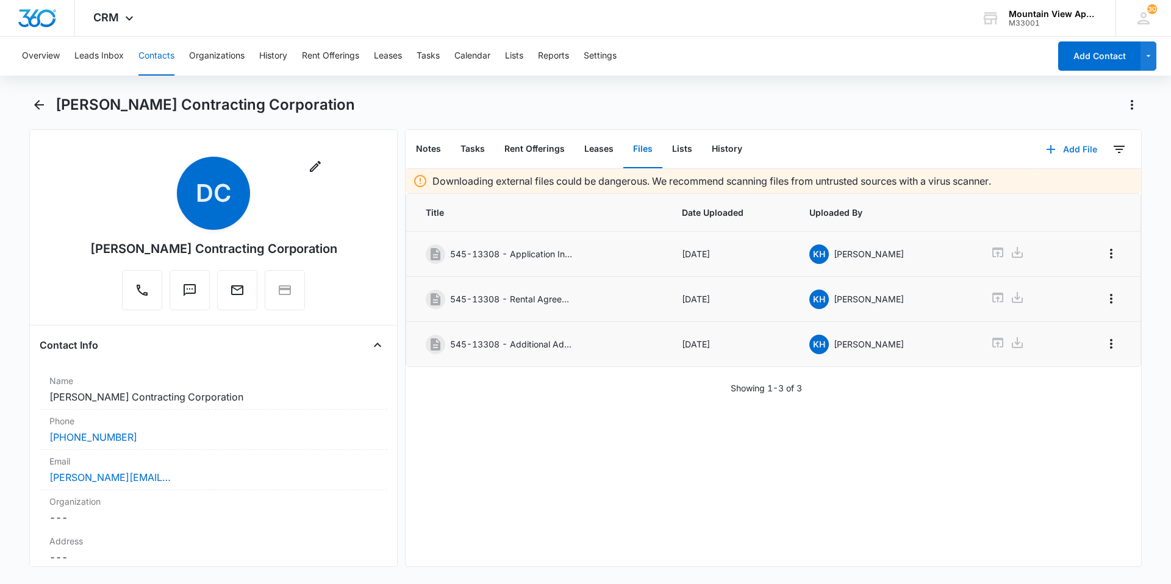
click at [1077, 140] on button "Add File" at bounding box center [1072, 149] width 76 height 29
click at [1028, 182] on button "Upload Files" at bounding box center [1062, 188] width 93 height 18
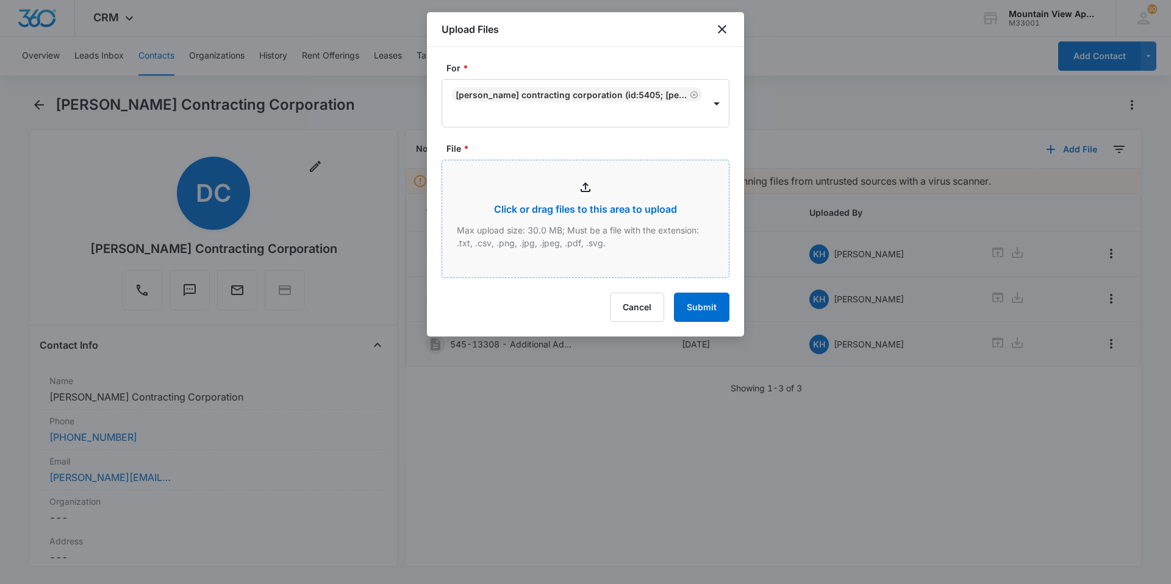
type input "C:\fakepath\Xerox Scan_10062025162142.pdf"
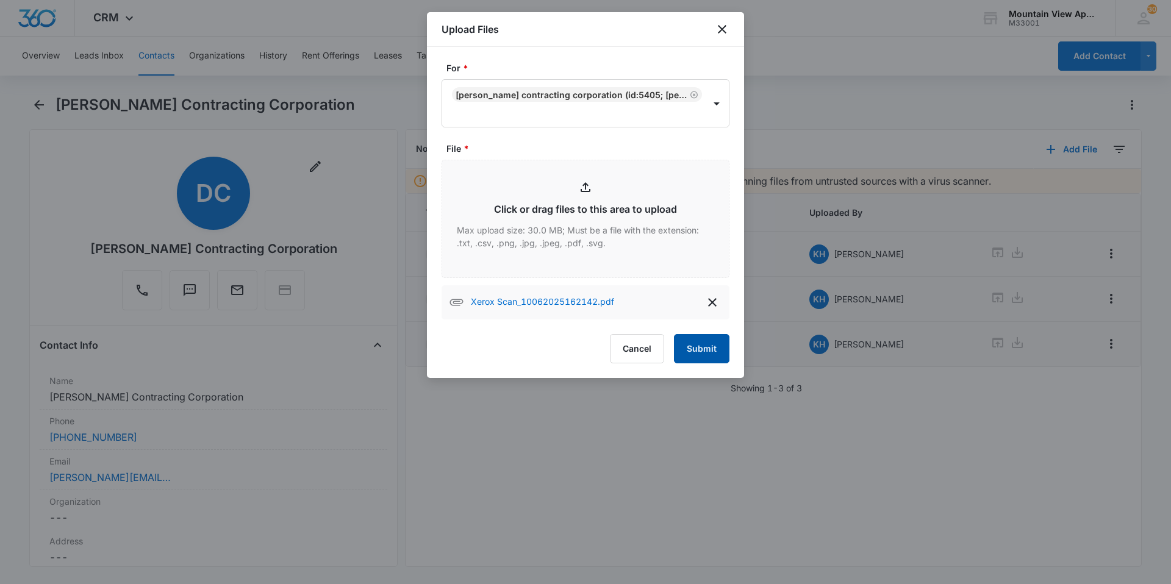
click at [700, 346] on button "Submit" at bounding box center [701, 348] width 55 height 29
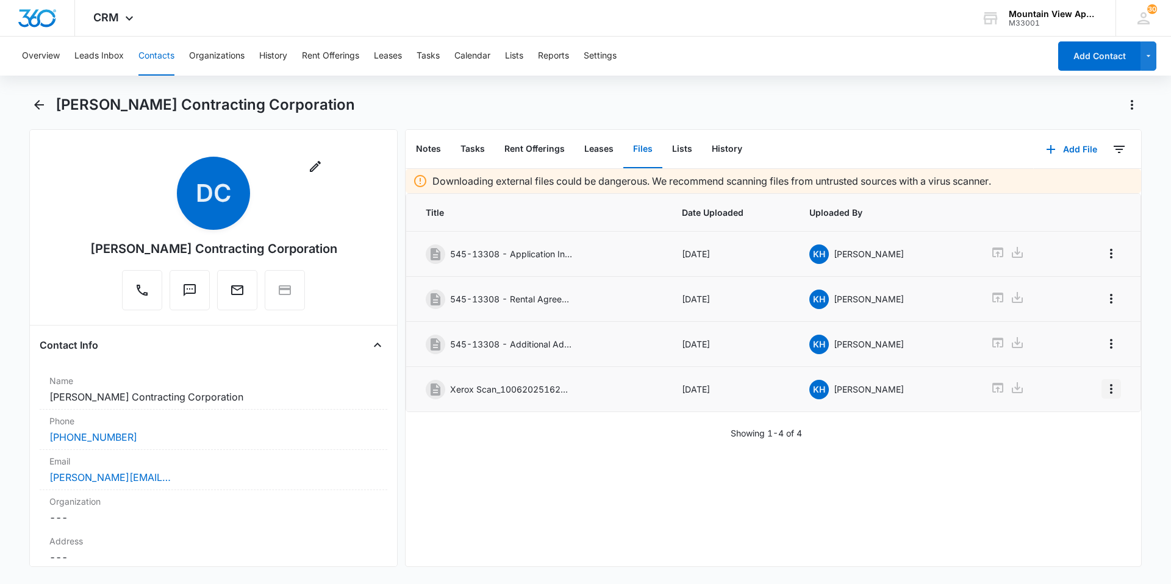
click at [1104, 385] on icon "Overflow Menu" at bounding box center [1111, 389] width 15 height 15
click at [1076, 419] on div "Edit" at bounding box center [1069, 423] width 26 height 9
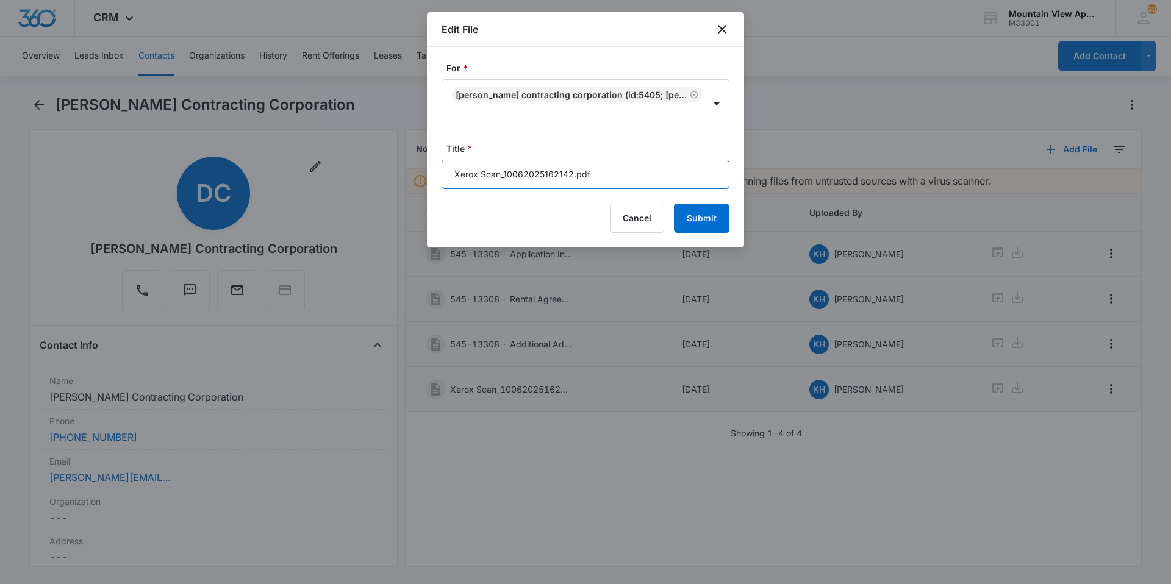
drag, startPoint x: 541, startPoint y: 187, endPoint x: 213, endPoint y: 182, distance: 328.1
click at [215, 182] on body "CRM Apps Reputation Websites Forms CRM Email Social Content Ads Intelligence Fi…" at bounding box center [585, 292] width 1171 height 584
click at [580, 176] on input "545-13308" at bounding box center [585, 174] width 288 height 29
type input "545-13308 - Insurance"
click at [692, 212] on button "Submit" at bounding box center [701, 218] width 55 height 29
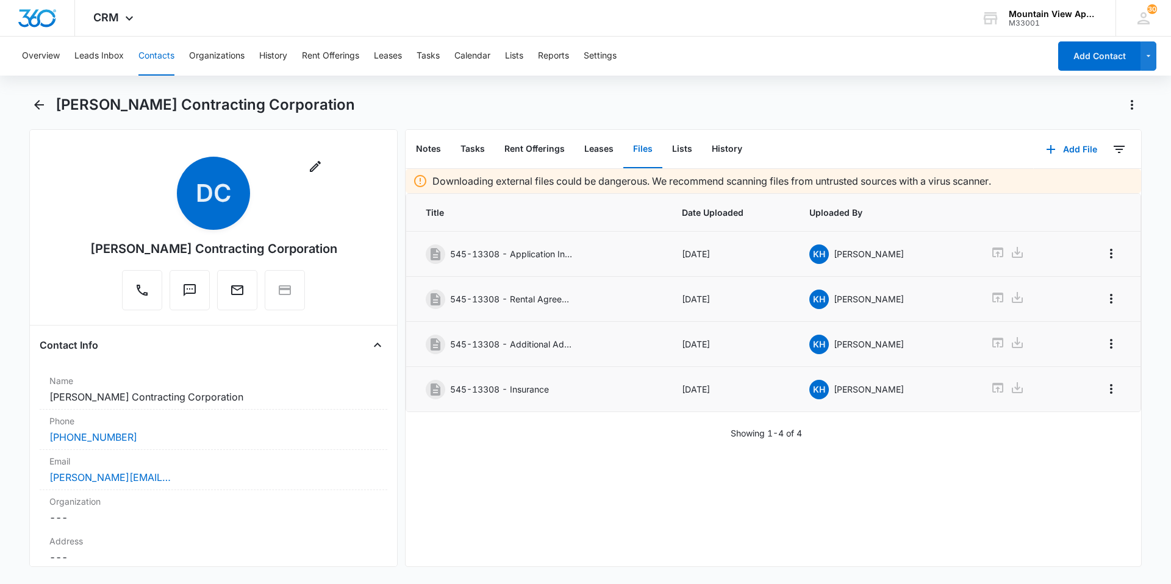
click at [171, 59] on button "Contacts" at bounding box center [156, 56] width 36 height 39
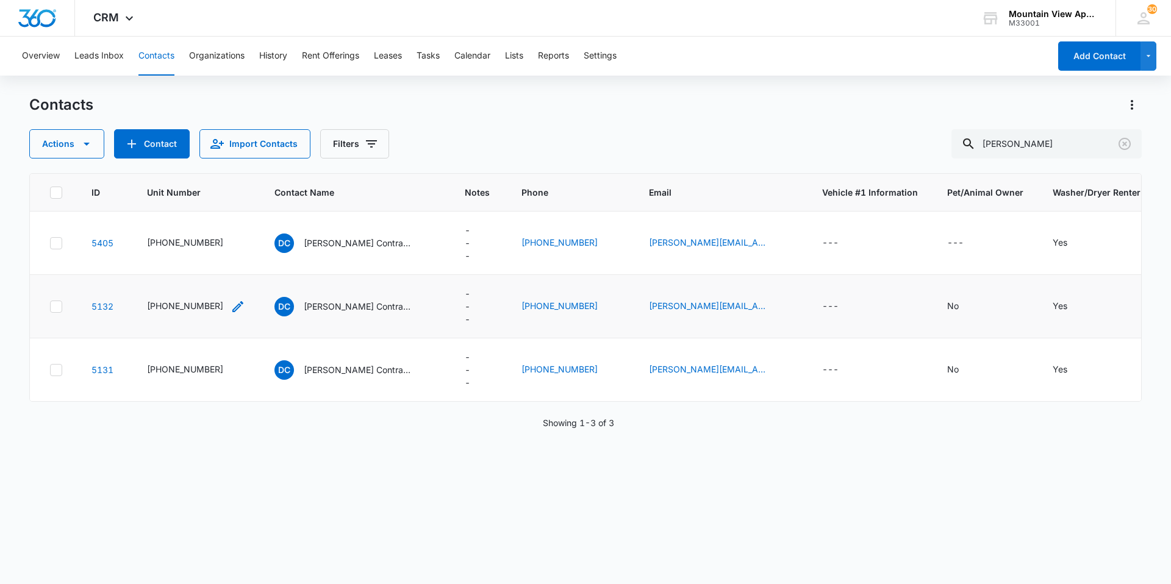
click at [190, 304] on div "[PHONE_NUMBER]" at bounding box center [185, 305] width 76 height 13
click at [186, 266] on td "[PHONE_NUMBER]" at bounding box center [195, 243] width 127 height 63
click at [337, 295] on td "[PERSON_NAME] Contracting Corporation" at bounding box center [355, 306] width 190 height 63
click at [330, 310] on p "[PERSON_NAME] Contracting Corporation" at bounding box center [359, 306] width 110 height 13
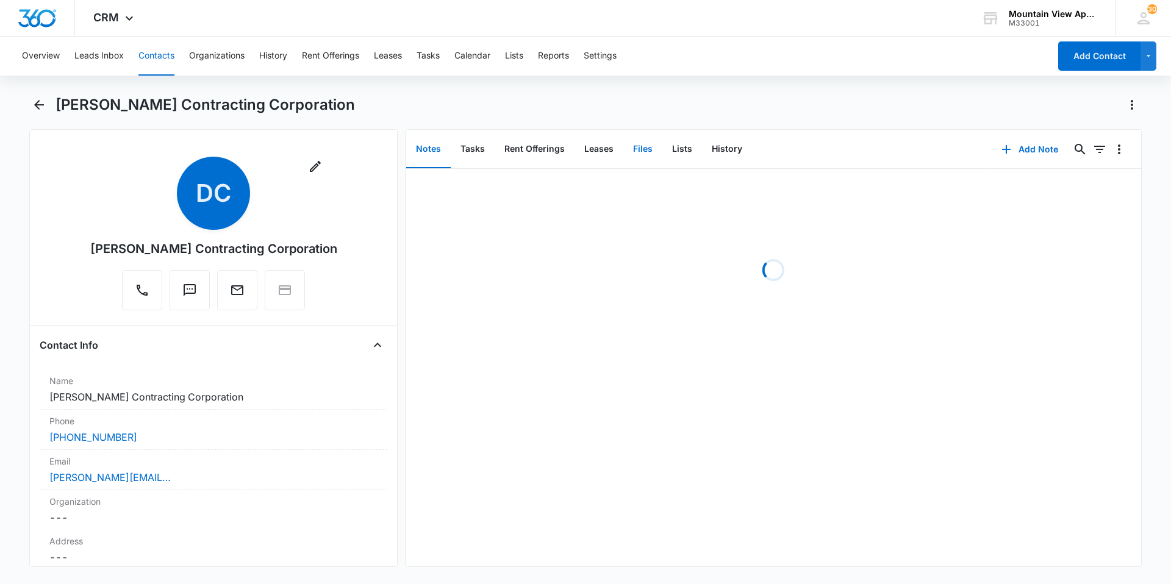
click at [632, 149] on button "Files" at bounding box center [642, 149] width 39 height 38
click at [166, 60] on button "Contacts" at bounding box center [156, 56] width 36 height 39
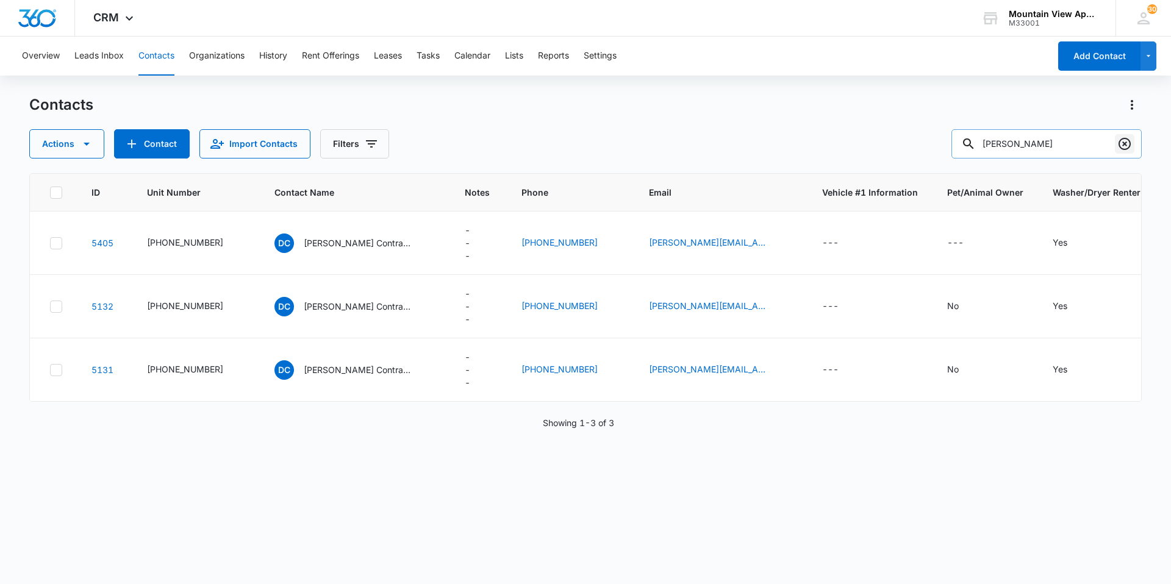
click at [1129, 151] on button "Clear" at bounding box center [1125, 144] width 20 height 20
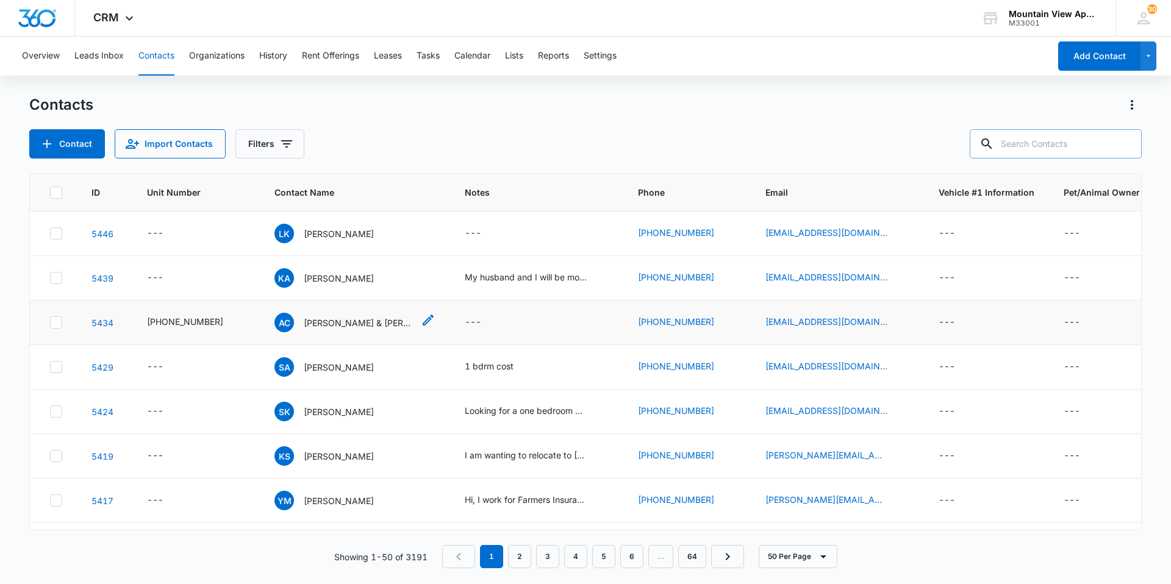
click at [334, 315] on div "[PERSON_NAME] & [PERSON_NAME]" at bounding box center [343, 323] width 139 height 20
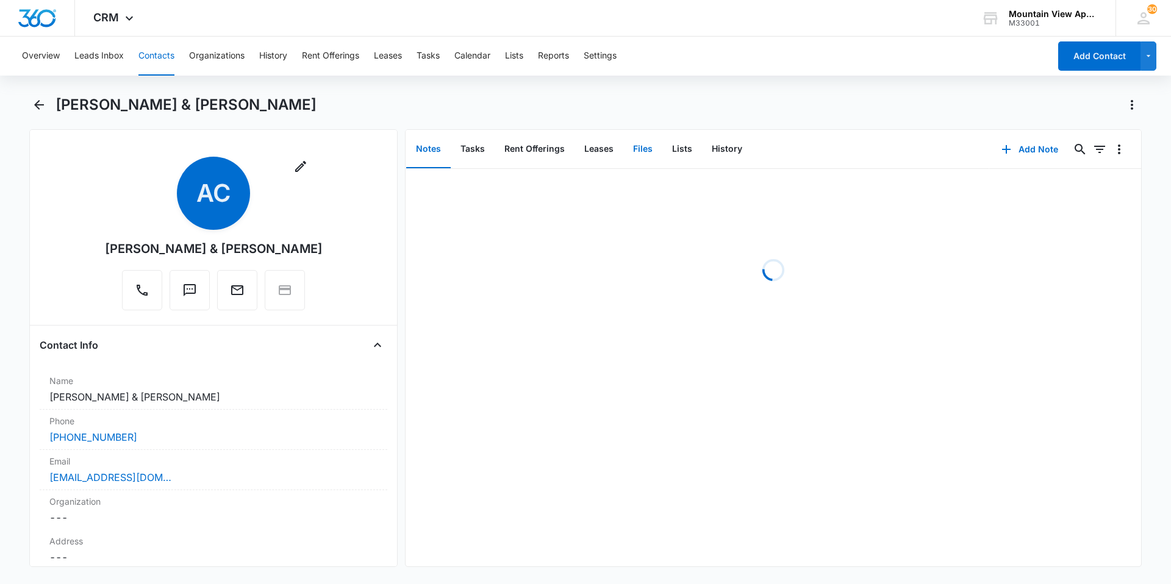
click at [646, 151] on button "Files" at bounding box center [642, 149] width 39 height 38
click at [608, 154] on button "Leases" at bounding box center [598, 149] width 49 height 38
click at [641, 148] on button "Files" at bounding box center [642, 149] width 39 height 38
click at [156, 54] on button "Contacts" at bounding box center [156, 56] width 36 height 39
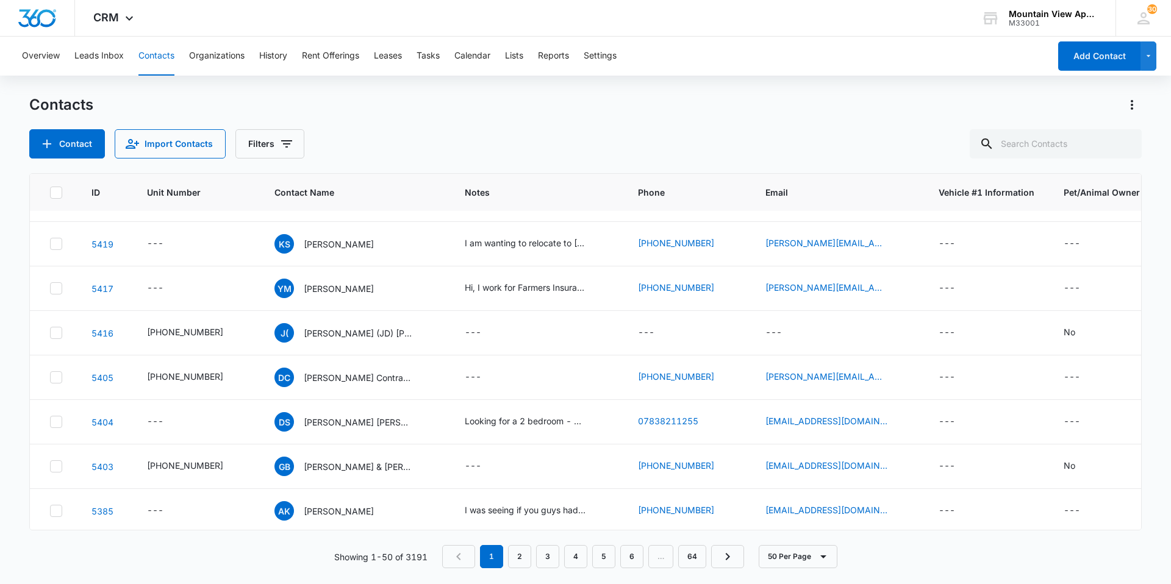
scroll to position [549, 0]
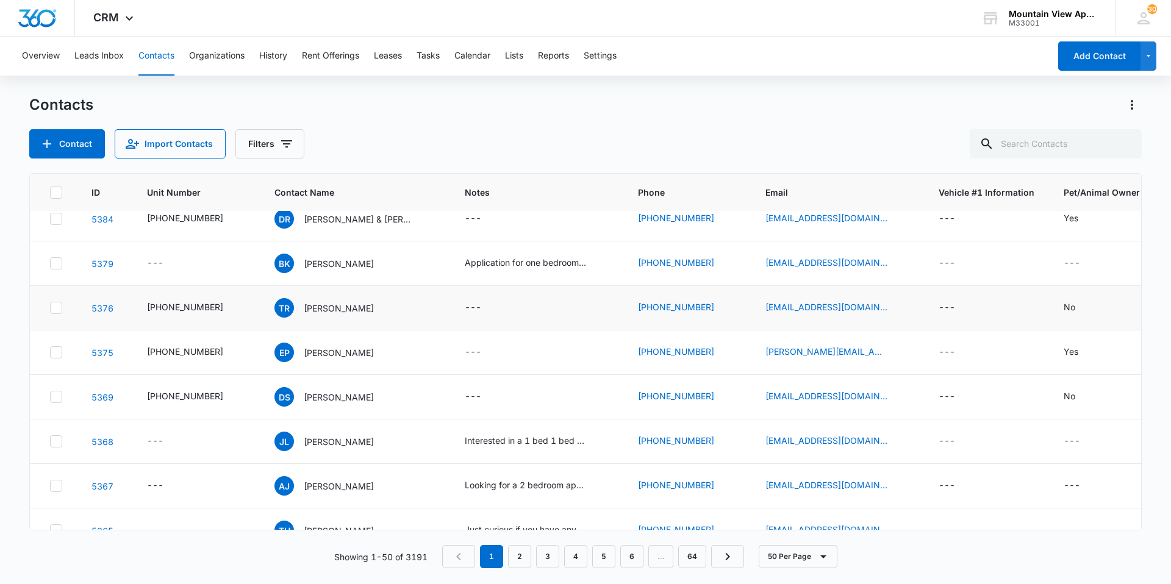
click at [326, 349] on p "[PERSON_NAME]" at bounding box center [339, 352] width 70 height 13
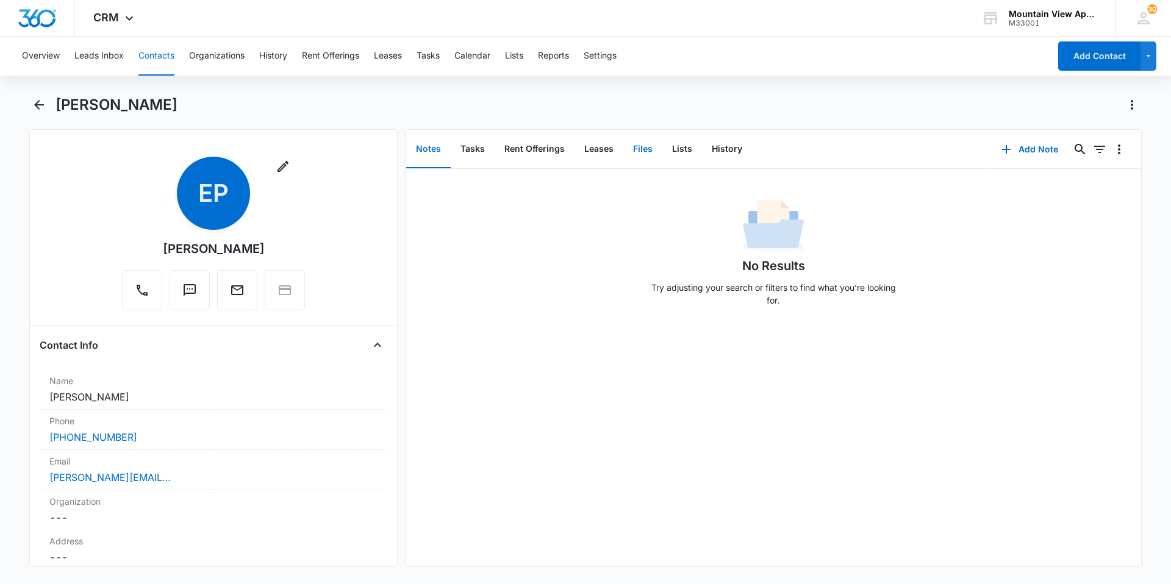
click at [654, 155] on button "Files" at bounding box center [642, 149] width 39 height 38
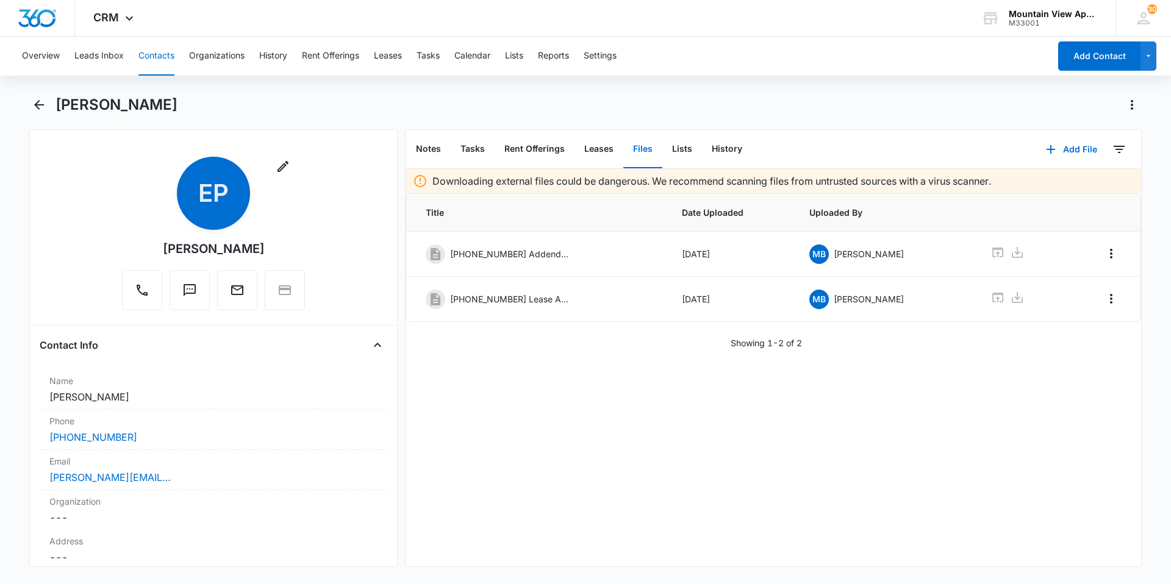
click at [160, 59] on button "Contacts" at bounding box center [156, 56] width 36 height 39
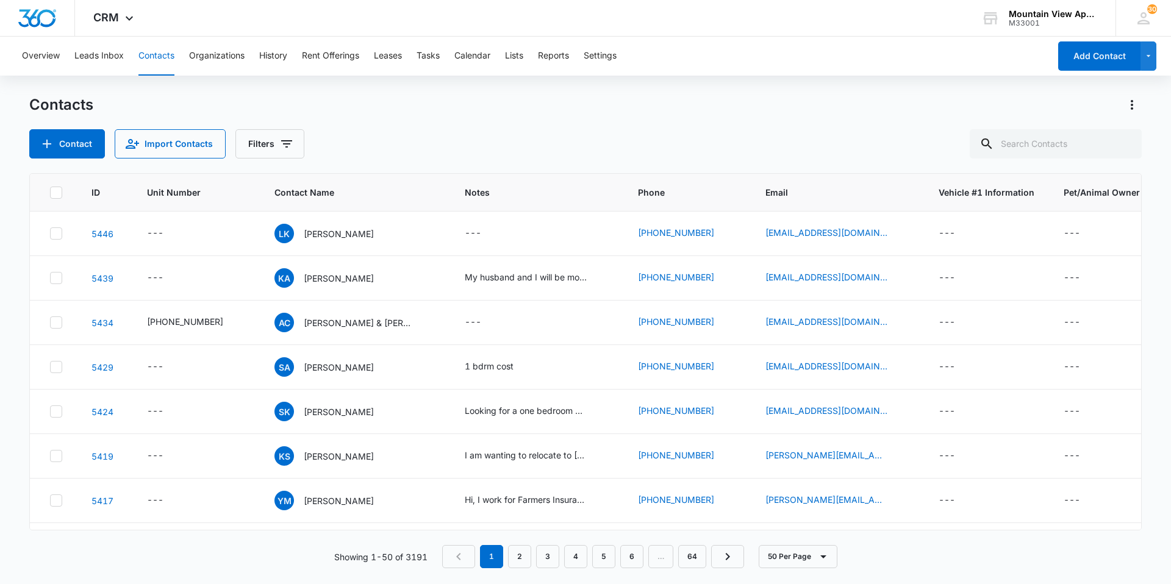
scroll to position [549, 0]
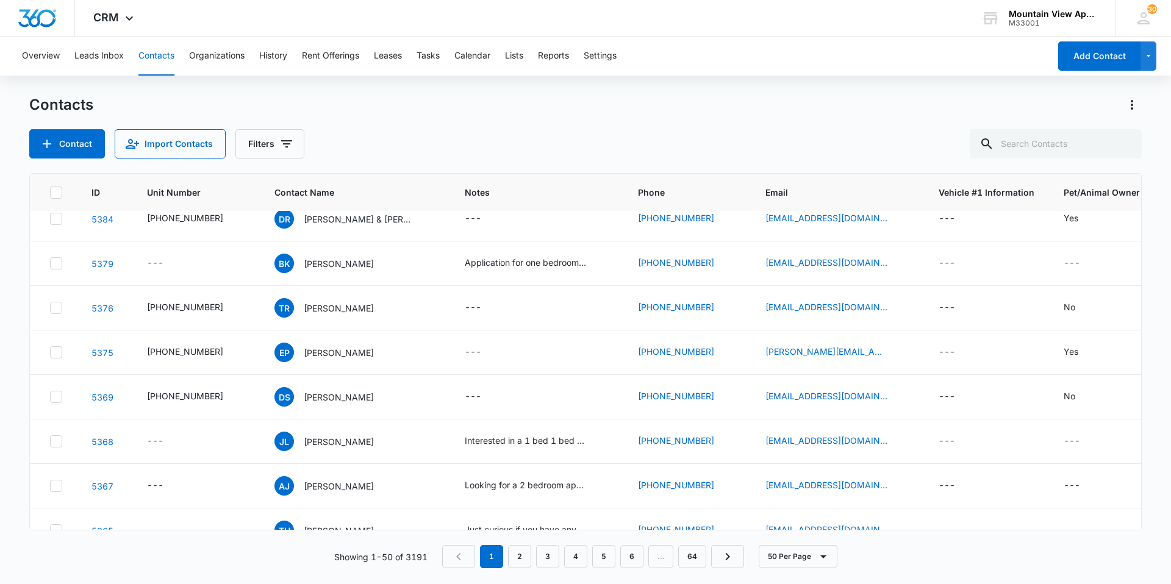
click at [162, 57] on button "Contacts" at bounding box center [156, 56] width 36 height 39
click at [1027, 149] on input "text" at bounding box center [1055, 143] width 172 height 29
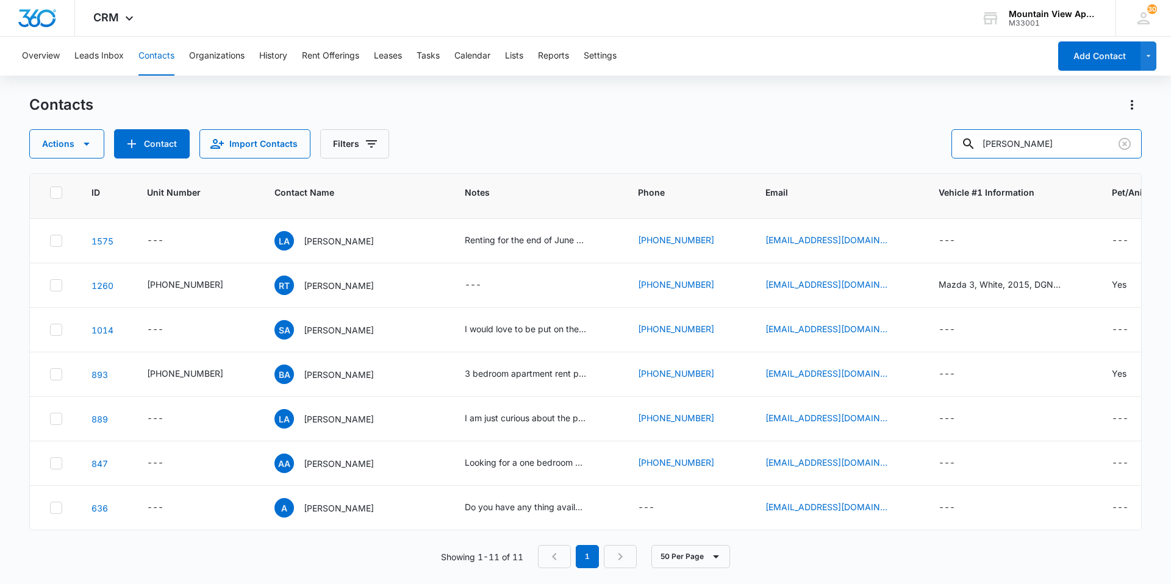
scroll to position [183, 0]
click at [894, 367] on icon "Email - brittajallen@icloud.com - Select to Edit Field" at bounding box center [901, 374] width 15 height 15
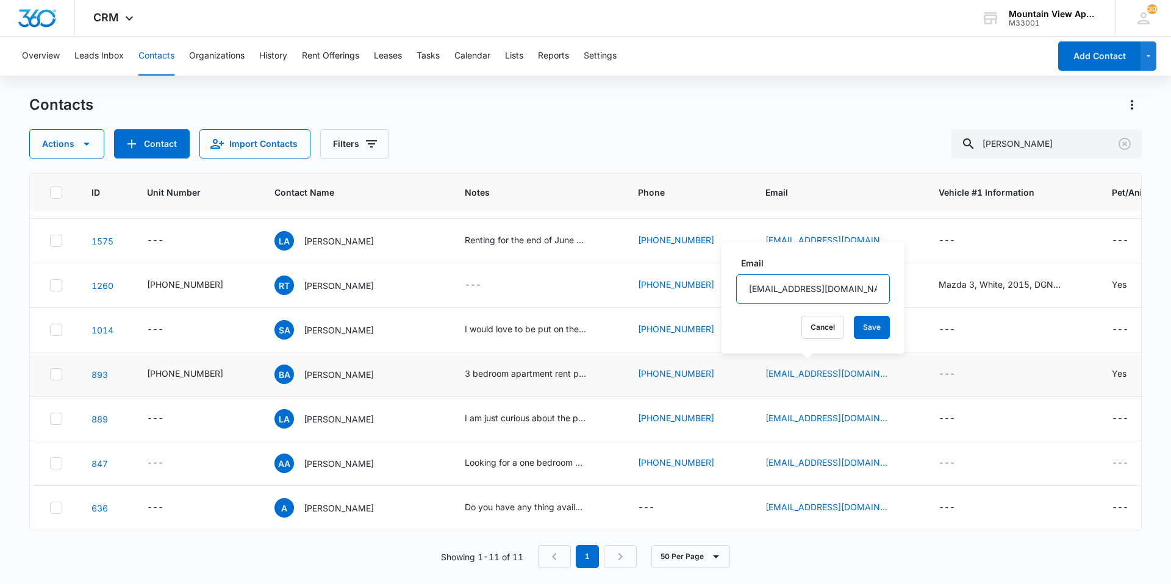
click at [851, 290] on input "[EMAIL_ADDRESS][DOMAIN_NAME]" at bounding box center [813, 288] width 154 height 29
click at [768, 116] on div "Contacts Actions Contact Import Contacts Filters [PERSON_NAME]" at bounding box center [585, 126] width 1112 height 63
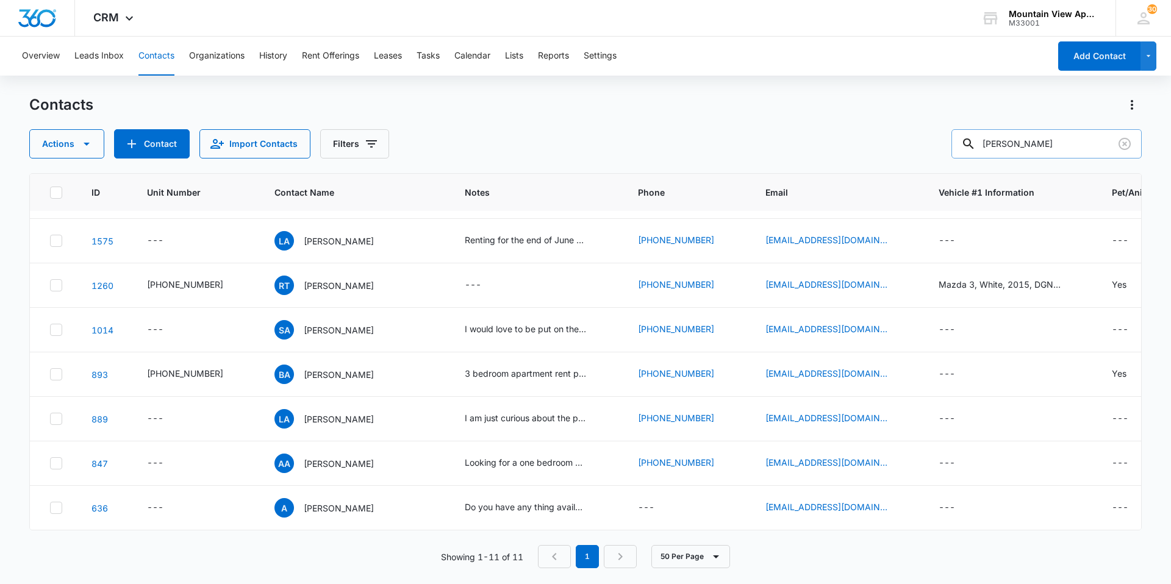
drag, startPoint x: 980, startPoint y: 146, endPoint x: 958, endPoint y: 146, distance: 22.6
click at [976, 148] on div "[PERSON_NAME]" at bounding box center [1046, 143] width 190 height 29
click at [860, 134] on div "Actions Contact Import Contacts Filters [PERSON_NAME]" at bounding box center [585, 143] width 1112 height 29
type input "[PERSON_NAME]"
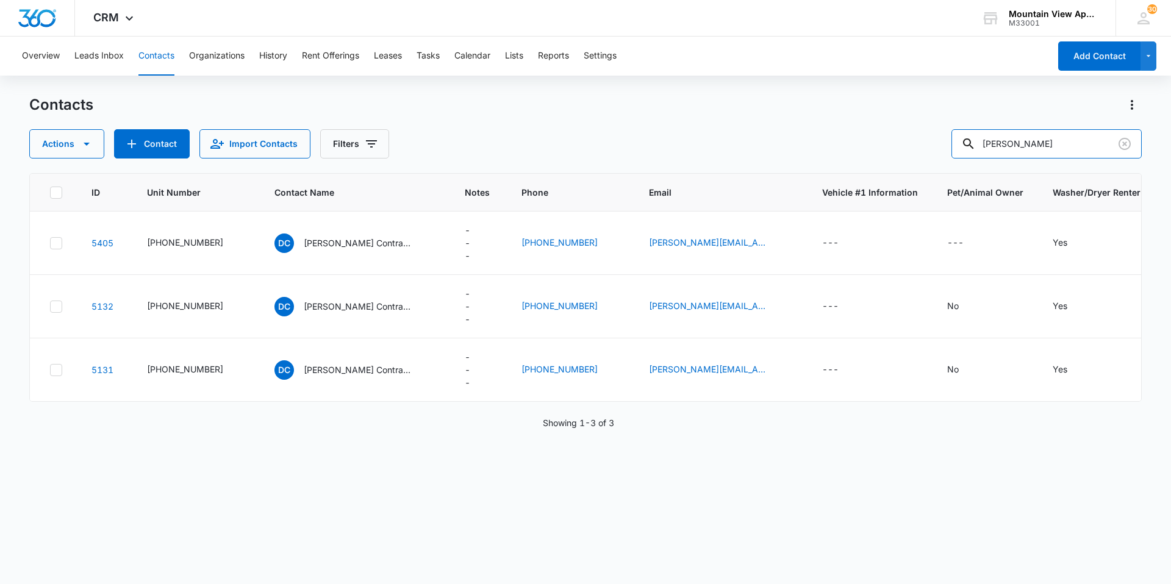
scroll to position [0, 0]
click at [213, 241] on div "[PHONE_NUMBER]" at bounding box center [196, 243] width 98 height 15
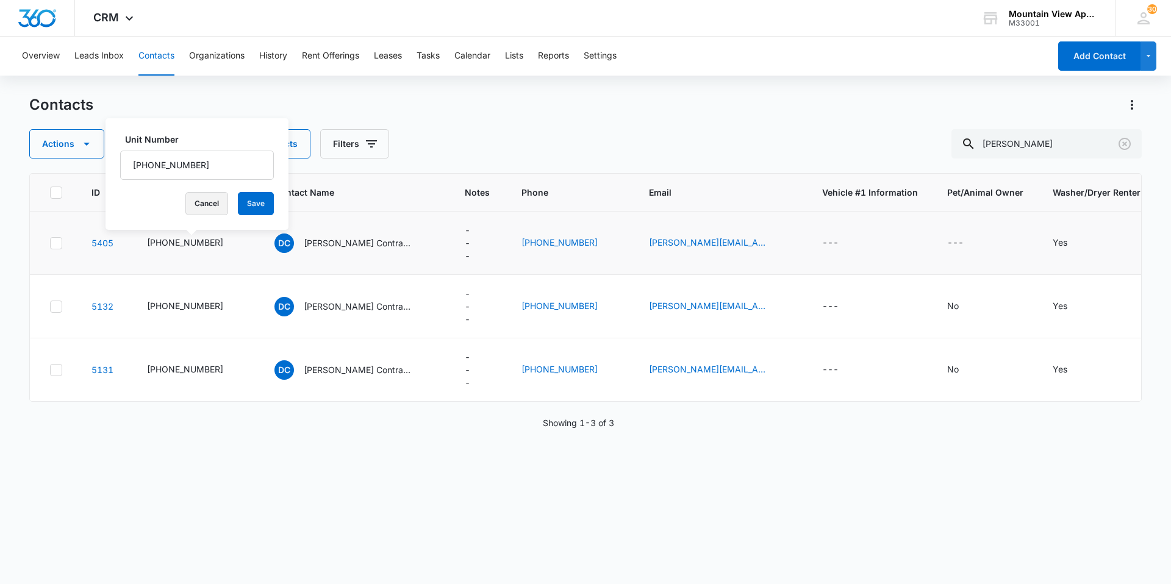
click at [203, 207] on button "Cancel" at bounding box center [206, 203] width 43 height 23
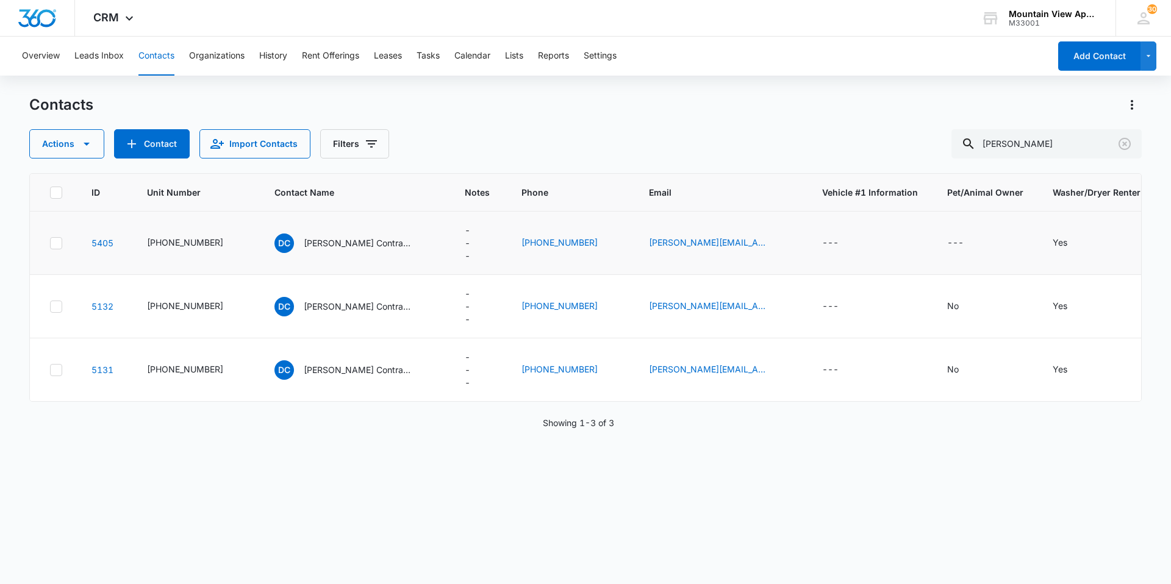
click at [315, 231] on td "[PERSON_NAME] Contracting Corporation" at bounding box center [355, 243] width 190 height 63
click at [335, 245] on p "[PERSON_NAME] Contracting Corporation" at bounding box center [359, 243] width 110 height 13
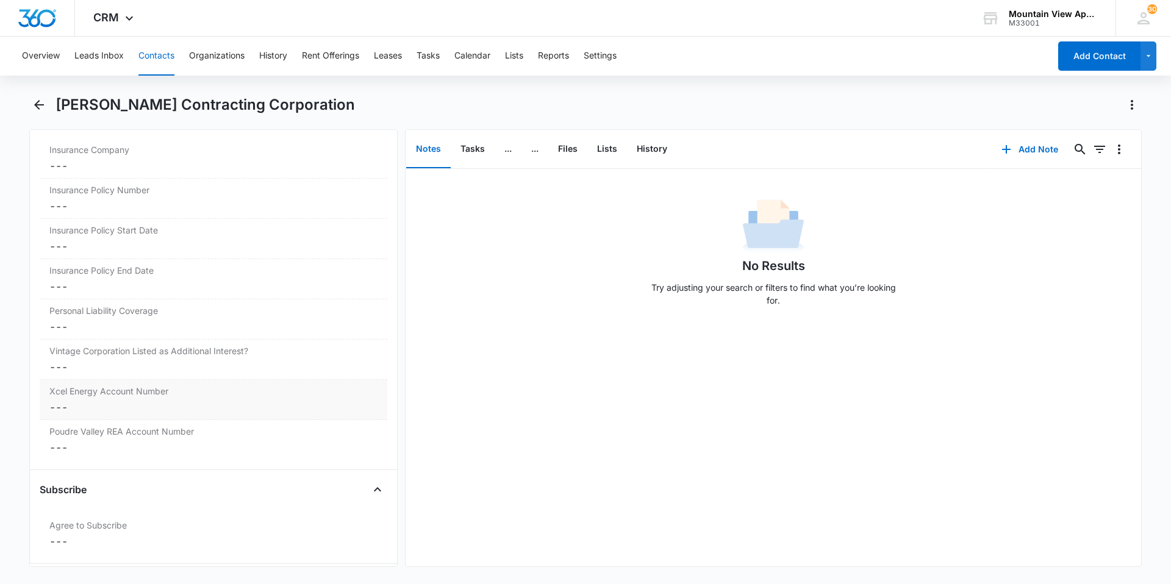
scroll to position [2805, 0]
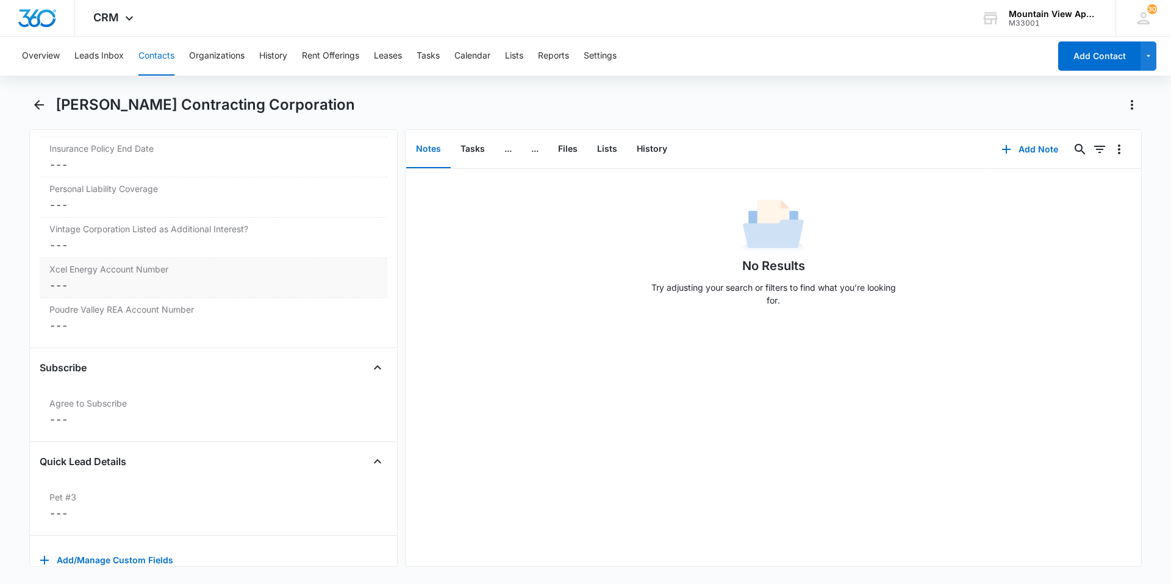
click at [202, 289] on dd "Cancel Save Changes ---" at bounding box center [213, 285] width 328 height 15
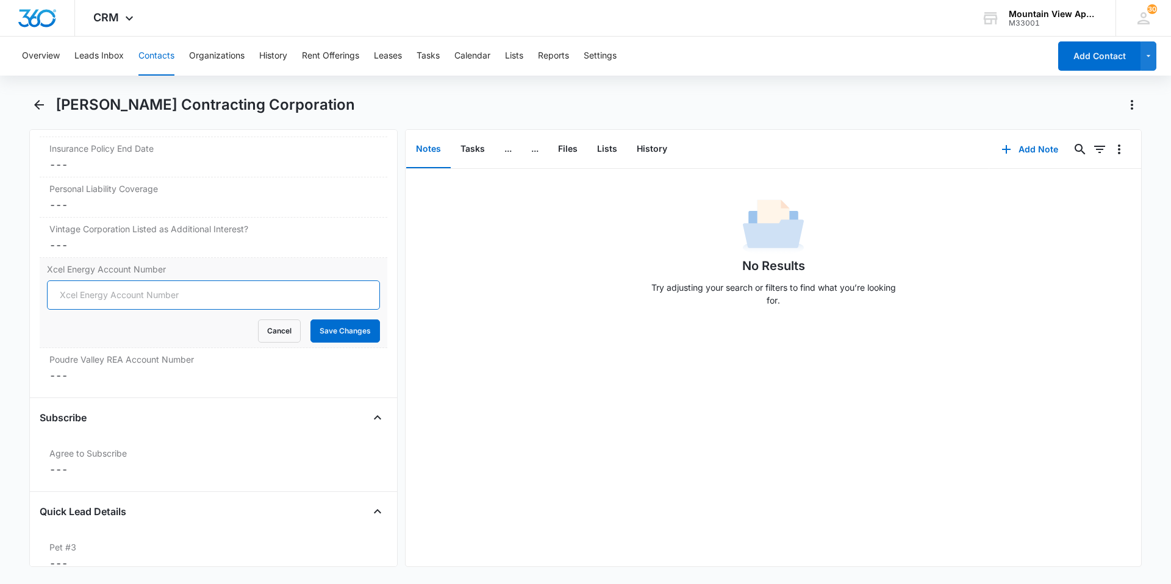
click at [188, 298] on input "Xcel Energy Account Number" at bounding box center [213, 294] width 333 height 29
type input "53-0015455921-5"
click at [340, 340] on button "Save Changes" at bounding box center [345, 331] width 70 height 23
click at [174, 373] on dd "Cancel Save Changes ---" at bounding box center [213, 375] width 328 height 15
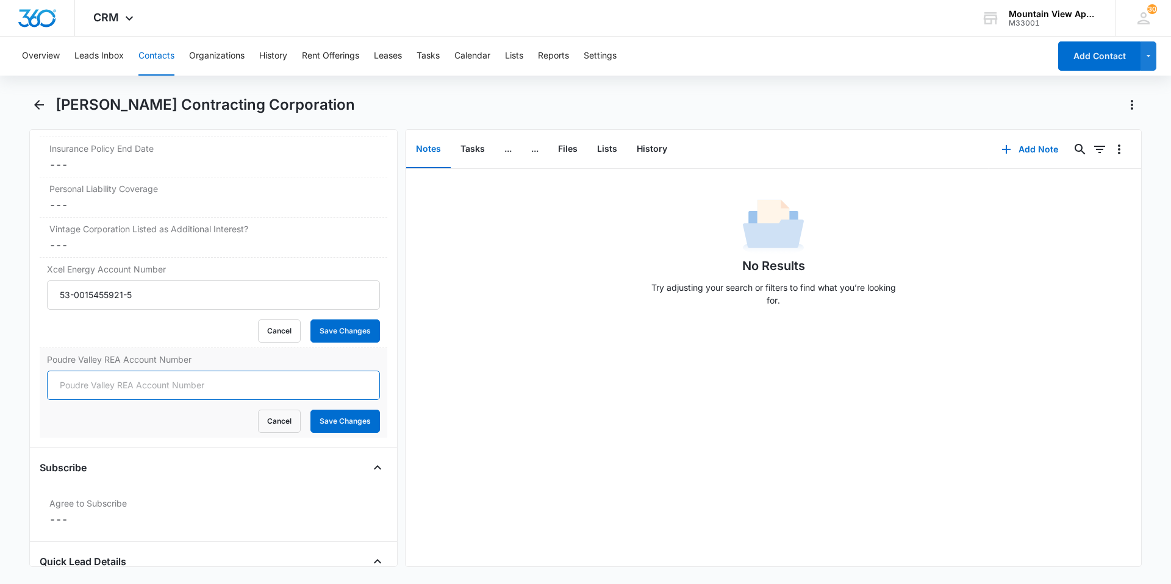
click at [156, 379] on input "Poudre Valley REA Account Number" at bounding box center [213, 385] width 333 height 29
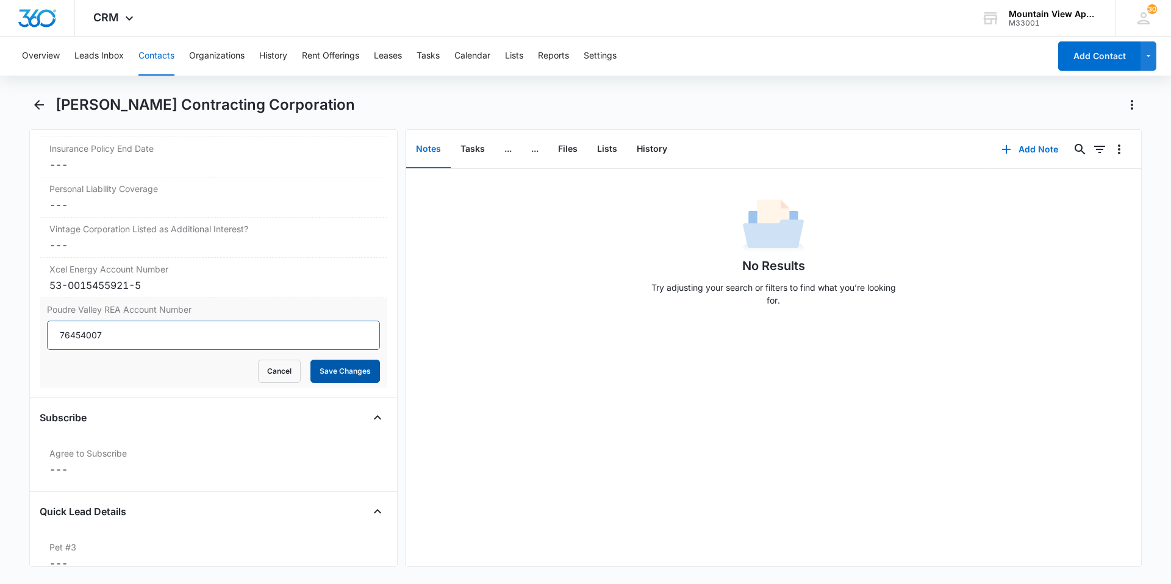
type input "76454007"
click at [371, 361] on div "Poudre Valley REA Account Number 76454007 Cancel Save Changes" at bounding box center [214, 343] width 348 height 90
click at [367, 367] on button "Save Changes" at bounding box center [345, 371] width 70 height 23
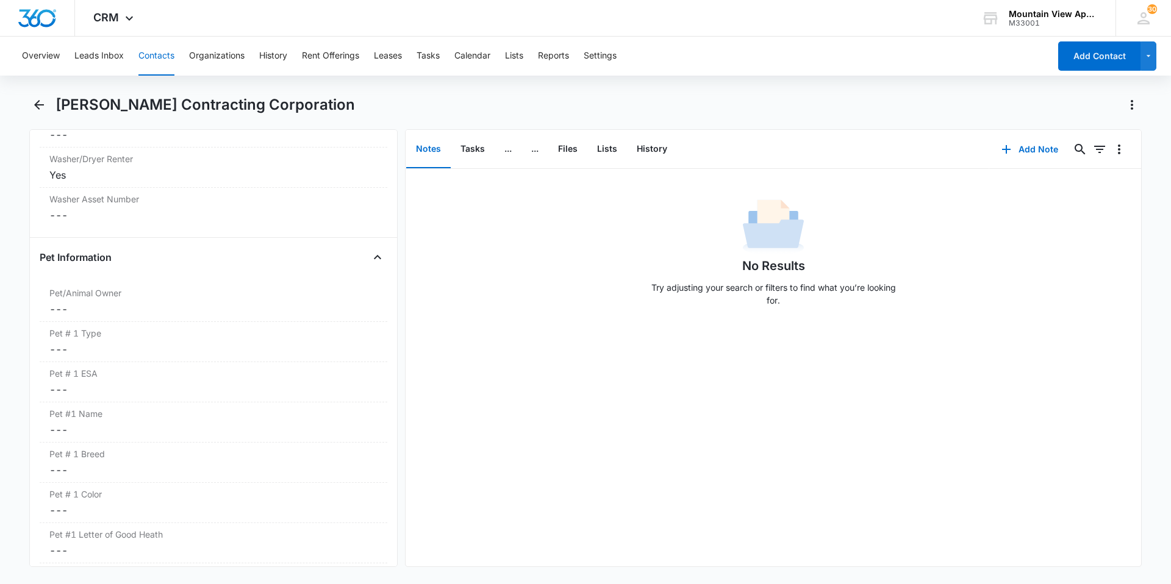
scroll to position [1485, 0]
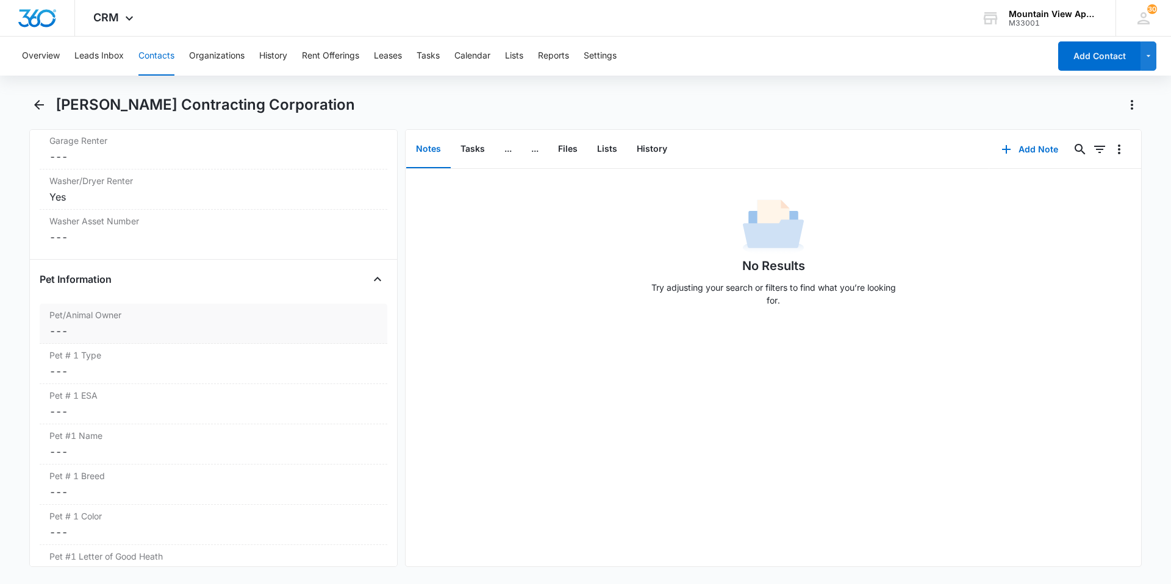
click at [165, 332] on dd "Cancel Save Changes ---" at bounding box center [213, 331] width 328 height 15
click at [74, 354] on div "No" at bounding box center [73, 360] width 12 height 13
click at [48, 360] on input "No" at bounding box center [47, 360] width 1 height 1
checkbox input "true"
click at [371, 401] on div "Pet/Animal Owner Yes No Cancel Save Changes" at bounding box center [214, 358] width 348 height 109
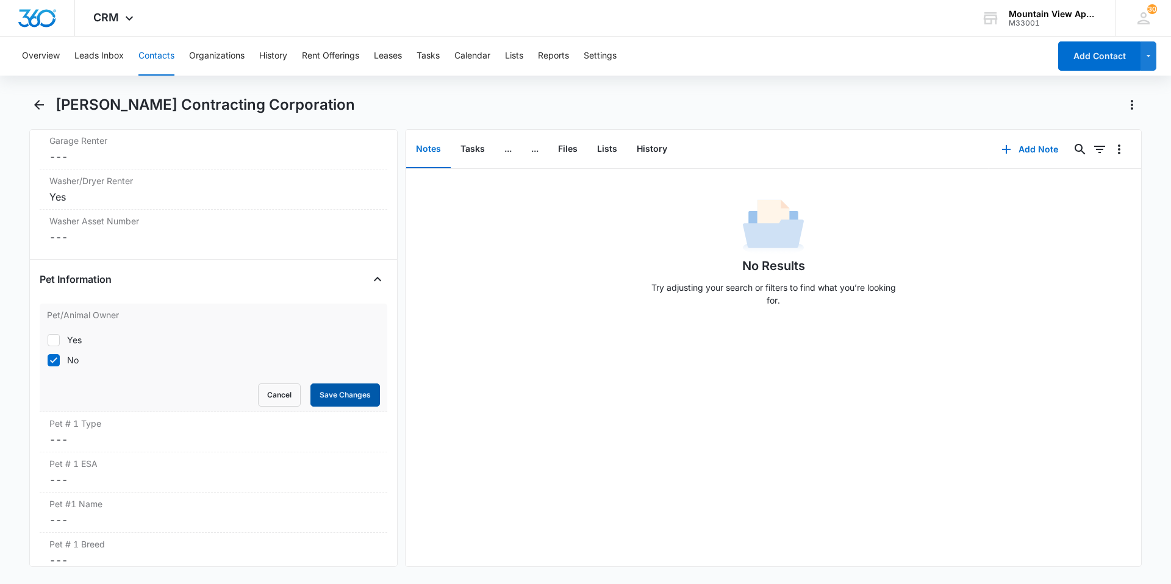
click at [335, 388] on button "Save Changes" at bounding box center [345, 395] width 70 height 23
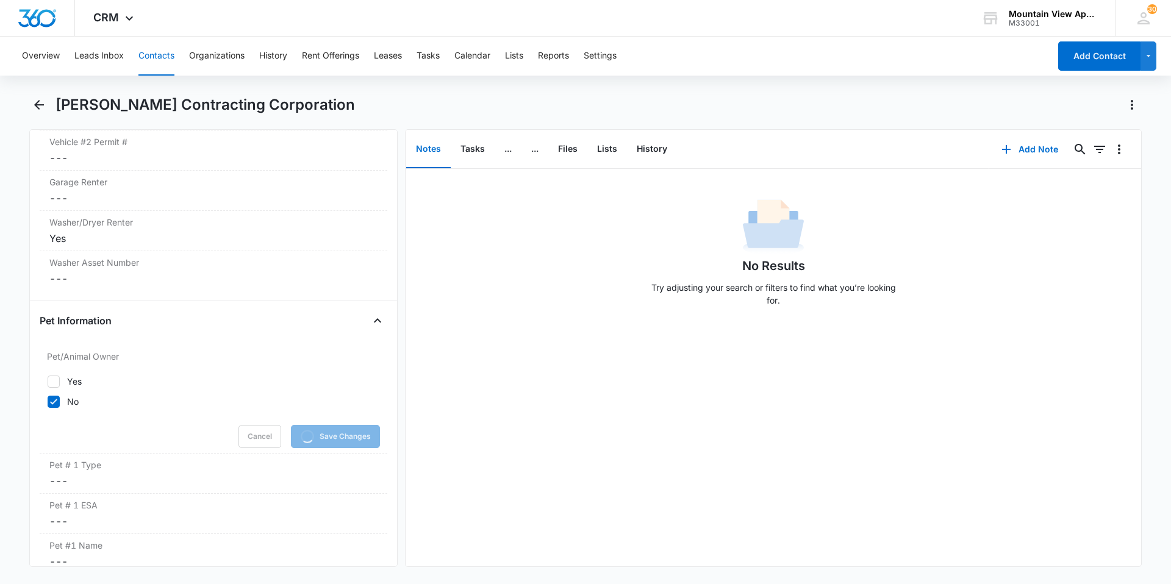
scroll to position [1424, 0]
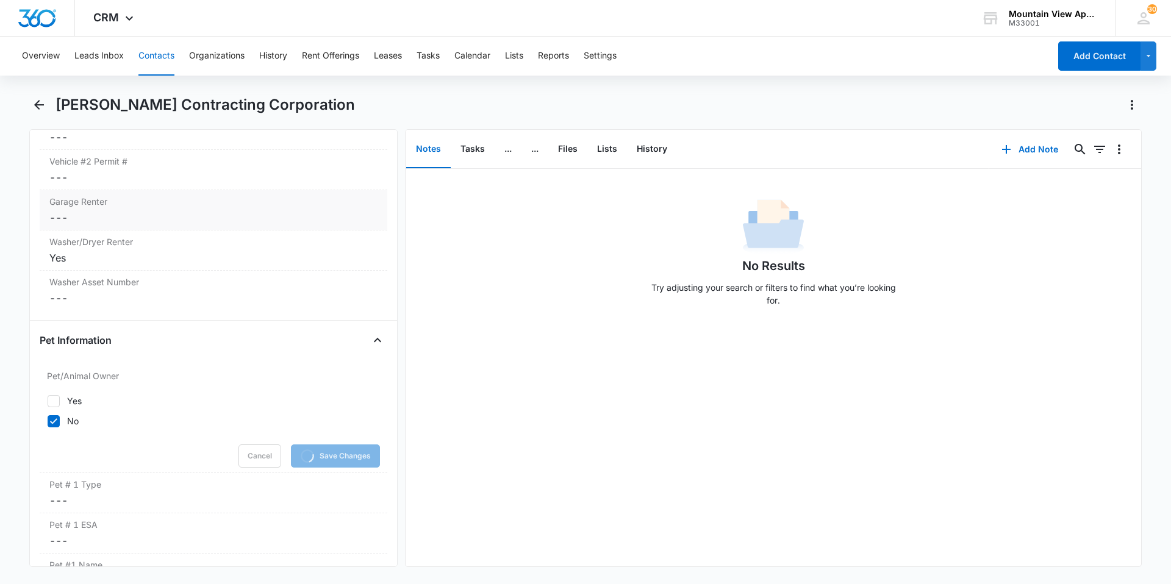
click at [126, 221] on dd "Cancel Save Changes ---" at bounding box center [213, 217] width 328 height 15
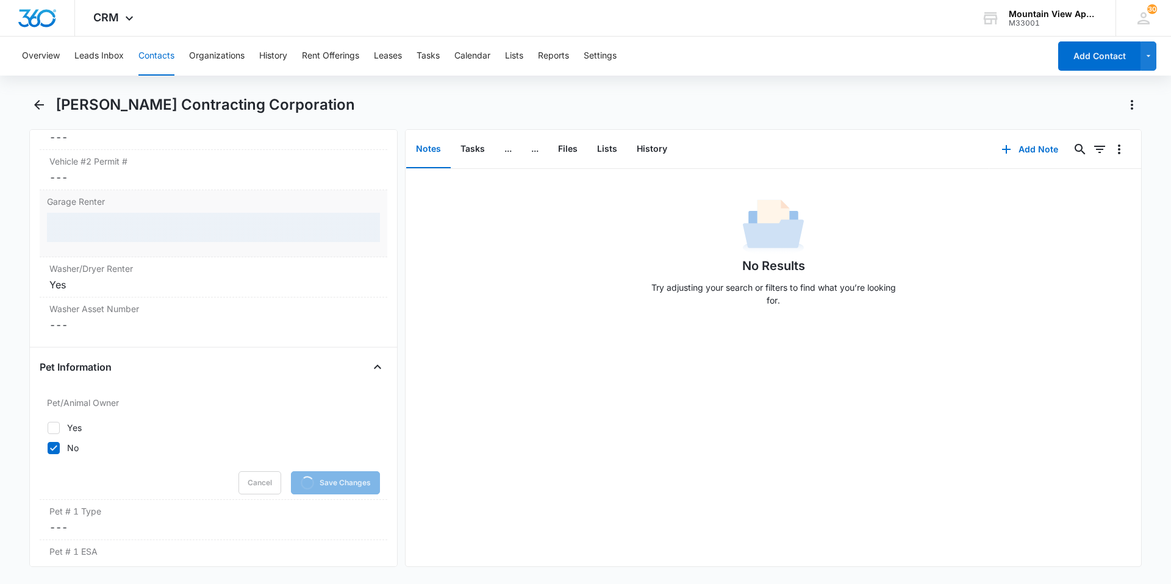
click at [99, 237] on div at bounding box center [213, 227] width 333 height 29
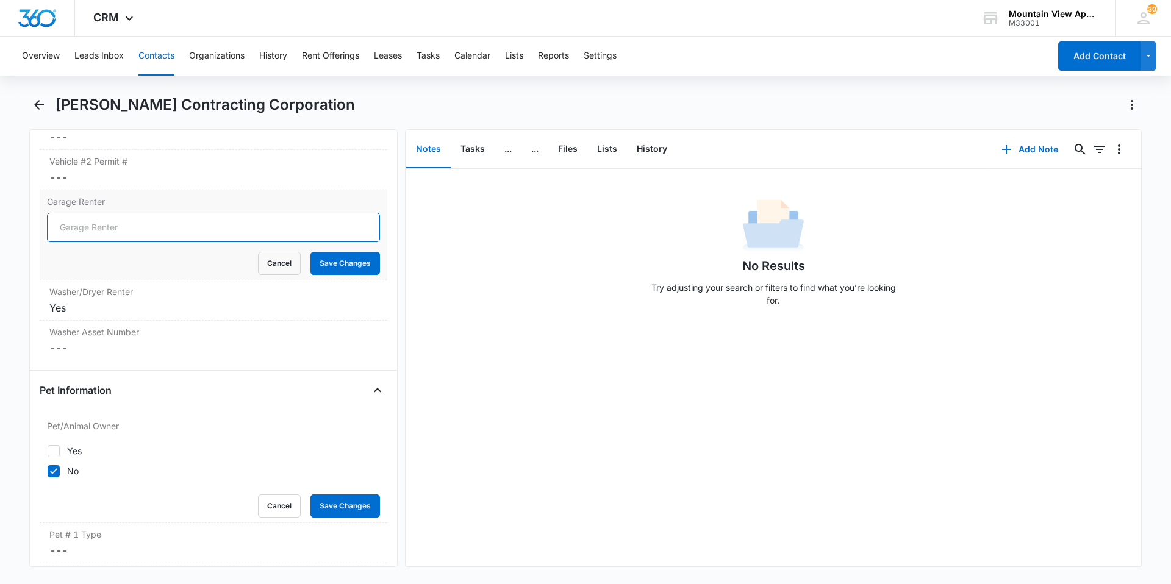
click at [102, 230] on input "Garage Renter" at bounding box center [213, 227] width 333 height 29
type input "No"
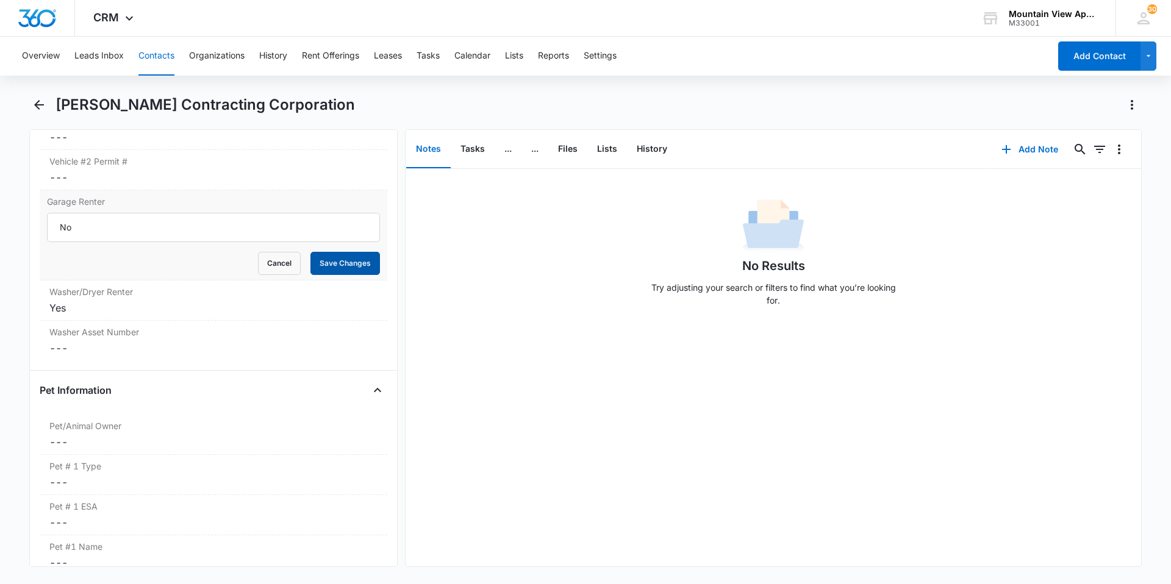
click at [353, 269] on button "Save Changes" at bounding box center [345, 263] width 70 height 23
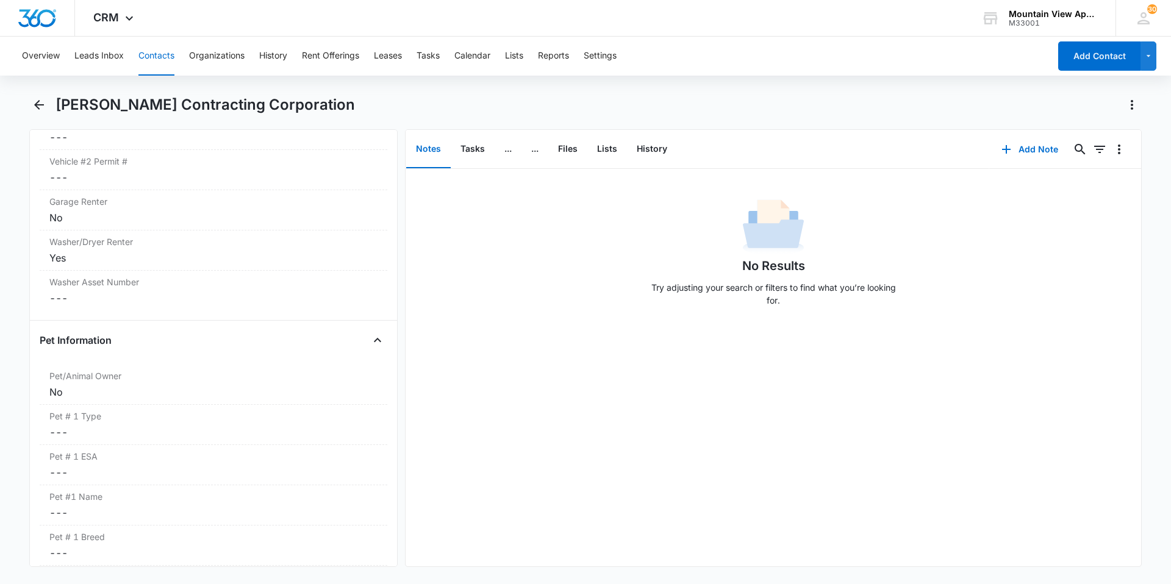
click at [176, 51] on div "Overview Leads Inbox Contacts Organizations History Rent Offerings Leases Tasks…" at bounding box center [532, 56] width 1035 height 39
click at [166, 60] on button "Contacts" at bounding box center [156, 56] width 36 height 39
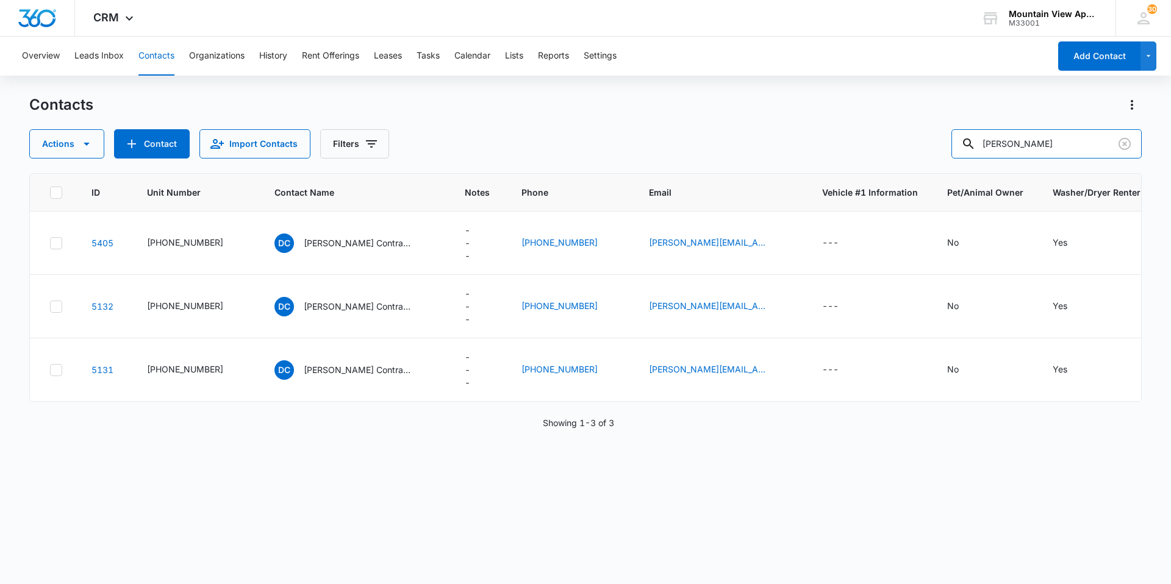
drag, startPoint x: 1004, startPoint y: 135, endPoint x: 831, endPoint y: 120, distance: 173.9
click at [868, 121] on div "Contacts Actions Contact Import Contacts Filters [PERSON_NAME]" at bounding box center [585, 126] width 1112 height 63
type input "[PERSON_NAME]"
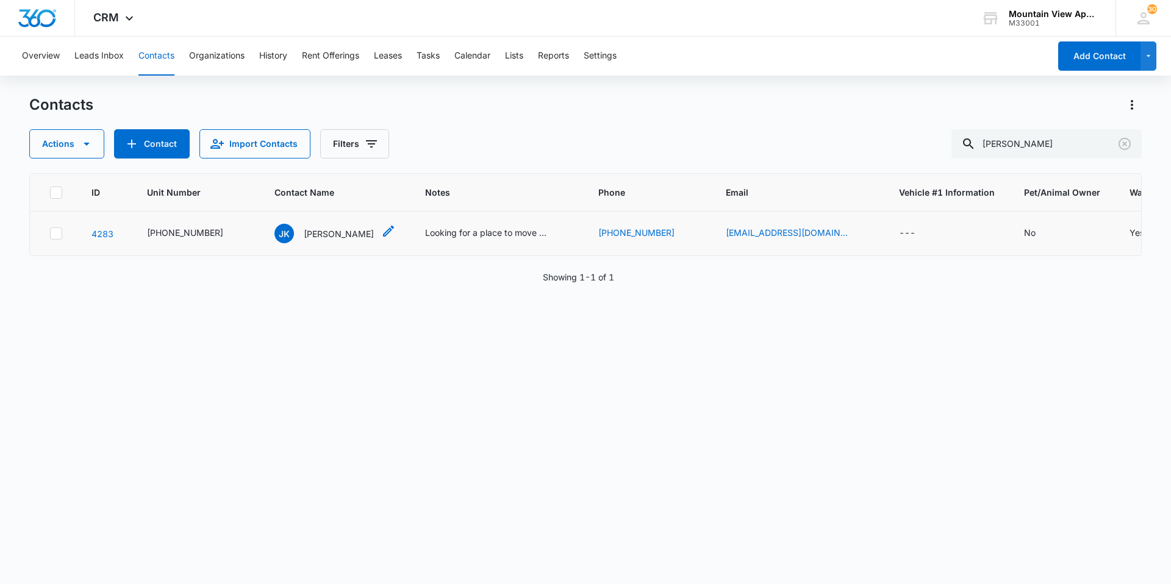
click at [327, 228] on p "[PERSON_NAME]" at bounding box center [339, 233] width 70 height 13
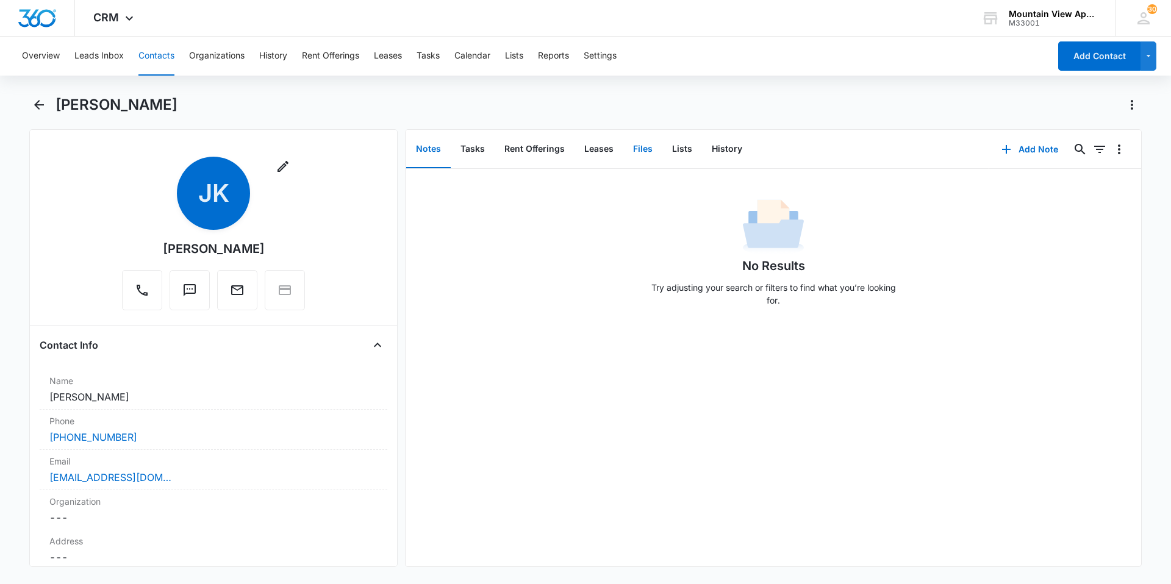
click at [640, 151] on button "Files" at bounding box center [642, 149] width 39 height 38
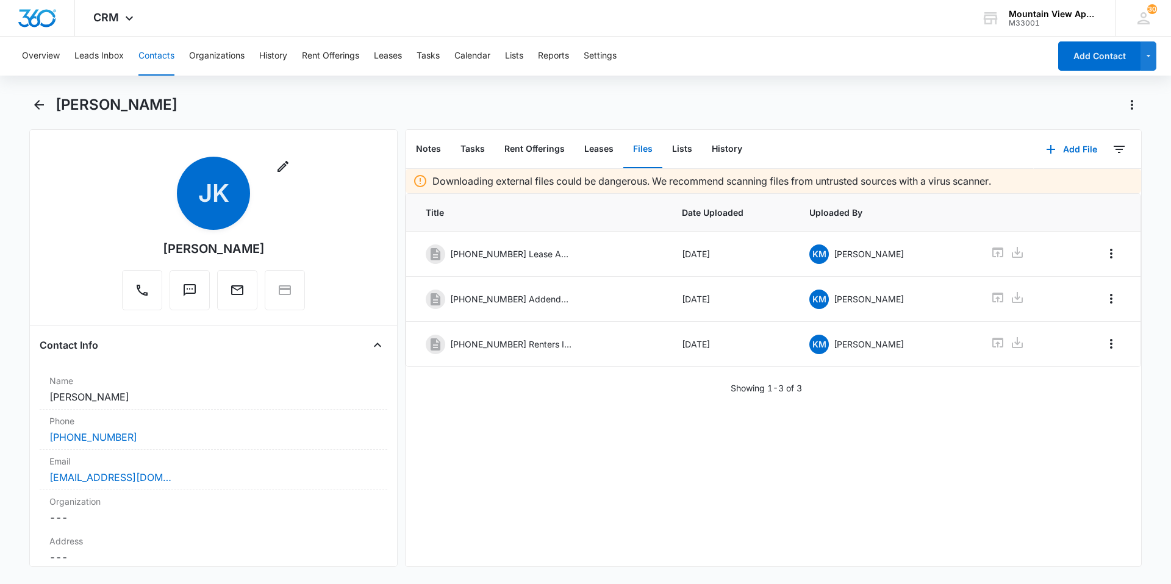
click at [157, 48] on button "Contacts" at bounding box center [156, 56] width 36 height 39
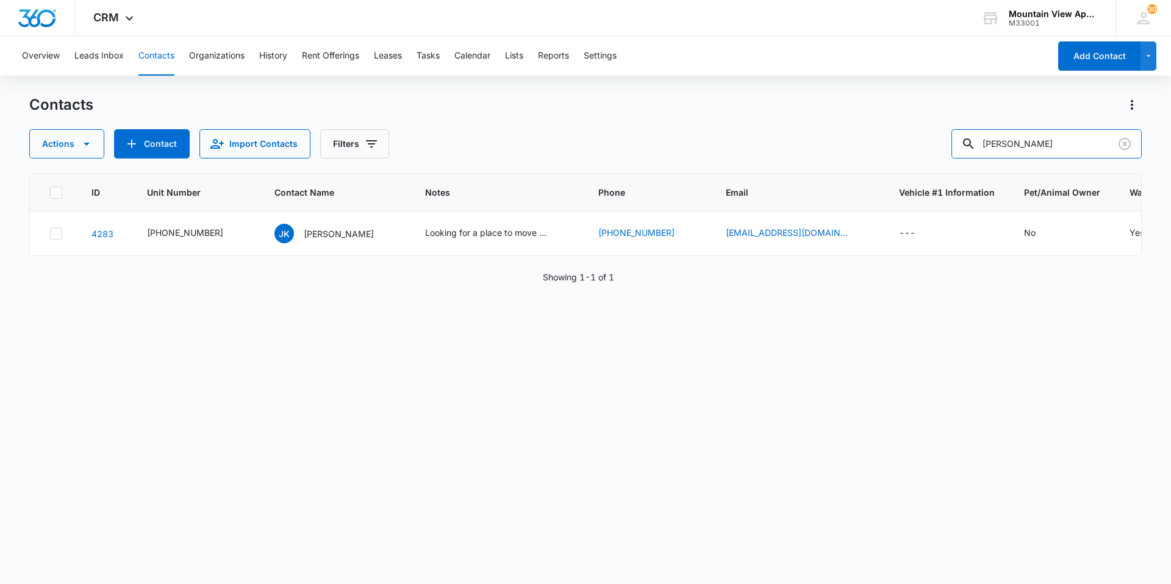
click at [893, 146] on div "Actions Contact Import Contacts Filters [PERSON_NAME]" at bounding box center [585, 143] width 1112 height 29
type input "[PERSON_NAME]"
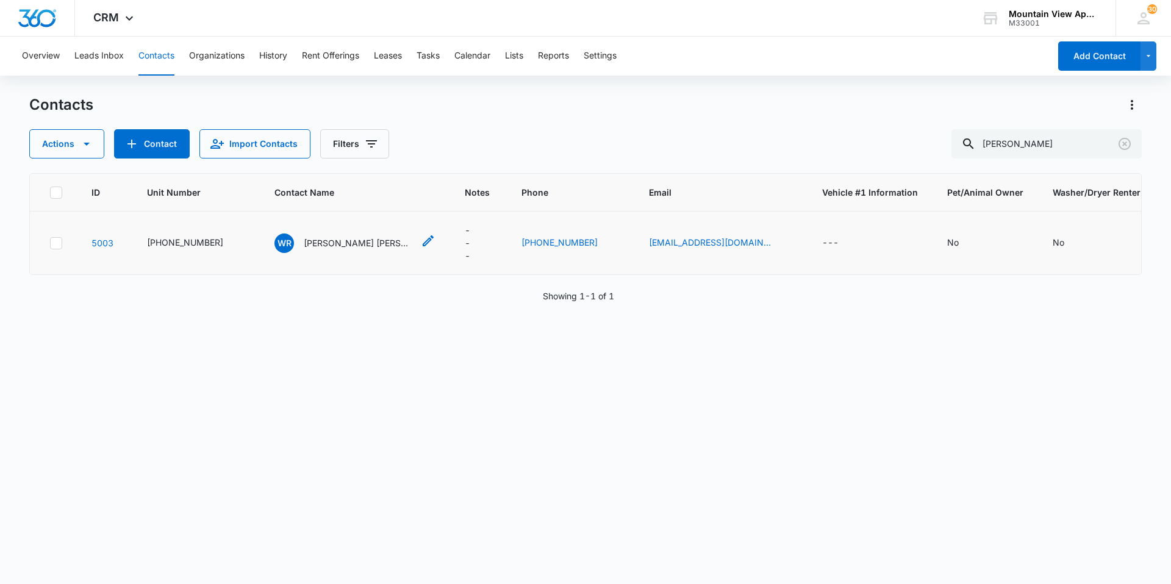
click at [361, 237] on p "[PERSON_NAME] [PERSON_NAME]" at bounding box center [359, 243] width 110 height 13
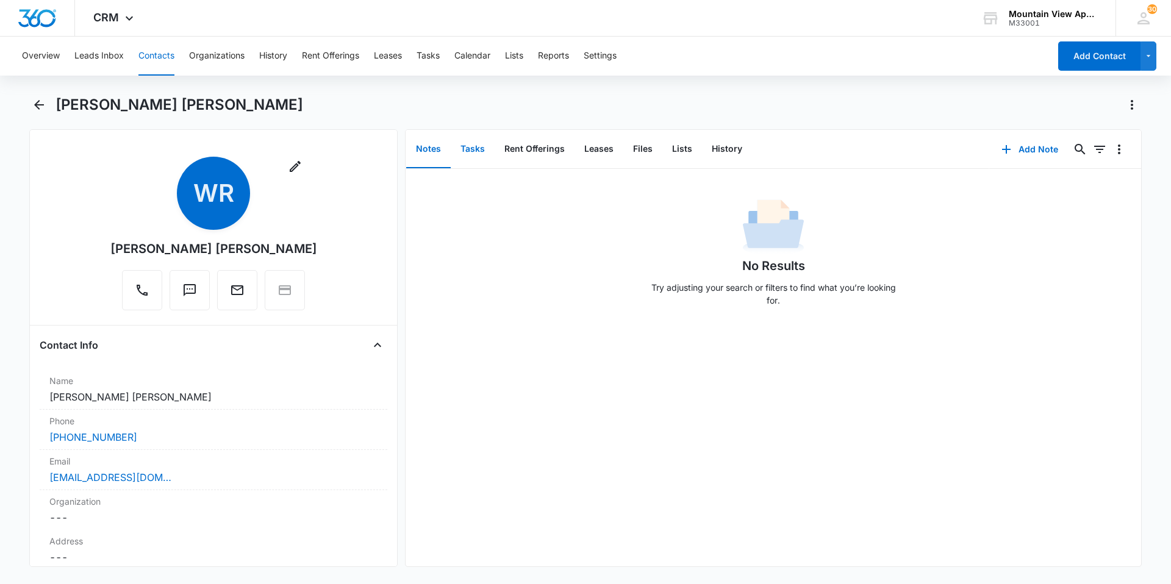
click at [480, 150] on button "Tasks" at bounding box center [473, 149] width 44 height 38
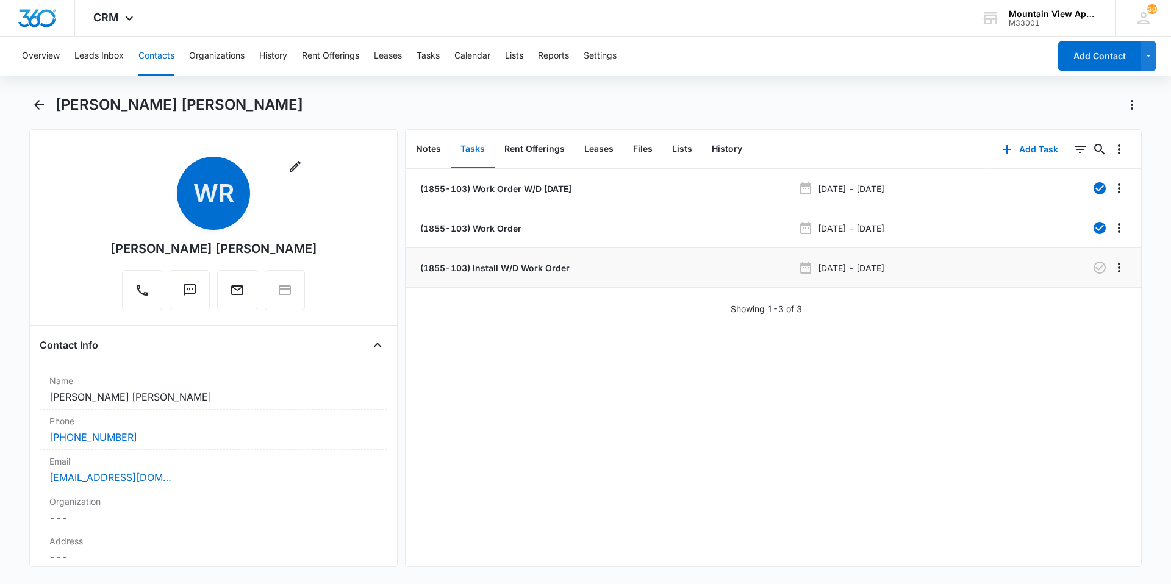
click at [552, 271] on p "(1855-103) Install W/D Work Order" at bounding box center [494, 268] width 152 height 13
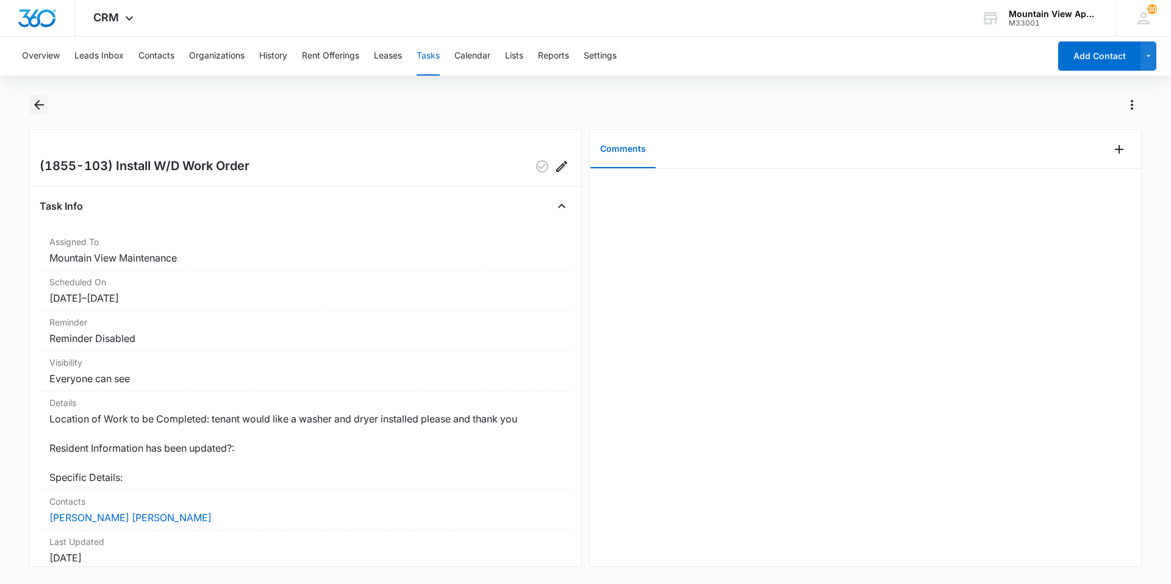
click at [34, 100] on icon "Back" at bounding box center [39, 105] width 15 height 15
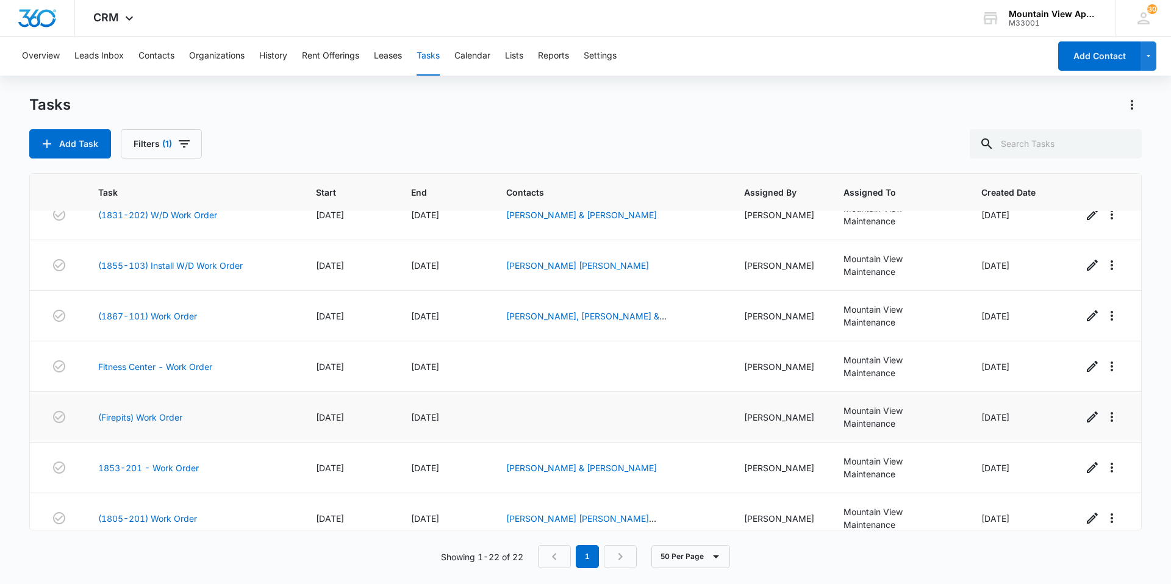
scroll to position [259, 0]
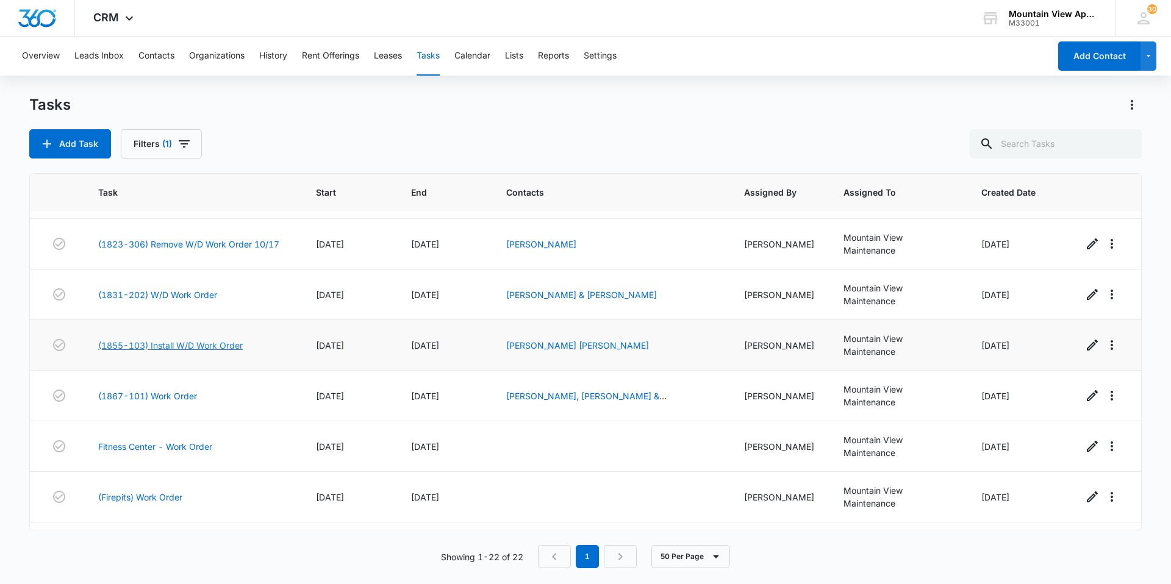
click at [207, 341] on link "(1855-103) Install W/D Work Order" at bounding box center [170, 345] width 145 height 13
